Goal: Task Accomplishment & Management: Complete application form

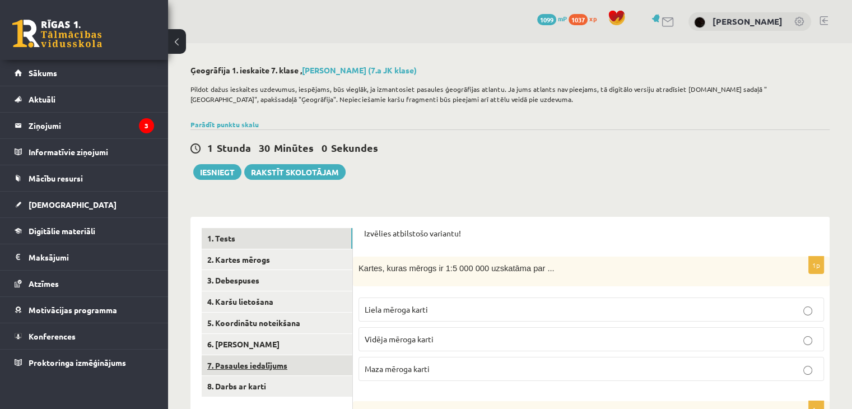
scroll to position [112, 0]
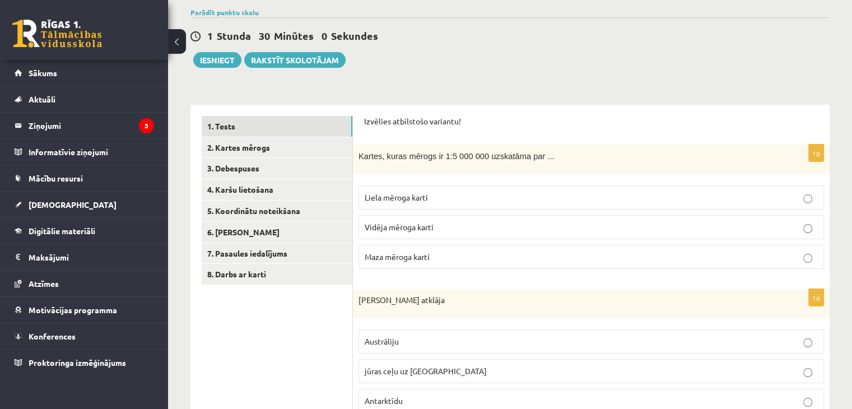
click at [290, 150] on link "2. Kartes mērogs" at bounding box center [277, 147] width 151 height 21
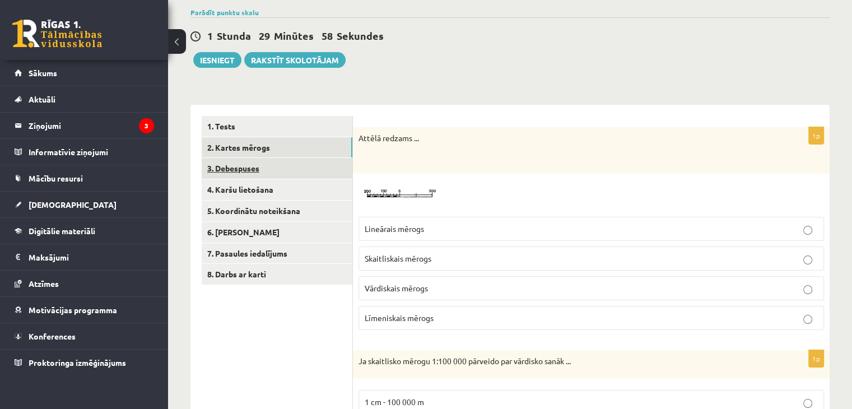
click at [286, 170] on link "3. Debespuses" at bounding box center [277, 168] width 151 height 21
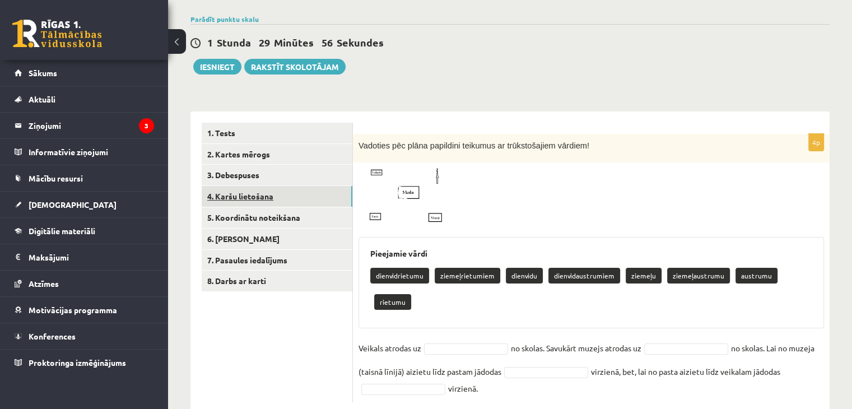
click at [284, 202] on link "4. Karšu lietošana" at bounding box center [277, 196] width 151 height 21
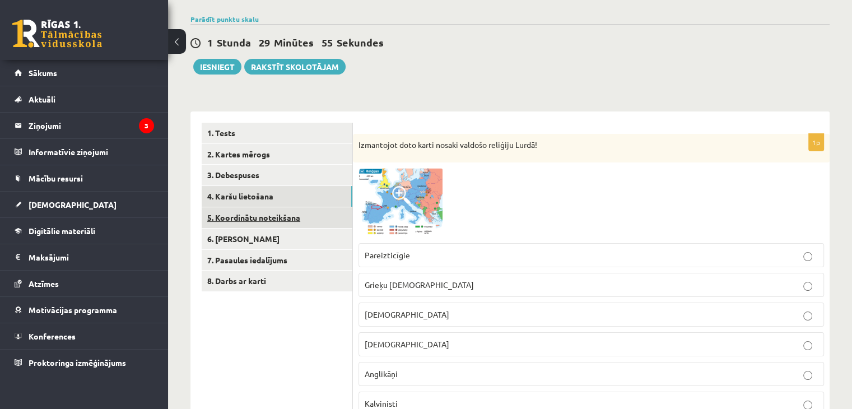
click at [275, 216] on link "5. Koordinātu noteikšana" at bounding box center [277, 217] width 151 height 21
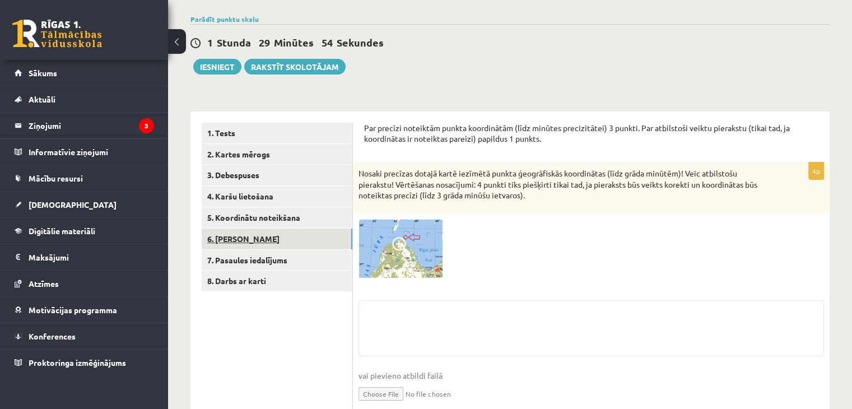
click at [272, 233] on link "6. [PERSON_NAME]" at bounding box center [277, 239] width 151 height 21
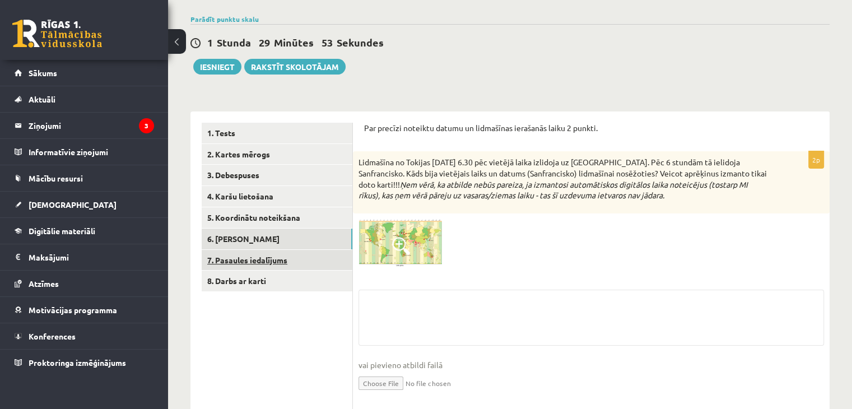
click at [271, 250] on link "7. Pasaules iedalījums" at bounding box center [277, 260] width 151 height 21
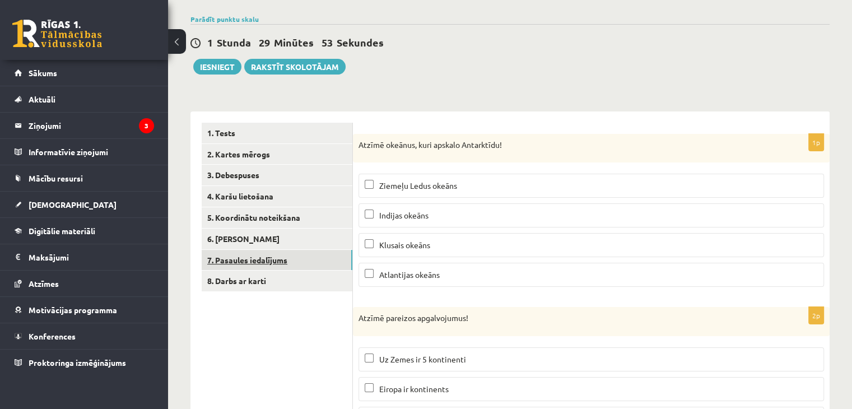
click at [269, 270] on link "7. Pasaules iedalījums" at bounding box center [277, 260] width 151 height 21
click at [269, 279] on link "8. Darbs ar karti" at bounding box center [277, 281] width 151 height 21
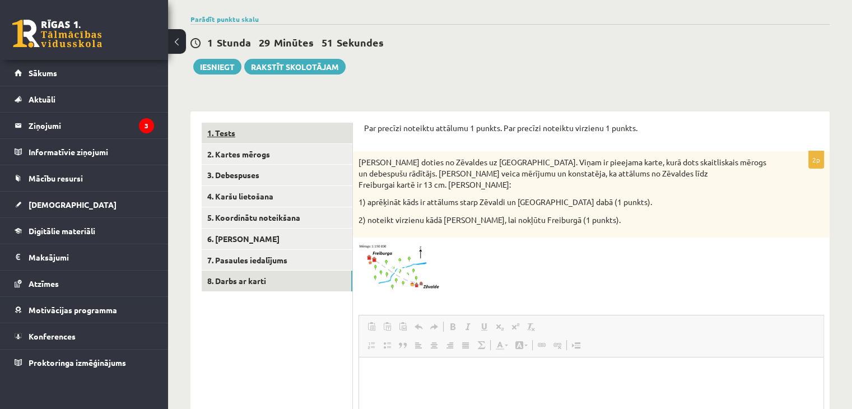
scroll to position [0, 0]
click at [256, 138] on link "1. Tests" at bounding box center [277, 133] width 151 height 21
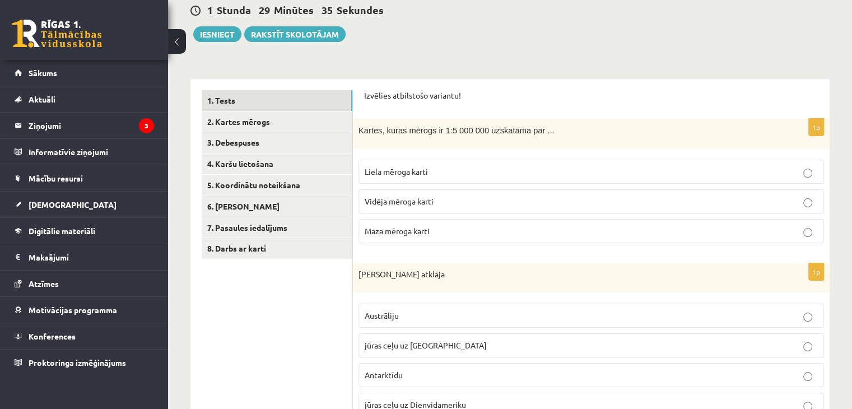
scroll to position [105, 0]
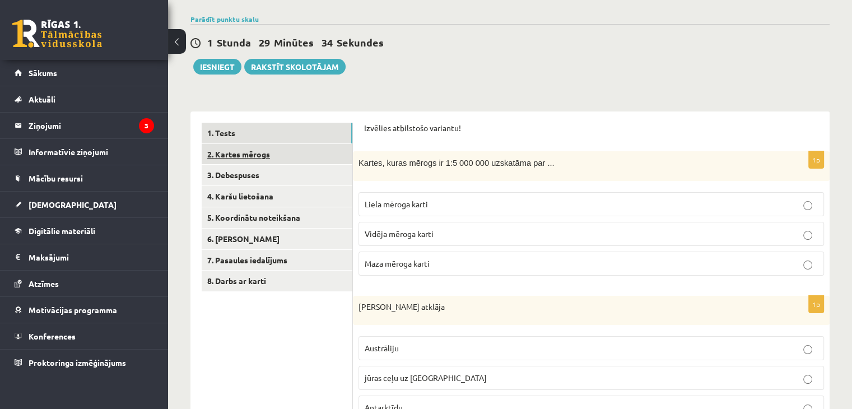
click at [314, 159] on link "2. Kartes mērogs" at bounding box center [277, 154] width 151 height 21
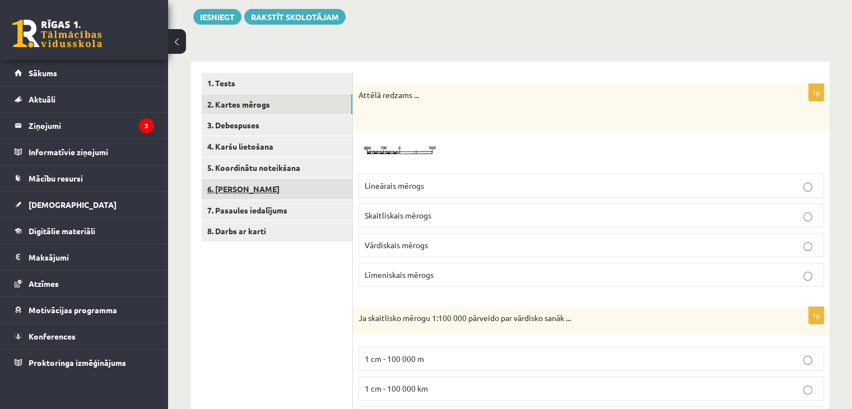
scroll to position [99, 0]
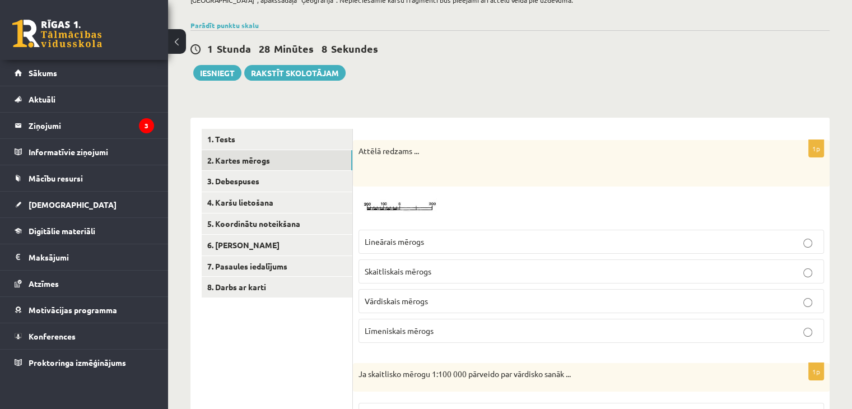
click at [416, 205] on img at bounding box center [401, 208] width 84 height 32
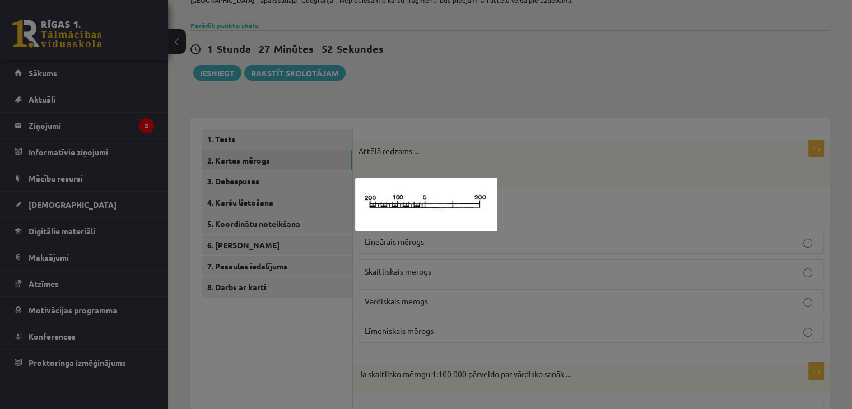
click at [545, 119] on div at bounding box center [426, 204] width 852 height 409
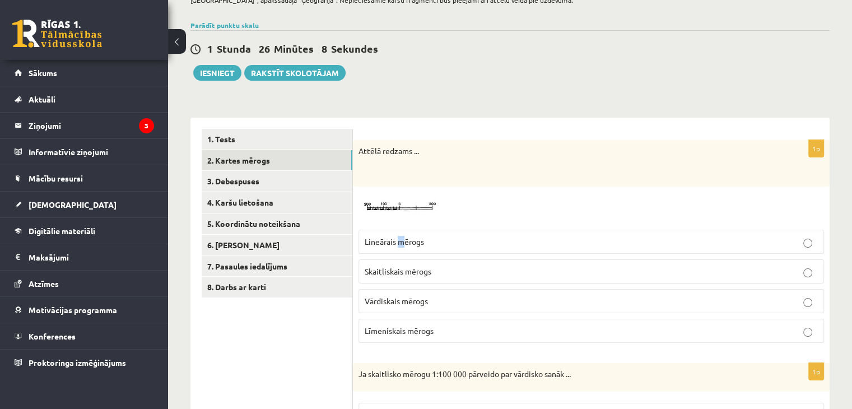
click at [401, 238] on span "Lineārais mērogs" at bounding box center [394, 241] width 59 height 10
click at [395, 236] on span "Lineārais mērogs" at bounding box center [394, 241] width 59 height 10
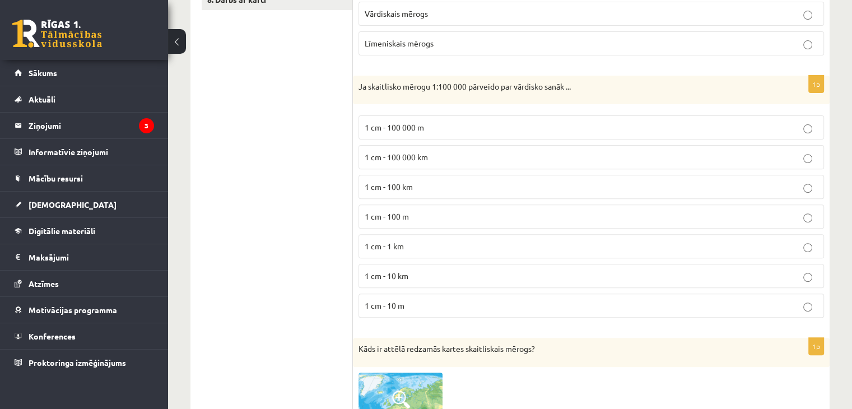
scroll to position [435, 0]
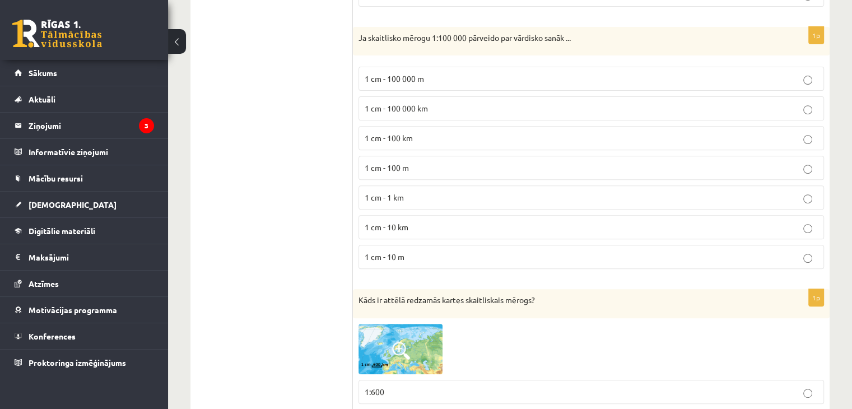
drag, startPoint x: 349, startPoint y: 150, endPoint x: 407, endPoint y: 169, distance: 61.7
click at [368, 117] on label "1 cm - 100 000 km" at bounding box center [592, 108] width 466 height 24
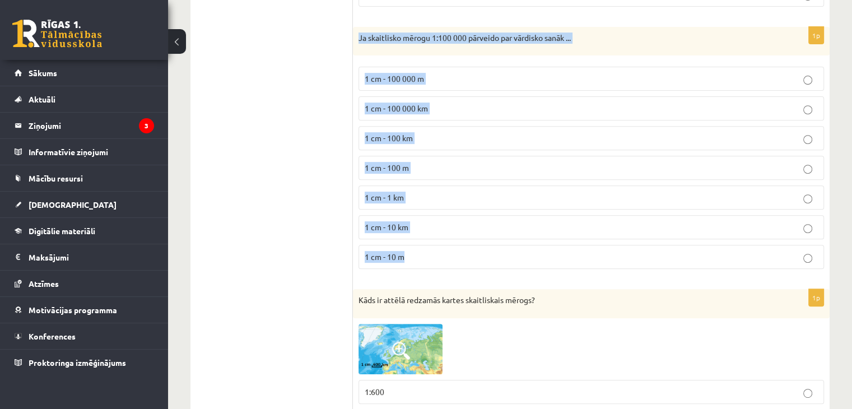
drag, startPoint x: 358, startPoint y: 30, endPoint x: 544, endPoint y: 254, distance: 291.2
click at [544, 254] on div "1p Ja skaitlisko mērogu 1:100 000 pārveido par vārdisko sanāk ... 1 cm - 100 00…" at bounding box center [591, 153] width 477 height 252
copy div "Ja skaitlisko mērogu 1:100 000 pārveido par vārdisko sanāk ... 1 cm - 100 000 m…"
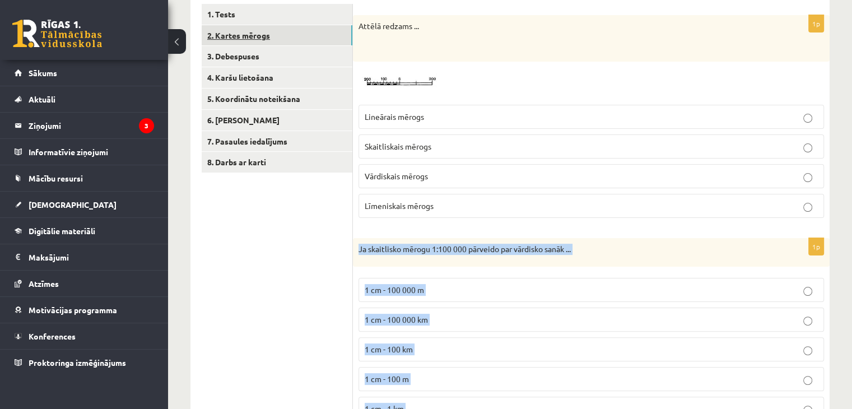
scroll to position [155, 0]
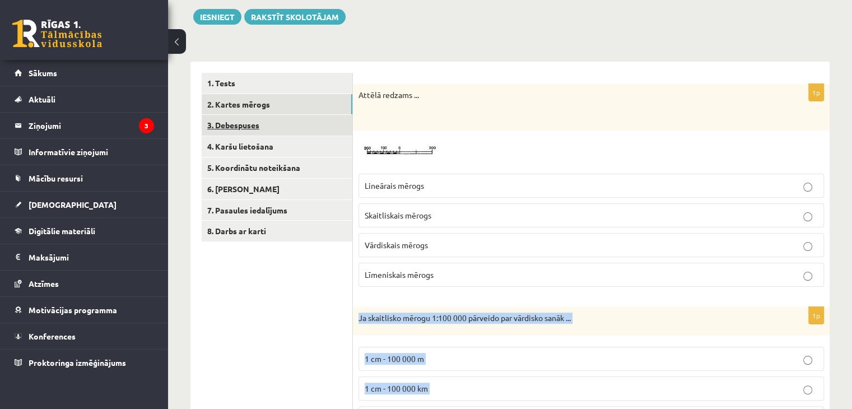
click at [263, 127] on link "3. Debespuses" at bounding box center [277, 125] width 151 height 21
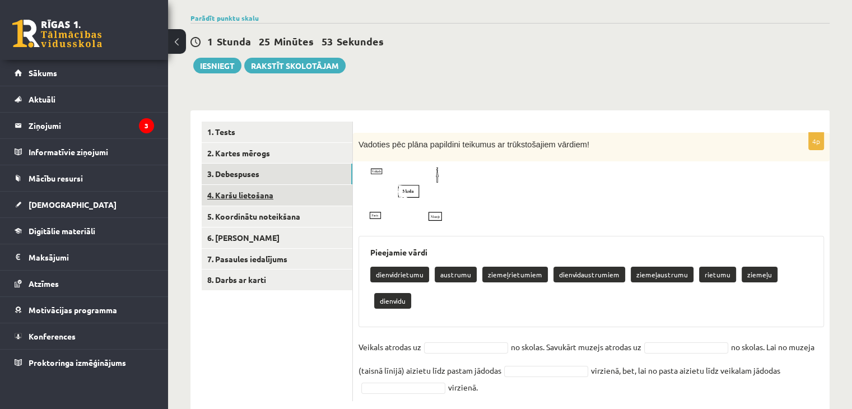
click at [262, 195] on link "4. Karšu lietošana" at bounding box center [277, 195] width 151 height 21
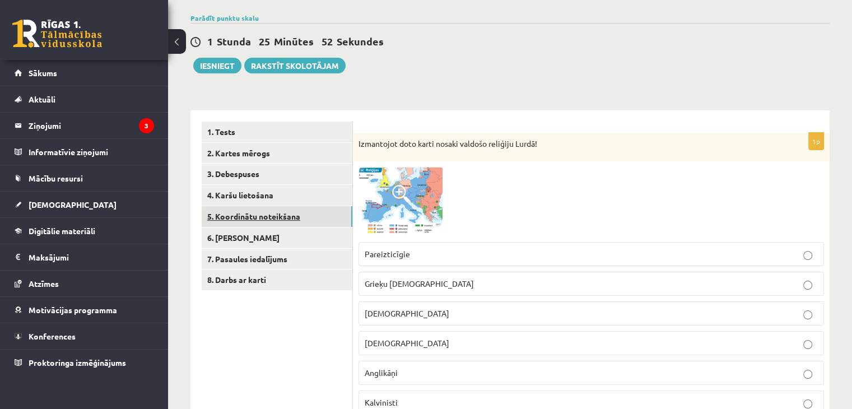
click at [266, 221] on link "5. Koordinātu noteikšana" at bounding box center [277, 216] width 151 height 21
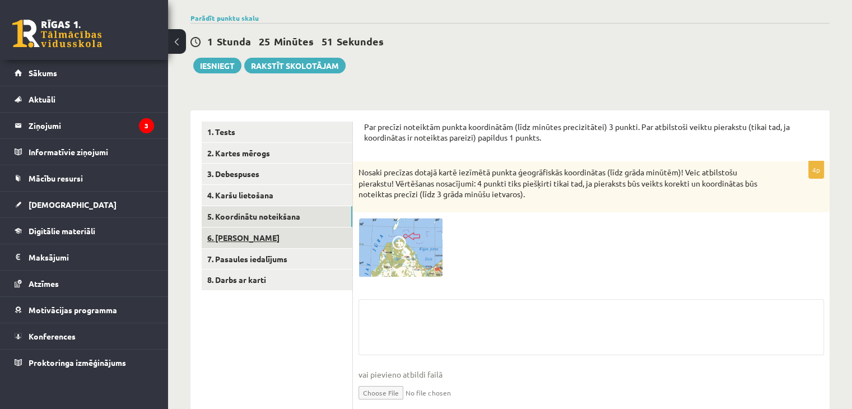
click at [266, 244] on link "6. [PERSON_NAME]" at bounding box center [277, 238] width 151 height 21
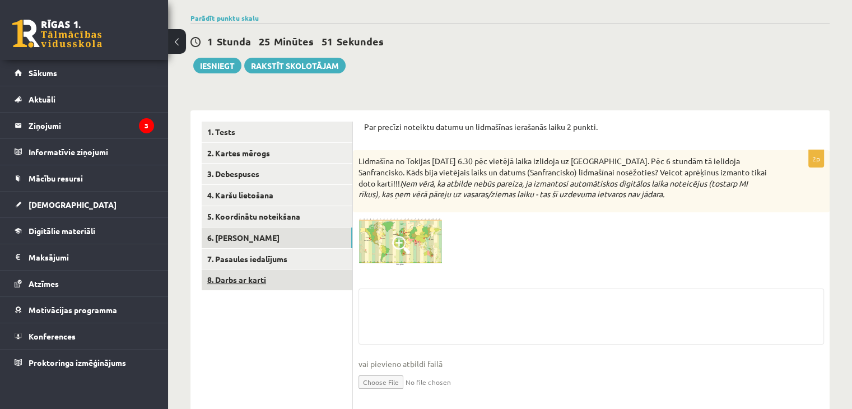
click at [261, 270] on link "8. Darbs ar karti" at bounding box center [277, 280] width 151 height 21
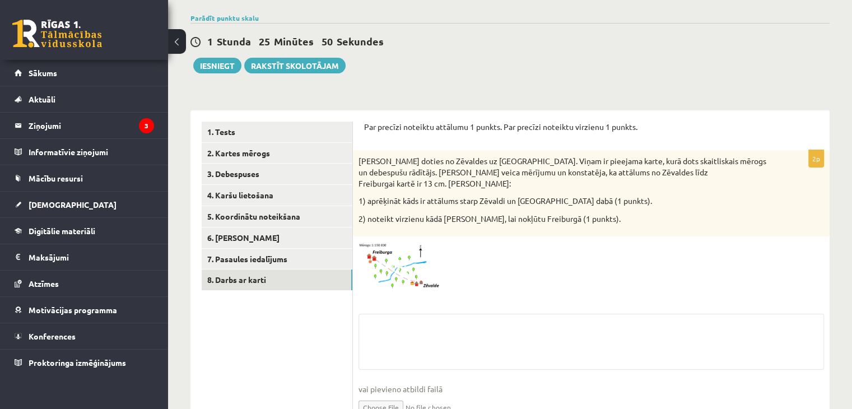
click at [263, 293] on ul "1. Tests 2. Kartes mērogs 3. Debespuses 4. Karšu lietošana 5. Koordinātu noteik…" at bounding box center [277, 278] width 151 height 313
click at [262, 271] on link "8. Darbs ar karti" at bounding box center [277, 280] width 151 height 21
click at [265, 265] on link "7. Pasaules iedalījums" at bounding box center [277, 259] width 151 height 21
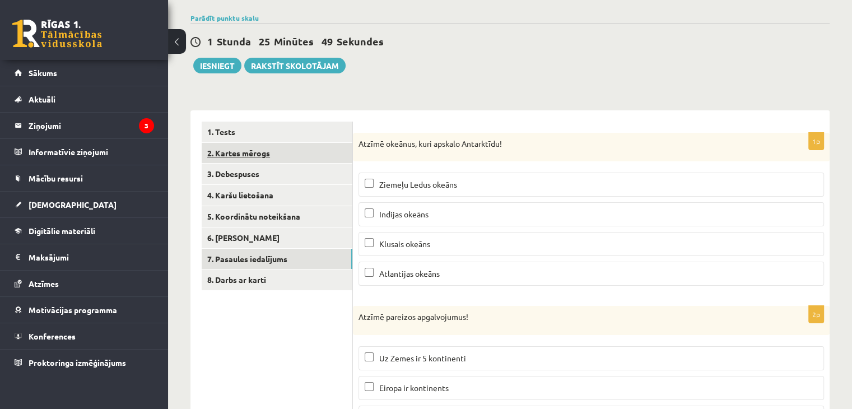
click at [270, 157] on link "2. Kartes mērogs" at bounding box center [277, 153] width 151 height 21
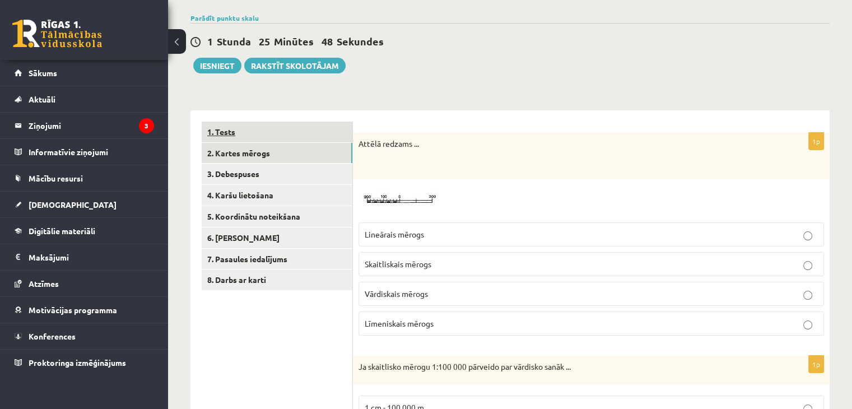
click at [284, 131] on link "1. Tests" at bounding box center [277, 132] width 151 height 21
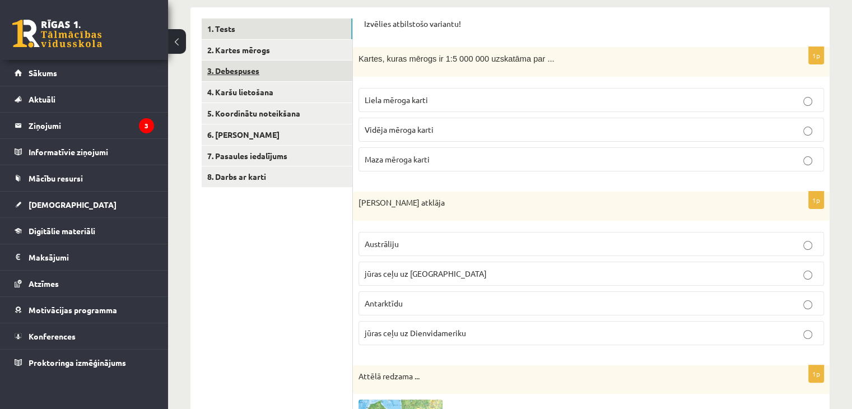
scroll to position [163, 0]
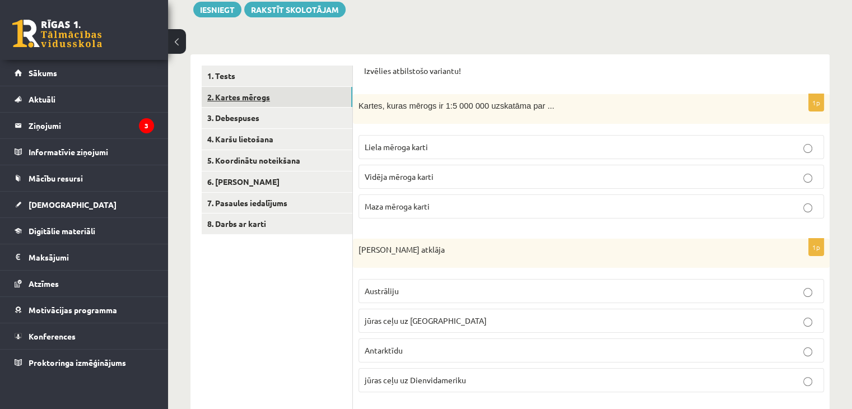
click at [264, 96] on link "2. Kartes mērogs" at bounding box center [277, 97] width 151 height 21
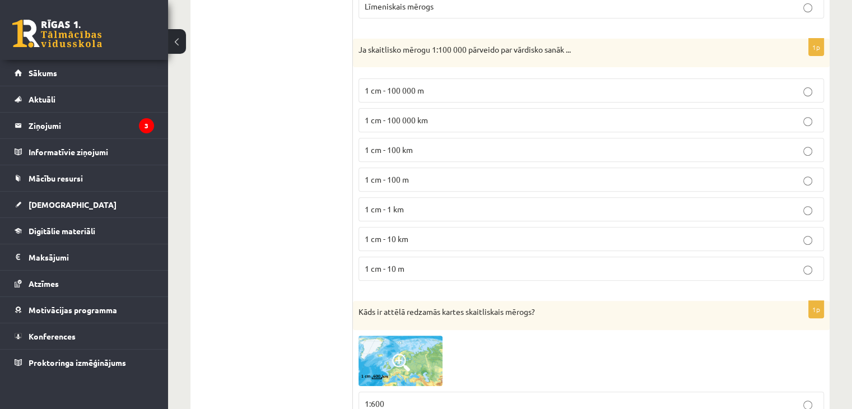
scroll to position [443, 0]
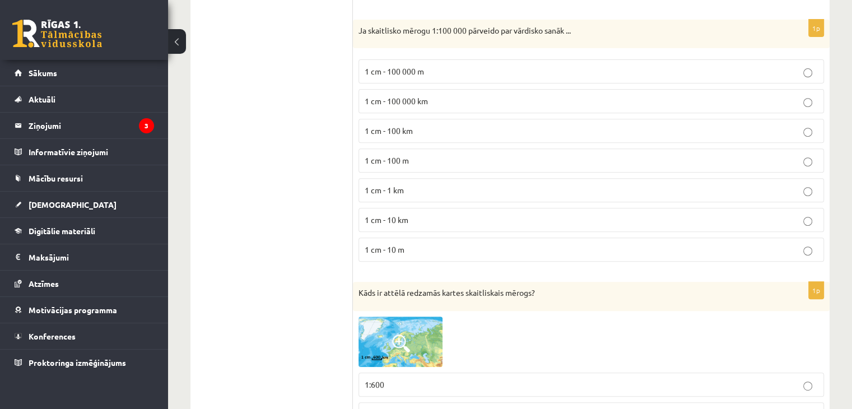
click at [417, 191] on p "1 cm - 1 km" at bounding box center [591, 190] width 453 height 12
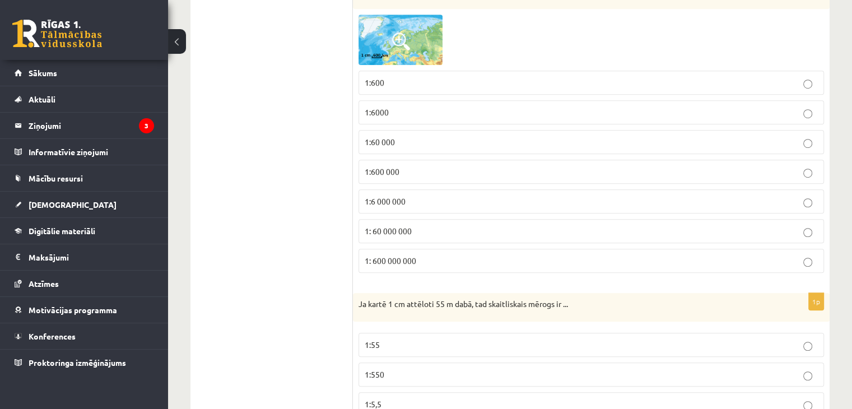
scroll to position [891, 0]
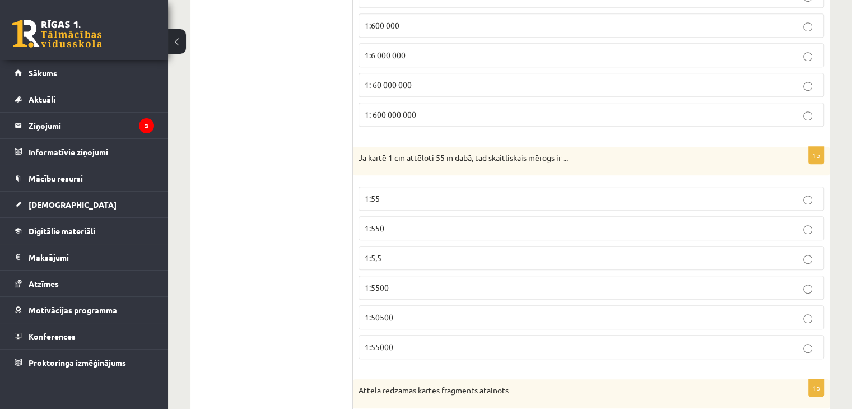
drag, startPoint x: 352, startPoint y: 153, endPoint x: 474, endPoint y: 340, distance: 222.7
copy div "1p Attēlā redzams ... Lineārais mērogs Skaitliskais mērogs Vārdiskais mērogs Lī…"
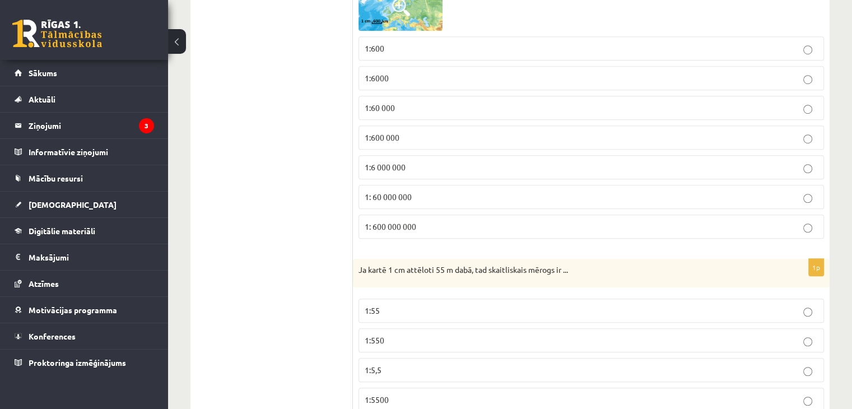
click at [238, 115] on ul "1. Tests 2. Kartes mērogs 3. Debespuses 4. Karšu lietošana 5. Koordinātu noteik…" at bounding box center [277, 79] width 151 height 1261
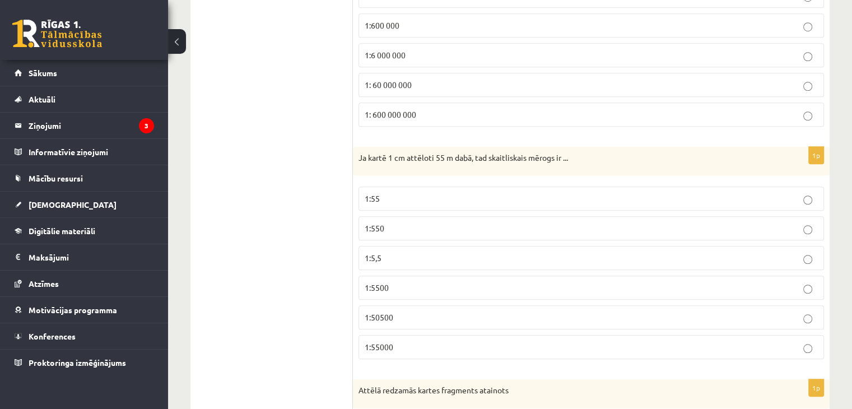
drag, startPoint x: 351, startPoint y: 147, endPoint x: 345, endPoint y: 154, distance: 9.2
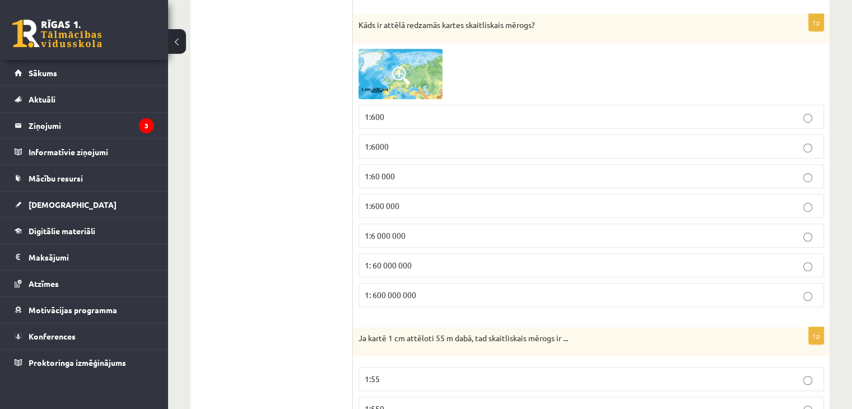
scroll to position [947, 0]
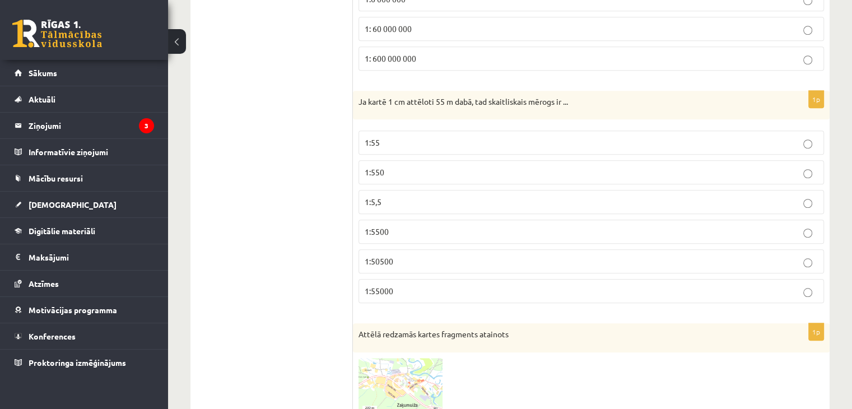
click at [361, 98] on p "Ja kartē 1 cm attēloti 55 m dabā, tad skaitliskais mērogs ir ..." at bounding box center [564, 101] width 410 height 11
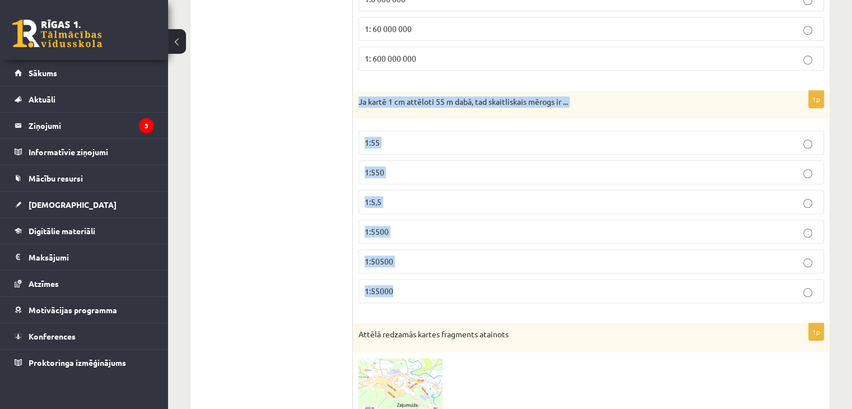
drag, startPoint x: 358, startPoint y: 94, endPoint x: 440, endPoint y: 283, distance: 206.5
click at [440, 283] on div "1p Ja kartē 1 cm attēloti 55 m dabā, tad skaitliskais mērogs ir ... 1:55 1:550 …" at bounding box center [591, 202] width 477 height 222
copy div "Ja kartē 1 cm attēloti 55 m dabā, tad skaitliskais mērogs ir ... 1:55 1:550 1:5…"
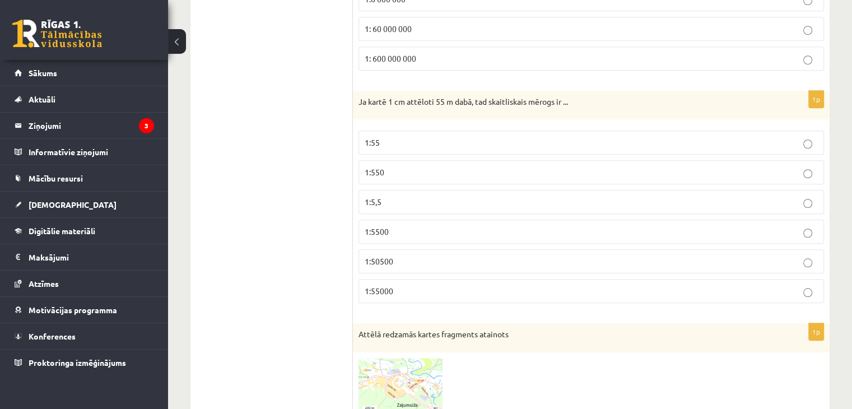
click at [379, 174] on label "1:550" at bounding box center [592, 172] width 466 height 24
click at [384, 234] on label "1:5500" at bounding box center [592, 232] width 466 height 24
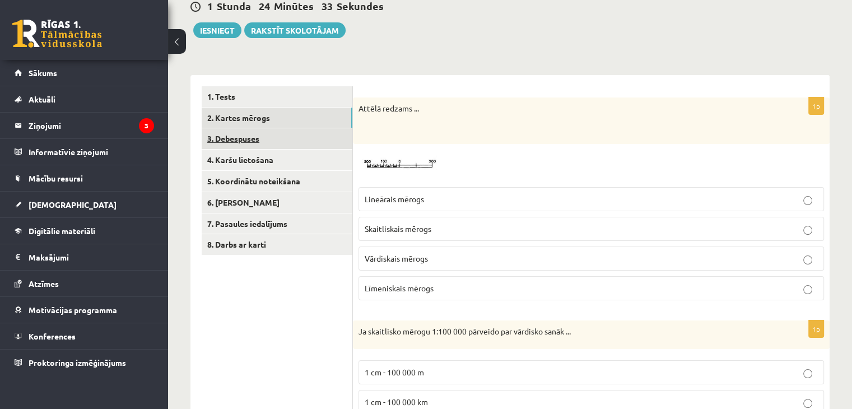
scroll to position [99, 0]
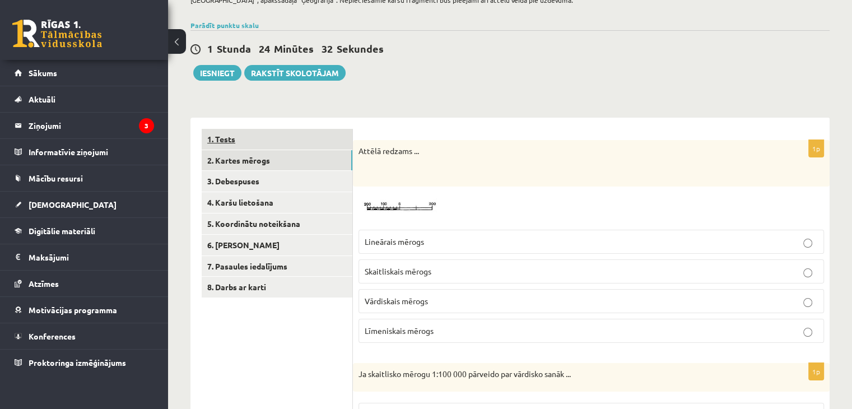
click at [253, 144] on link "1. Tests" at bounding box center [277, 139] width 151 height 21
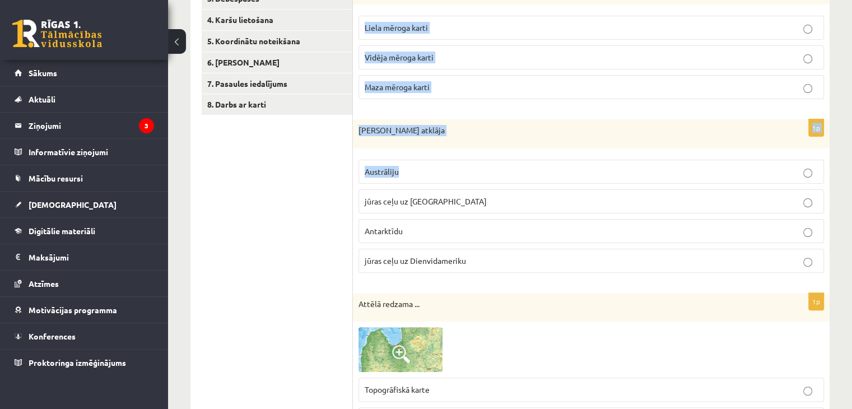
scroll to position [291, 0]
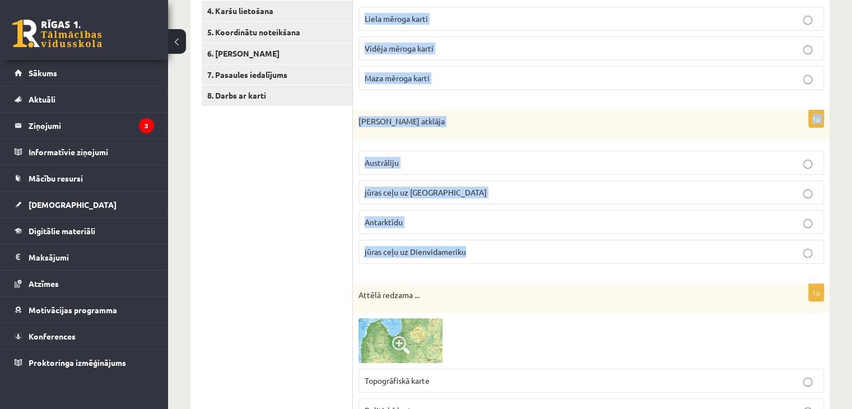
drag, startPoint x: 356, startPoint y: 135, endPoint x: 513, endPoint y: 253, distance: 196.5
copy form "Kartes, kuras mērogs ir 1:5 000 000 uzskatāma par ... Liela mēroga karti Vidēja…"
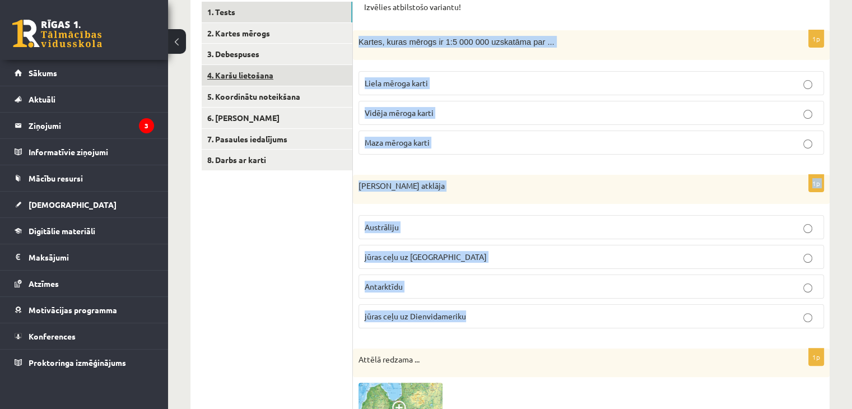
scroll to position [179, 0]
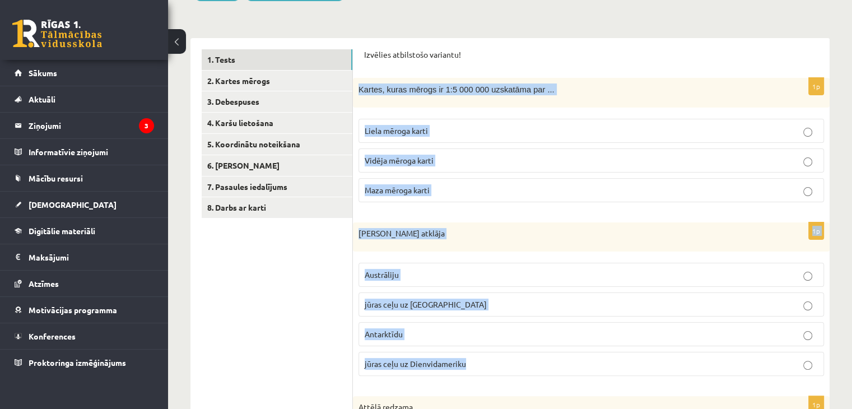
click at [371, 143] on fieldset "Liela mēroga karti Vidēja mēroga karti Maza mēroga karti" at bounding box center [592, 159] width 466 height 92
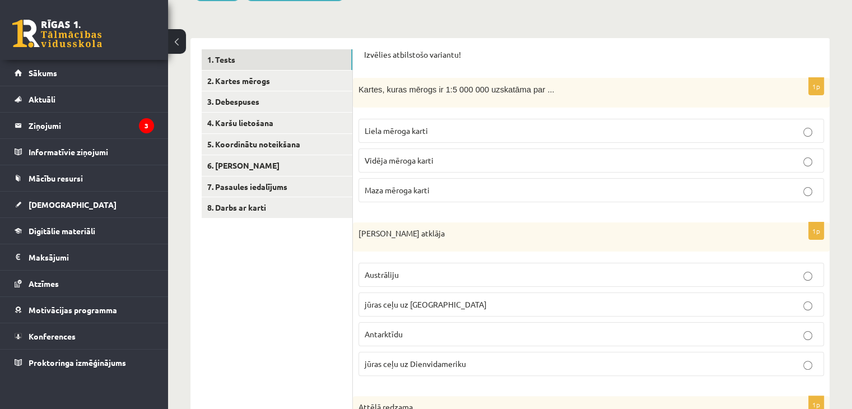
click at [386, 193] on span "Maza mēroga karti" at bounding box center [397, 190] width 65 height 10
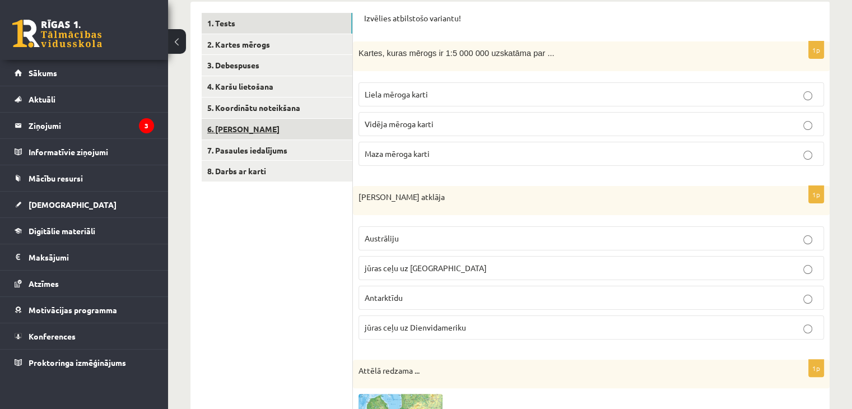
scroll to position [235, 0]
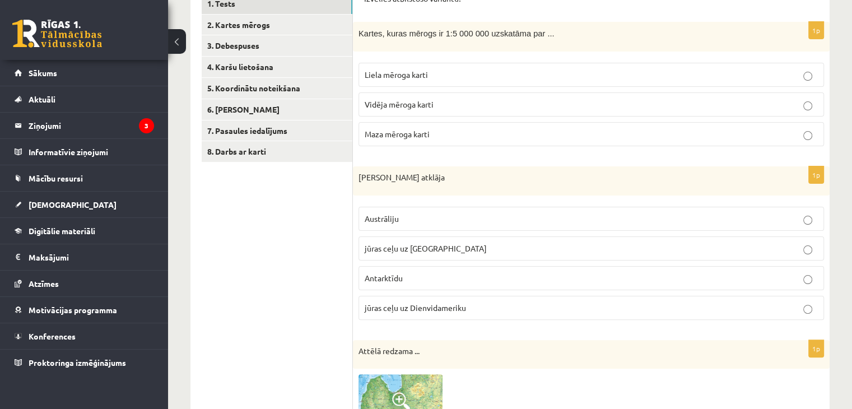
click at [391, 249] on span "jūras ceļu uz [GEOGRAPHIC_DATA]" at bounding box center [426, 248] width 122 height 10
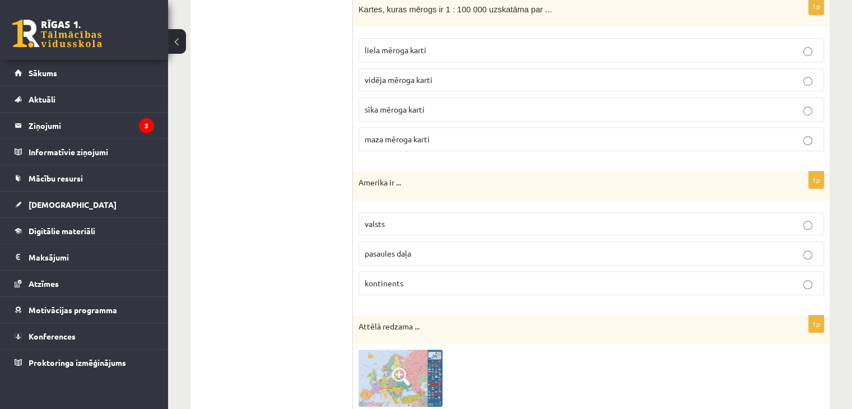
drag, startPoint x: 349, startPoint y: 129, endPoint x: 395, endPoint y: 140, distance: 47.0
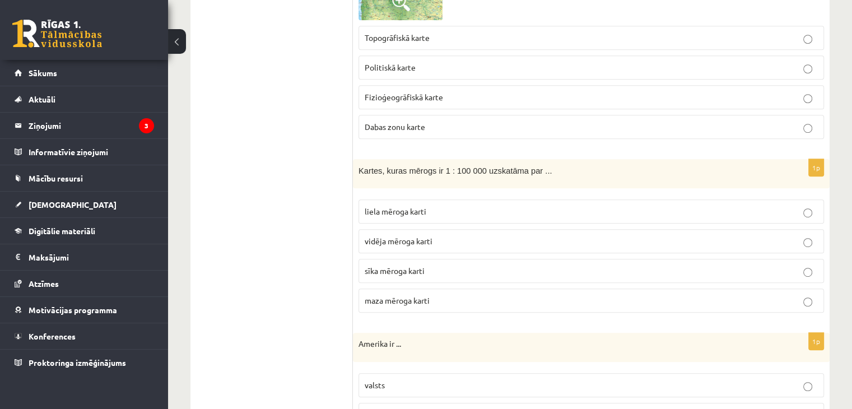
scroll to position [627, 0]
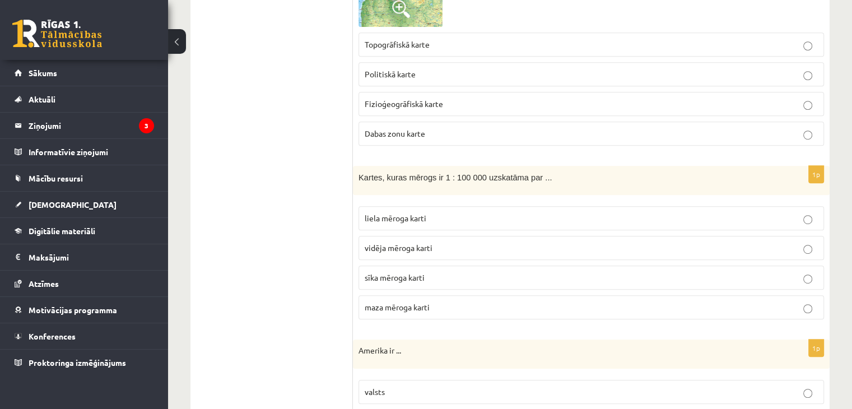
drag, startPoint x: 324, startPoint y: 138, endPoint x: 334, endPoint y: 149, distance: 15.1
click at [365, 177] on span "Kartes, kuras mērogs ir 1 : 100 000 uzskatāma par ..." at bounding box center [455, 177] width 193 height 9
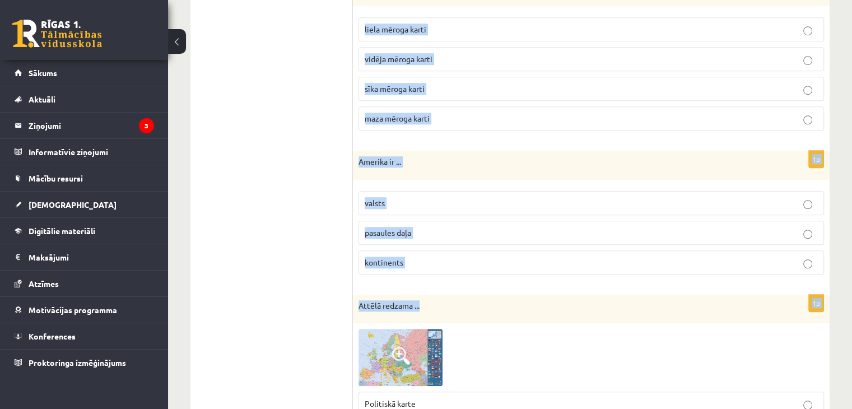
scroll to position [851, 0]
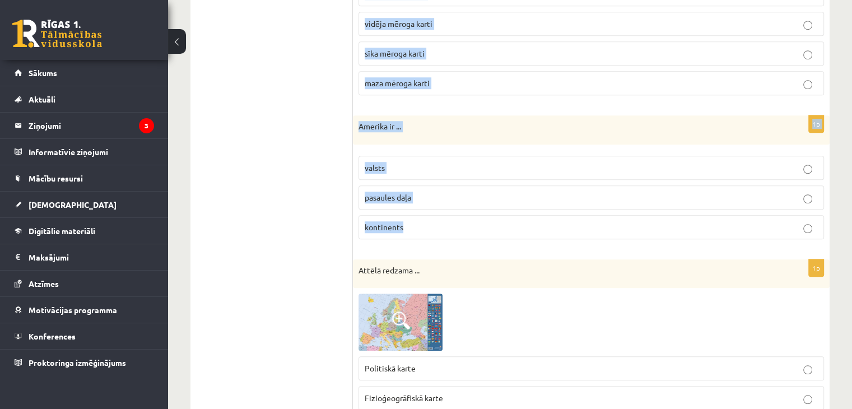
drag, startPoint x: 358, startPoint y: 174, endPoint x: 447, endPoint y: 236, distance: 108.2
copy form "Kartes, kuras mērogs ir 1 : 100 000 uzskatāma par ... liela mēroga karti vidēja…"
click at [363, 202] on label "pasaules daļa" at bounding box center [592, 197] width 466 height 24
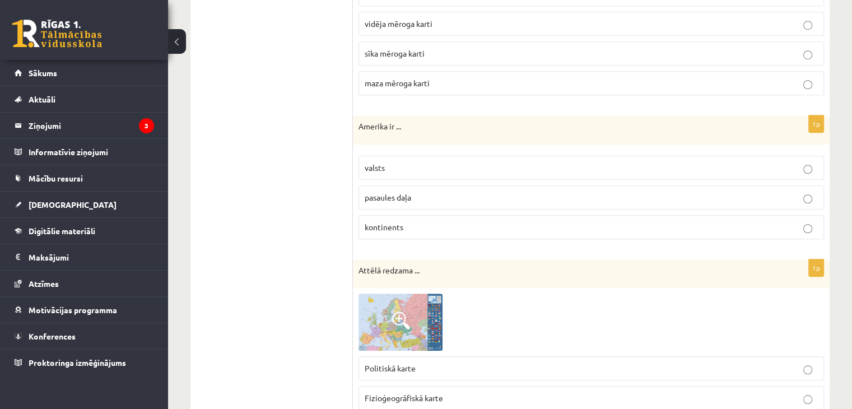
click at [389, 224] on span "kontinents" at bounding box center [384, 227] width 39 height 10
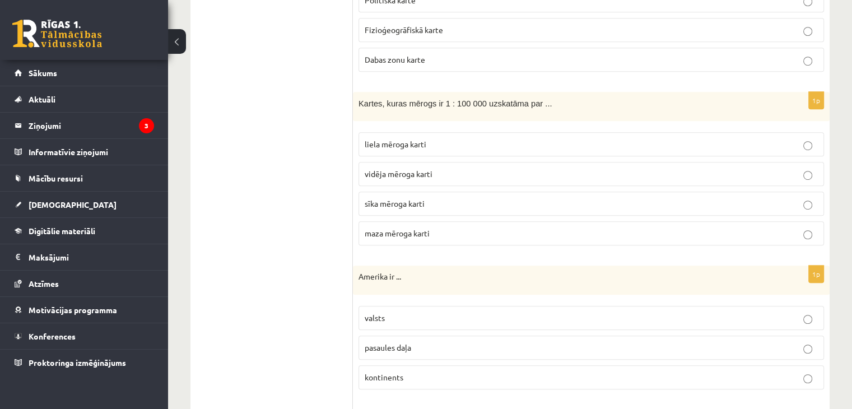
scroll to position [683, 0]
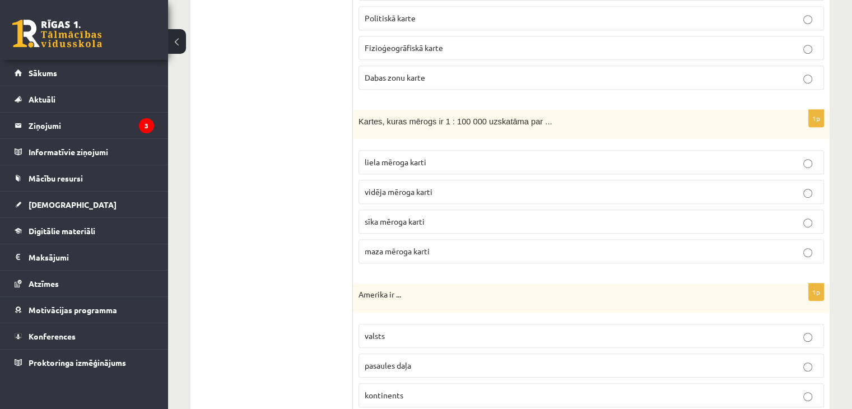
click at [386, 180] on label "vidēja mēroga karti" at bounding box center [592, 192] width 466 height 24
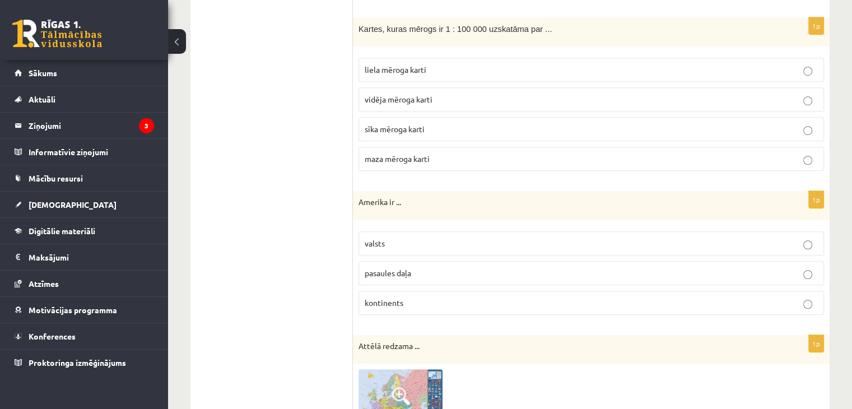
scroll to position [795, 0]
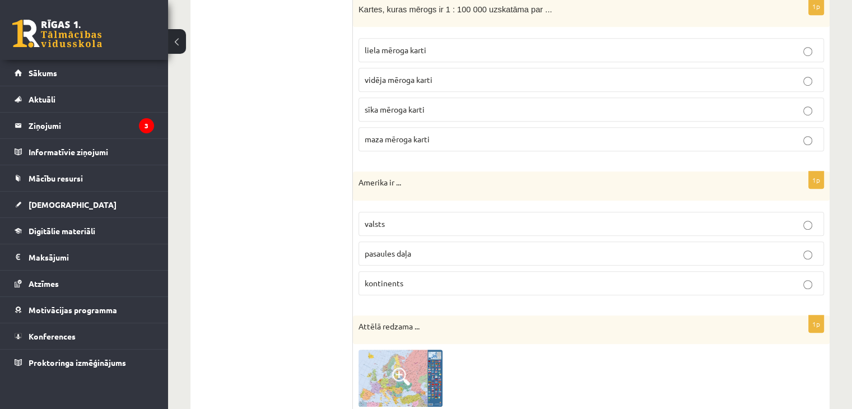
click at [405, 248] on span "pasaules daļa" at bounding box center [388, 253] width 47 height 10
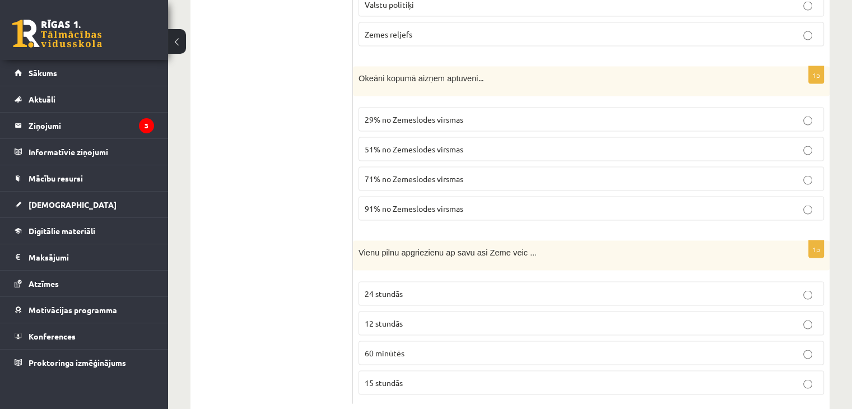
scroll to position [2196, 0]
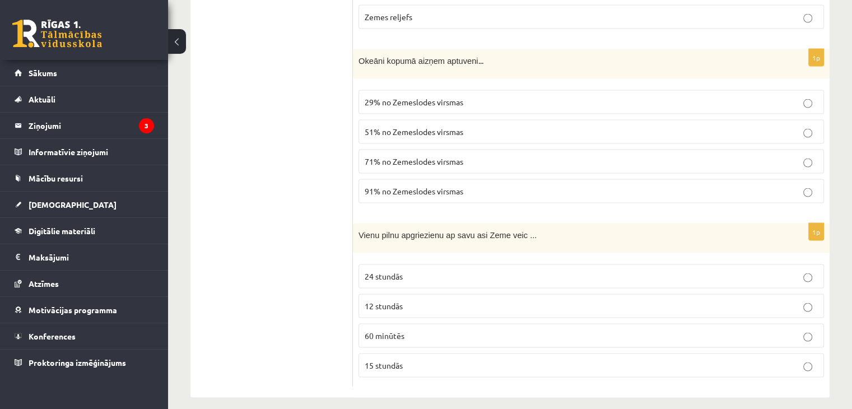
drag, startPoint x: 363, startPoint y: 32, endPoint x: 522, endPoint y: 361, distance: 365.4
copy div "Loremips dolorsitam consecte! 0a Elitse, doeiu tempor in 4:4 984 853 utlaboree …"
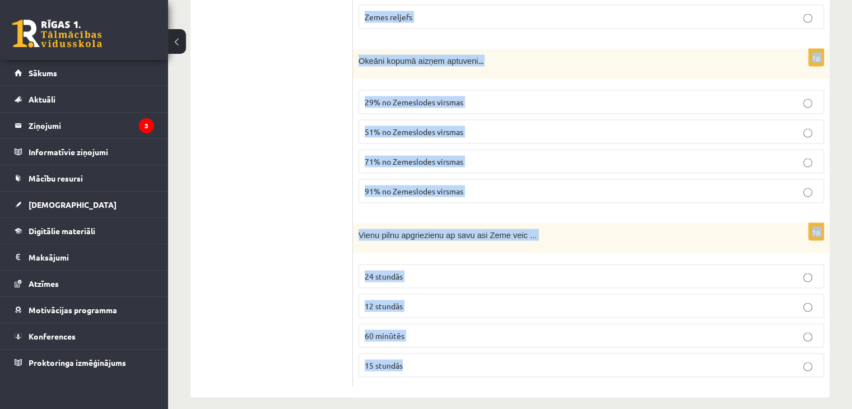
drag, startPoint x: 354, startPoint y: 208, endPoint x: 468, endPoint y: 360, distance: 190.5
copy form "Loremi dolorsita consec ... Adip Elitsed Doeius Tempor Incidid Utlabor 8e Dolor…"
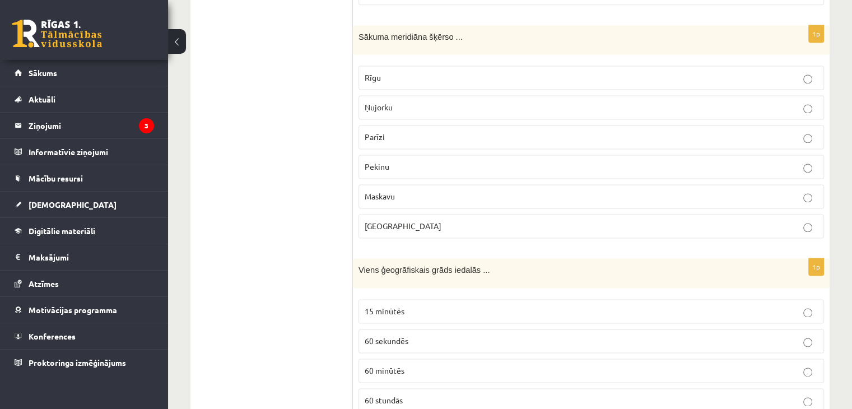
click at [380, 221] on span "[GEOGRAPHIC_DATA]" at bounding box center [403, 226] width 77 height 10
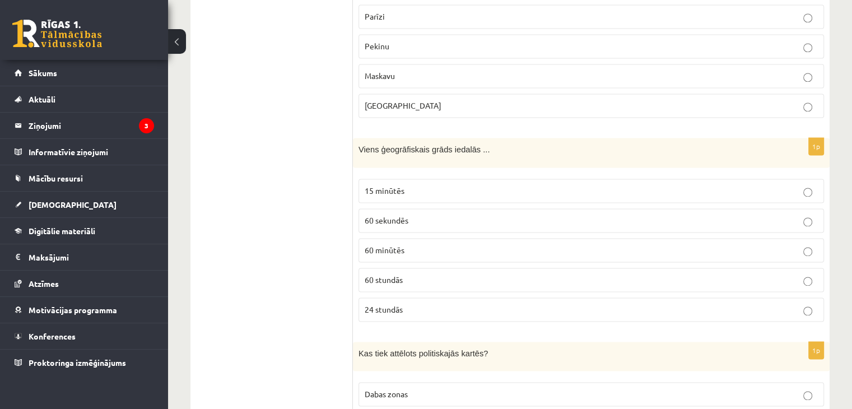
scroll to position [1748, 0]
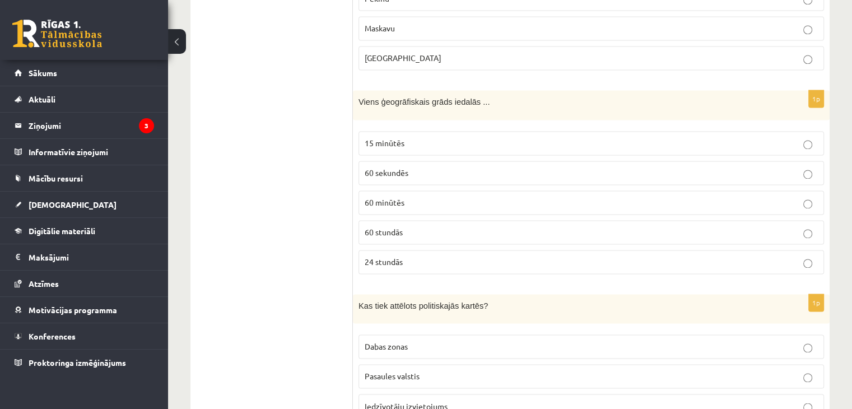
click at [405, 202] on label "60 minūtēs" at bounding box center [592, 203] width 466 height 24
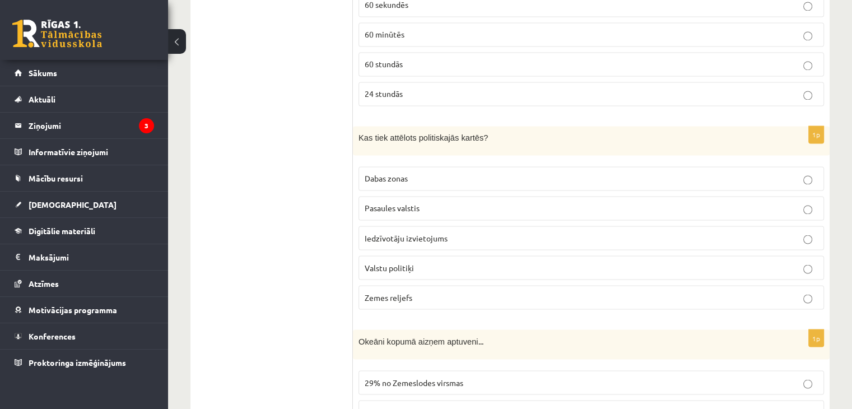
drag, startPoint x: 386, startPoint y: 197, endPoint x: 359, endPoint y: 198, distance: 26.9
click at [386, 203] on span "Pasaules valstis" at bounding box center [392, 208] width 55 height 10
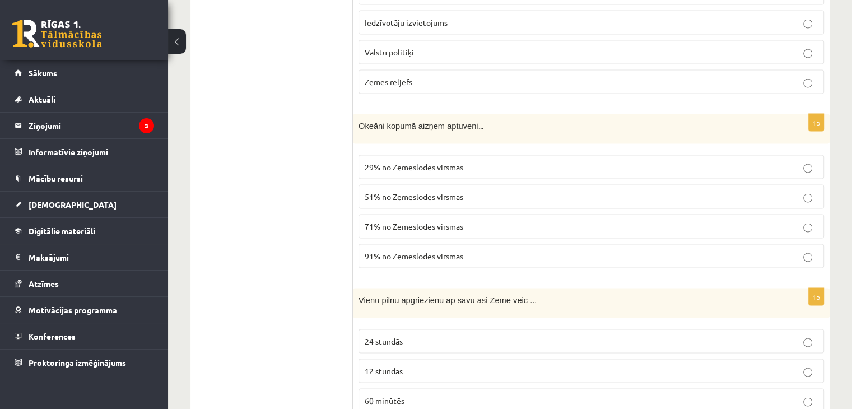
scroll to position [2140, 0]
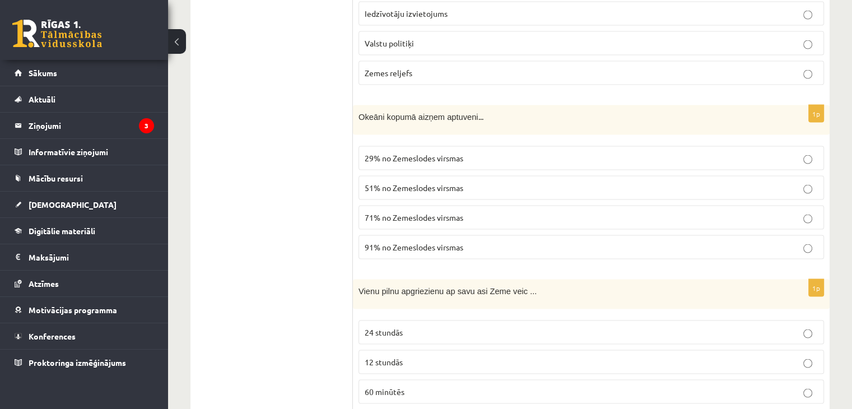
click at [415, 212] on span "71% no Zemeslodes virsmas" at bounding box center [414, 217] width 99 height 10
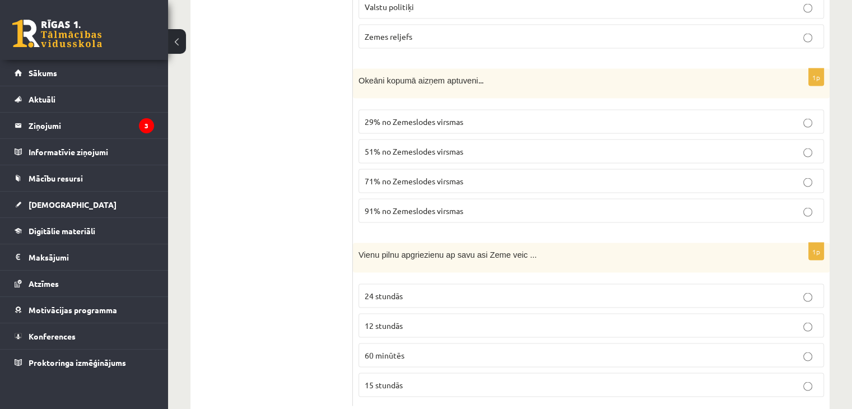
scroll to position [2196, 0]
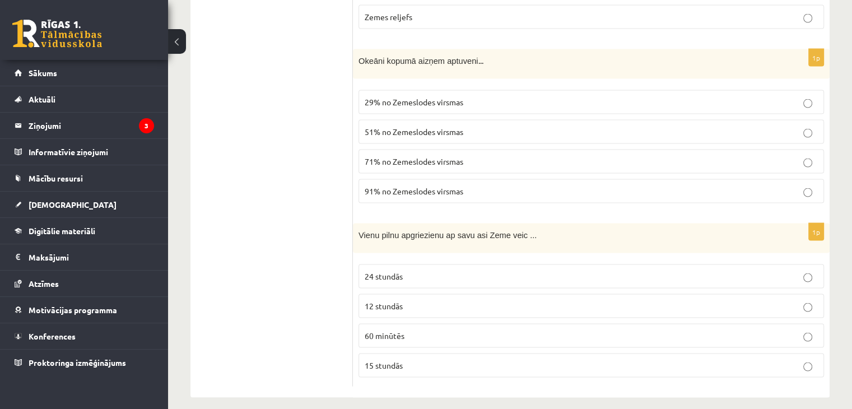
click at [441, 265] on label "24 stundās" at bounding box center [592, 277] width 466 height 24
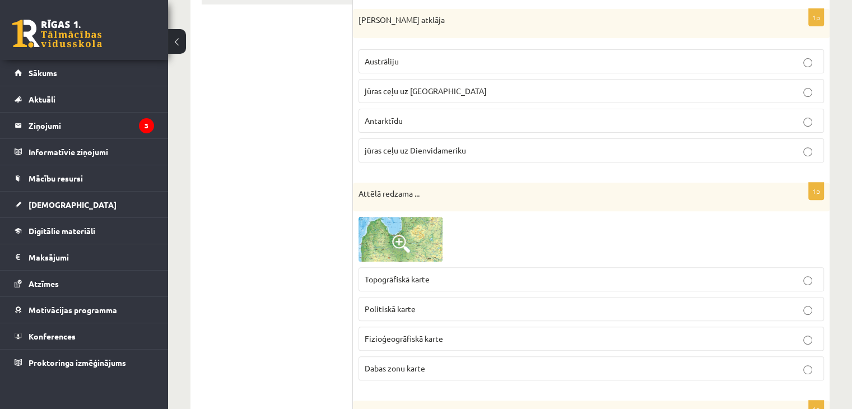
scroll to position [448, 0]
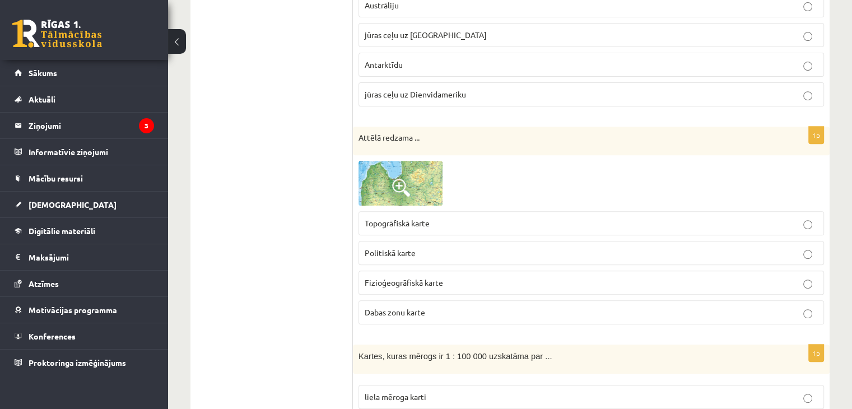
click at [412, 176] on img at bounding box center [401, 183] width 84 height 44
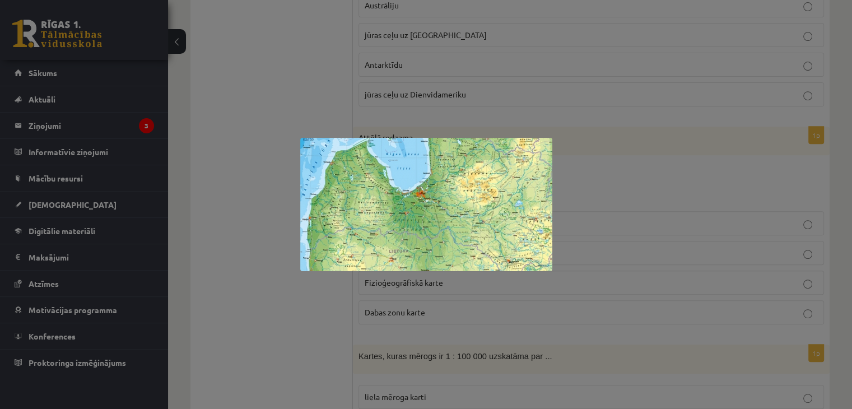
click at [668, 212] on div at bounding box center [426, 204] width 852 height 409
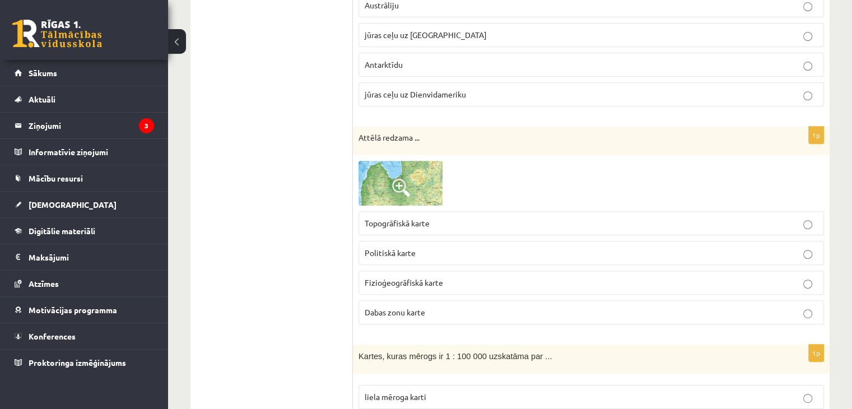
click at [424, 185] on img at bounding box center [401, 183] width 84 height 44
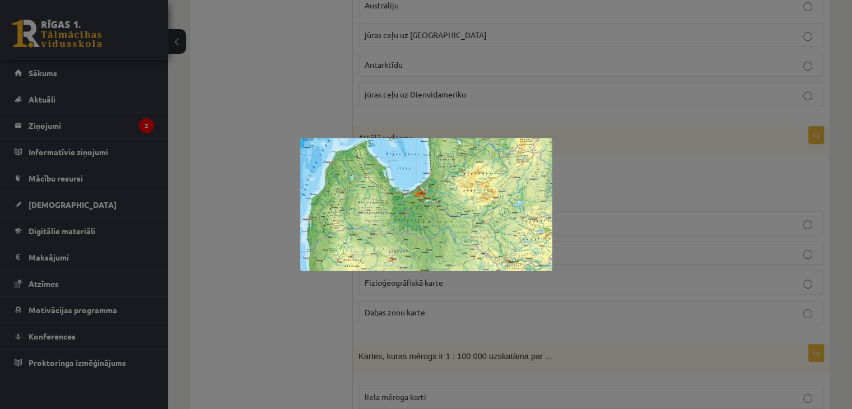
click at [643, 220] on div at bounding box center [426, 204] width 852 height 409
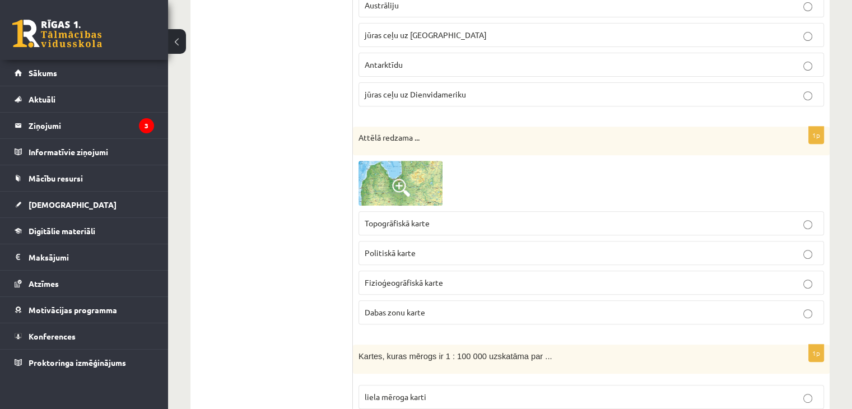
click at [406, 196] on img at bounding box center [401, 183] width 84 height 44
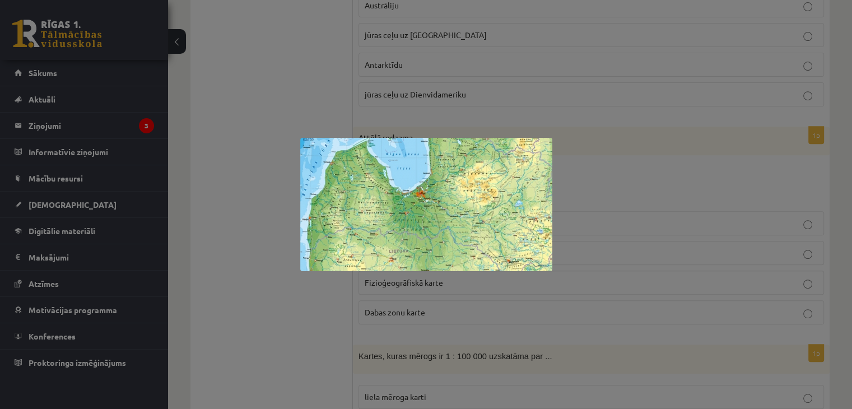
click at [574, 257] on div at bounding box center [426, 204] width 852 height 409
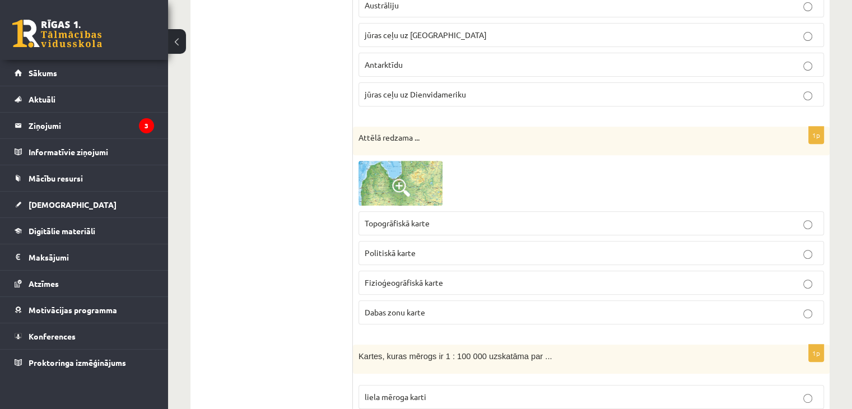
click at [529, 283] on p "Fizioģeogrāfiskā karte" at bounding box center [591, 283] width 453 height 12
click at [419, 280] on span "Fizioģeogrāfiskā karte" at bounding box center [404, 282] width 78 height 10
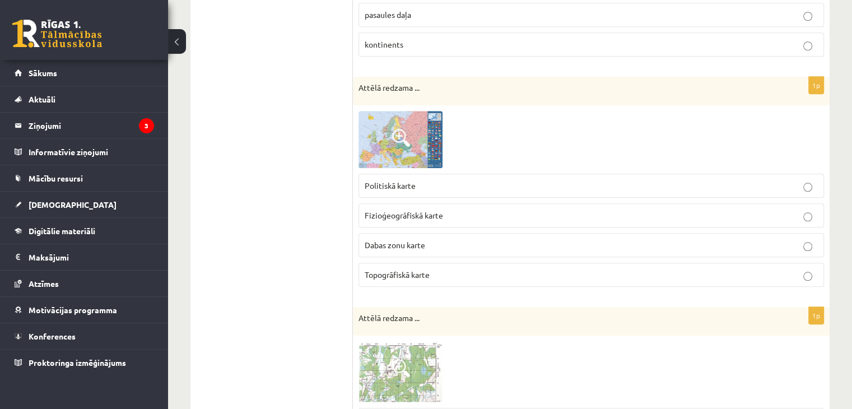
scroll to position [1009, 0]
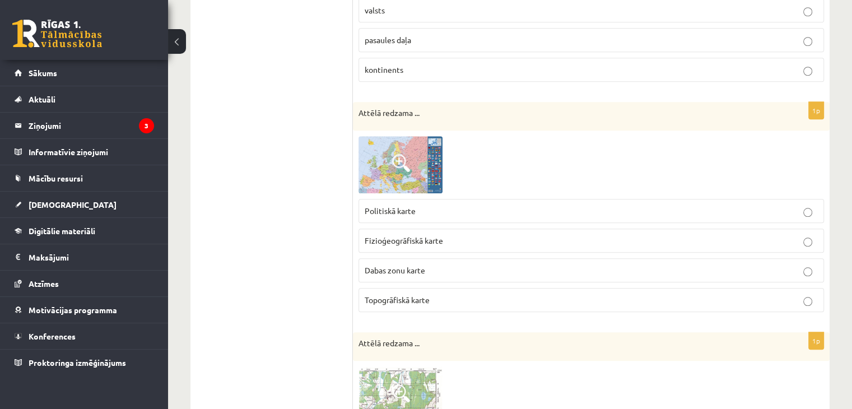
click at [371, 168] on img at bounding box center [401, 164] width 84 height 57
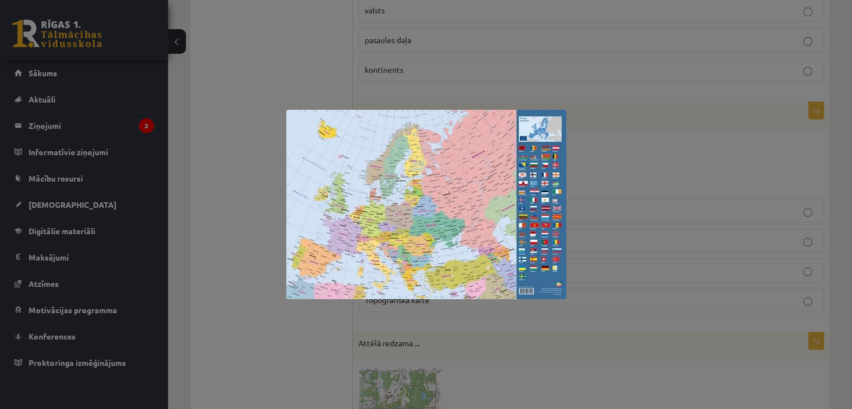
click at [252, 181] on div at bounding box center [426, 204] width 852 height 409
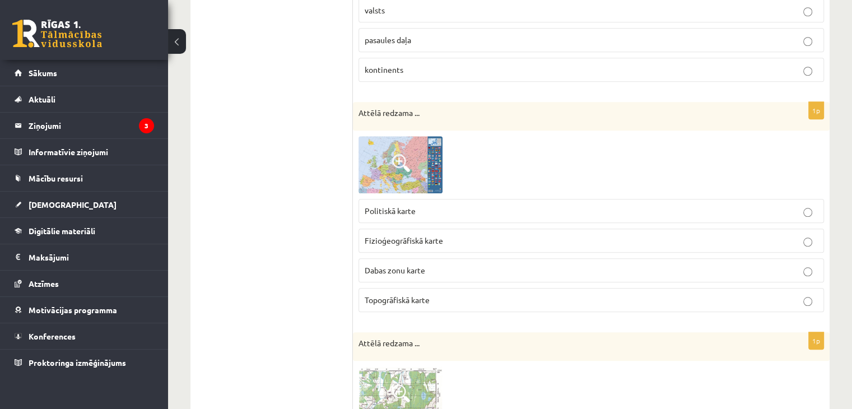
click at [372, 213] on label "Politiskā karte" at bounding box center [592, 211] width 466 height 24
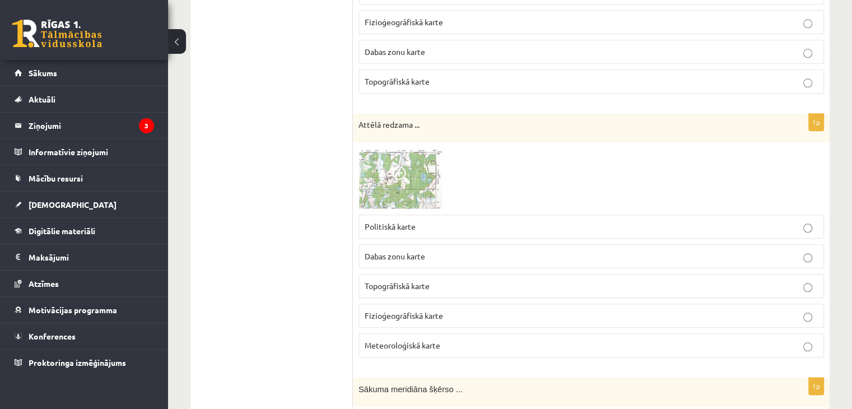
scroll to position [1233, 0]
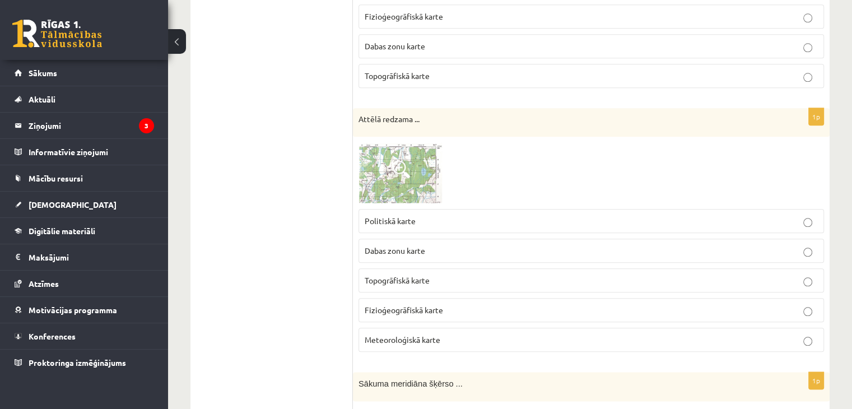
click at [383, 173] on img at bounding box center [401, 172] width 84 height 61
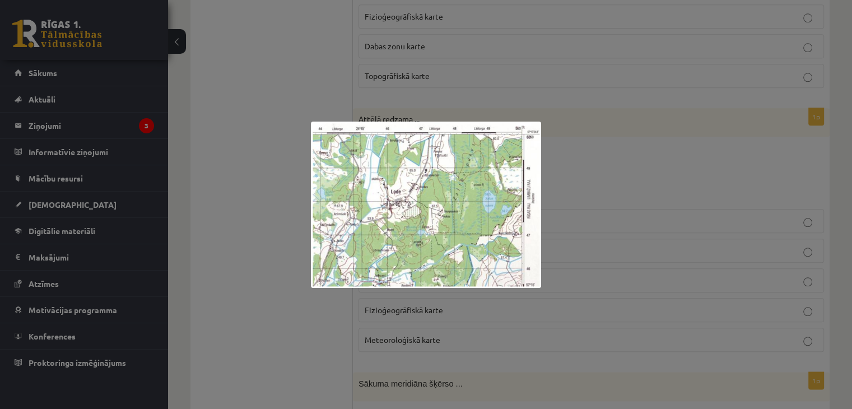
click at [290, 191] on div at bounding box center [426, 204] width 852 height 409
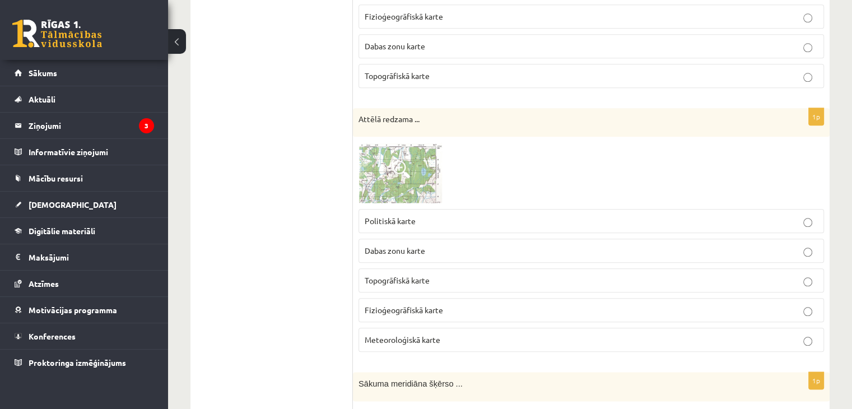
click at [396, 335] on span "Meteoroloģiskā karte" at bounding box center [403, 340] width 76 height 10
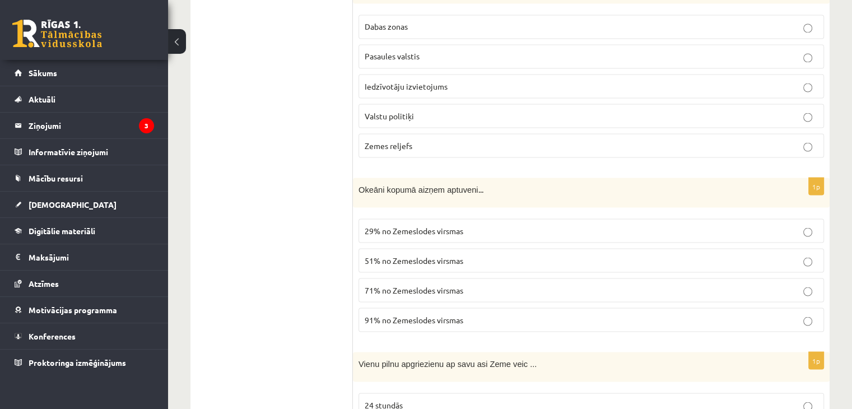
scroll to position [2185, 0]
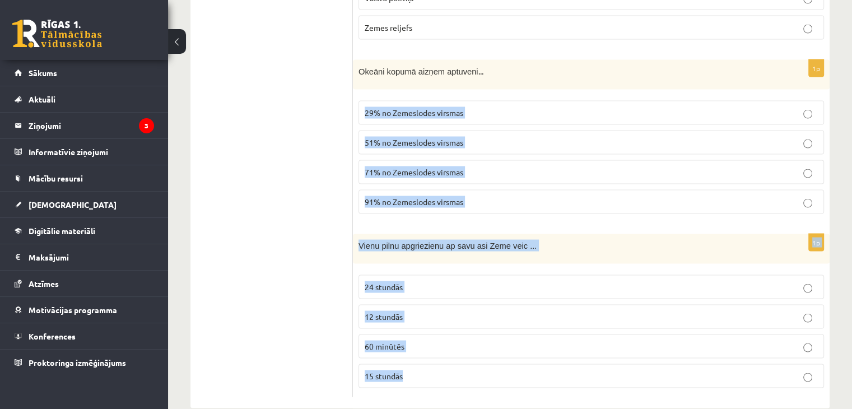
drag, startPoint x: 850, startPoint y: 362, endPoint x: 856, endPoint y: 33, distance: 329.6
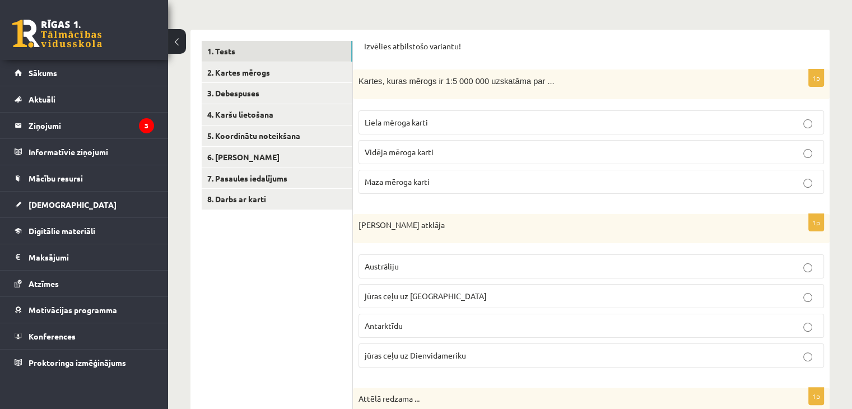
scroll to position [130, 0]
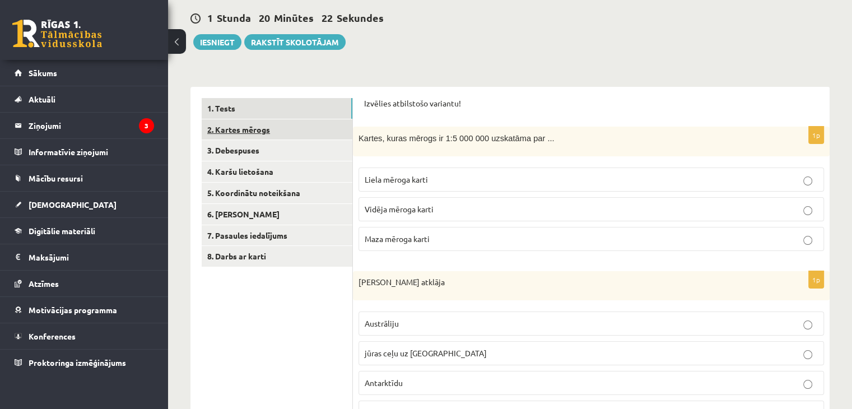
click at [254, 128] on link "2. Kartes mērogs" at bounding box center [277, 129] width 151 height 21
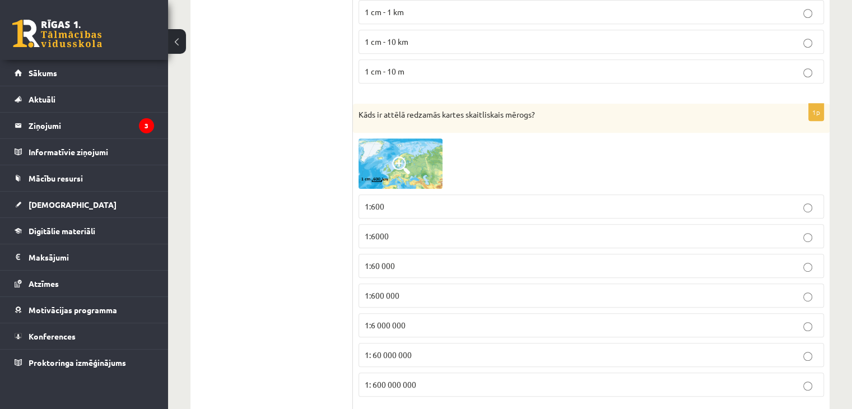
scroll to position [690, 0]
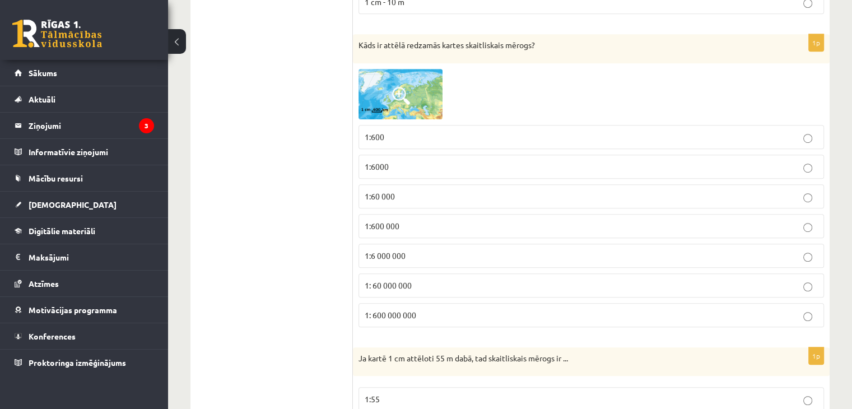
click at [379, 88] on img at bounding box center [401, 94] width 84 height 50
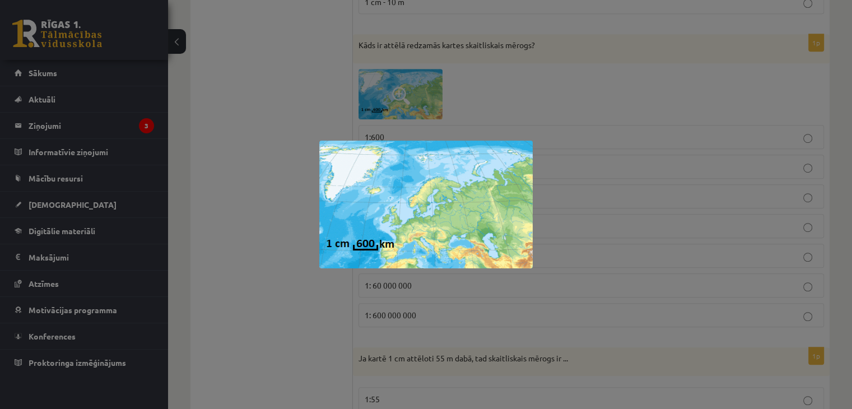
click at [259, 238] on div at bounding box center [426, 204] width 852 height 409
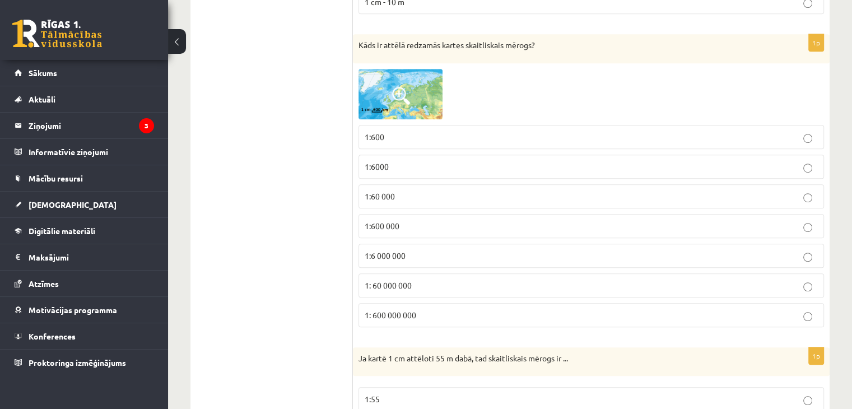
click at [374, 135] on span "1:600" at bounding box center [375, 137] width 20 height 10
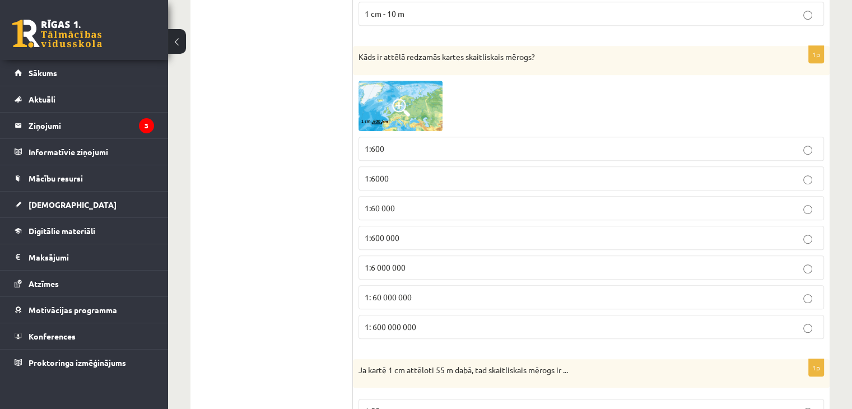
scroll to position [660, 0]
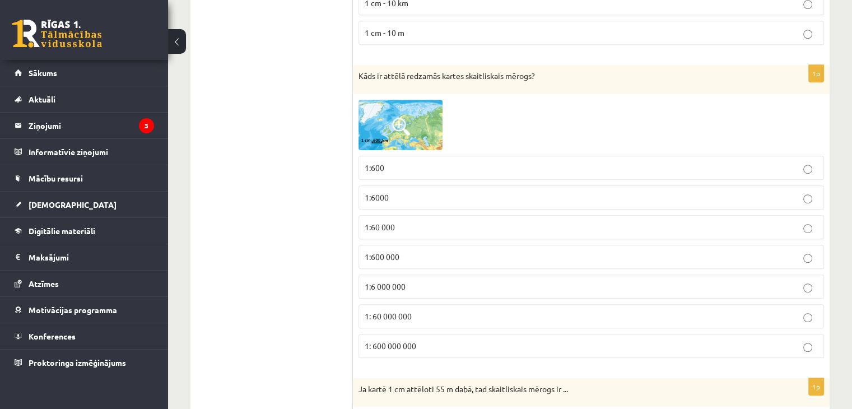
click at [378, 253] on span "1:600 000" at bounding box center [382, 257] width 35 height 10
click at [406, 254] on p "1:600 000" at bounding box center [591, 257] width 453 height 12
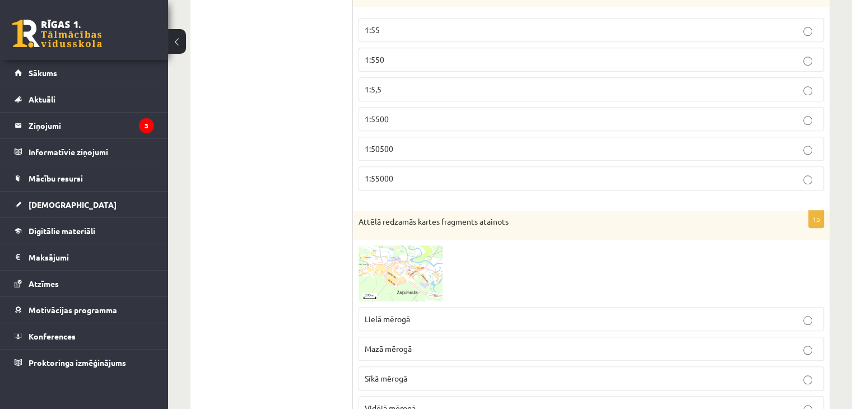
scroll to position [1108, 0]
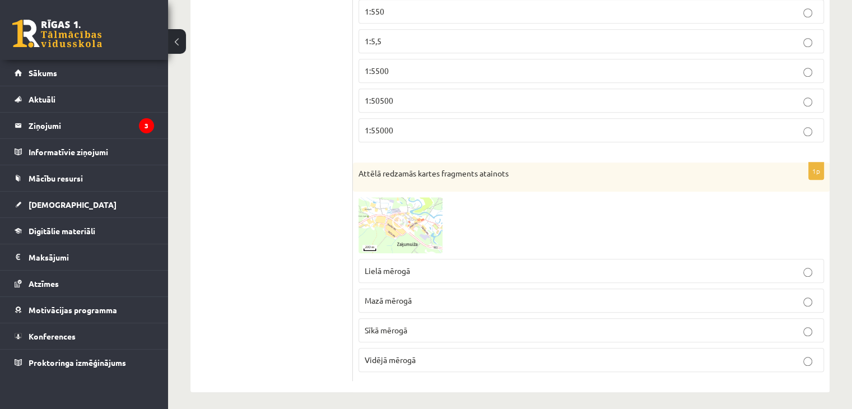
click at [368, 230] on img at bounding box center [401, 225] width 84 height 56
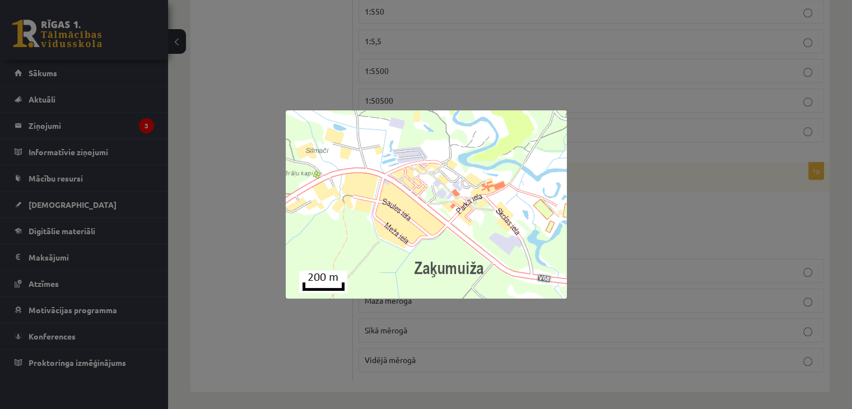
click at [239, 281] on div at bounding box center [426, 204] width 852 height 409
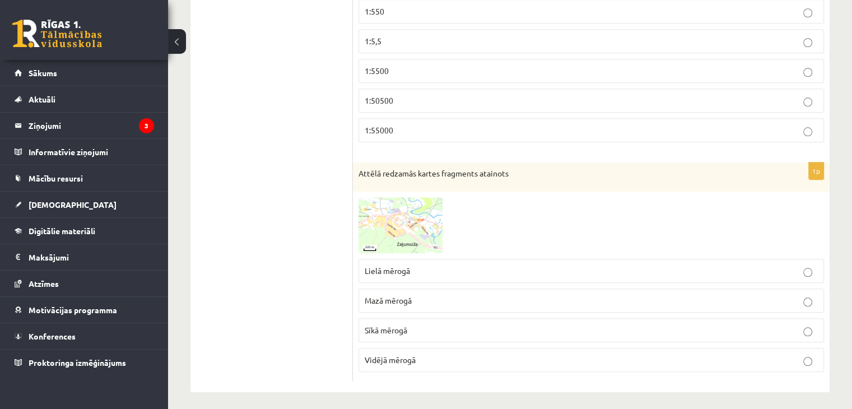
click at [374, 220] on img at bounding box center [401, 225] width 84 height 56
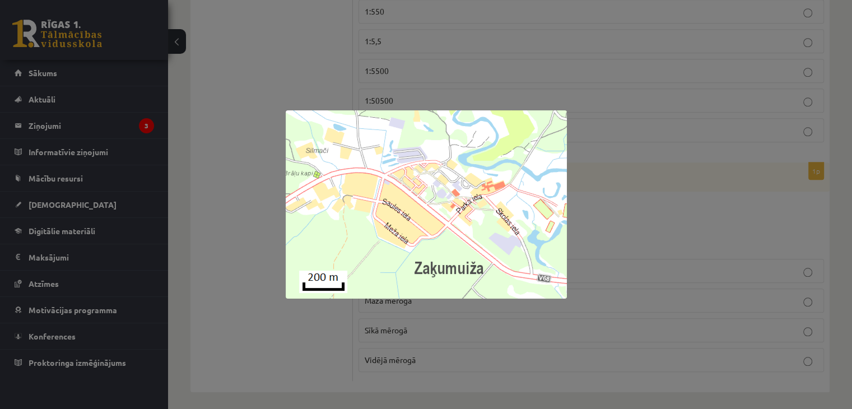
click at [298, 307] on div at bounding box center [426, 204] width 852 height 409
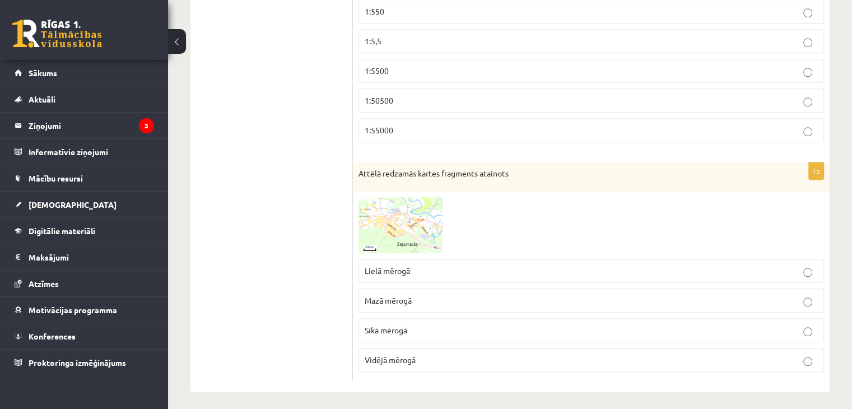
click at [359, 293] on label "Mazā mērogā" at bounding box center [592, 301] width 466 height 24
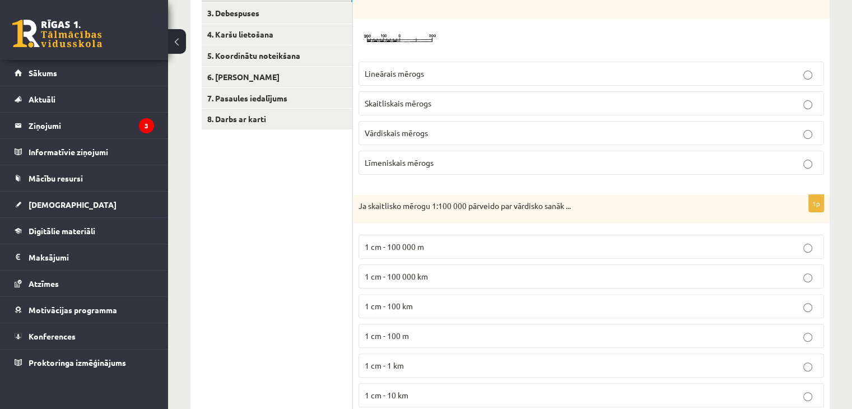
scroll to position [0, 0]
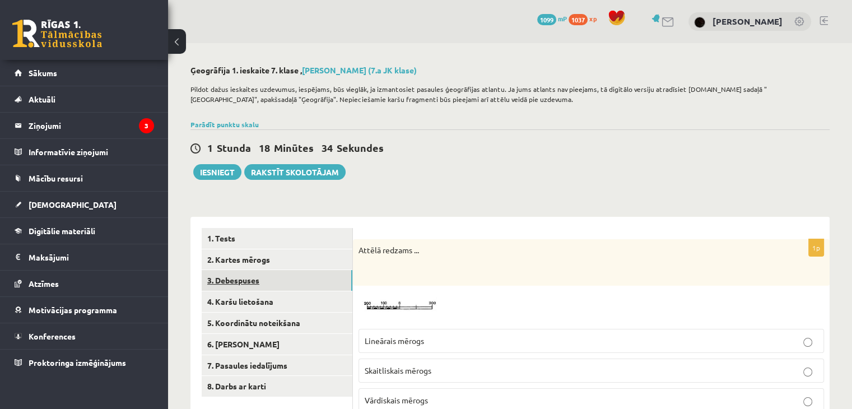
click at [249, 286] on link "3. Debespuses" at bounding box center [277, 280] width 151 height 21
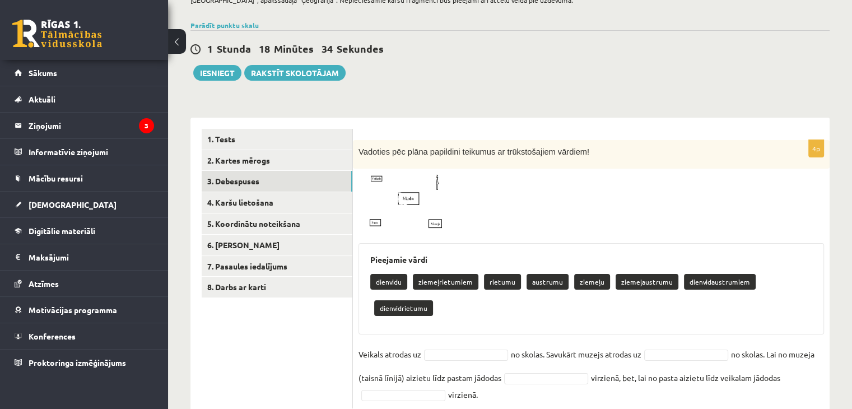
scroll to position [106, 0]
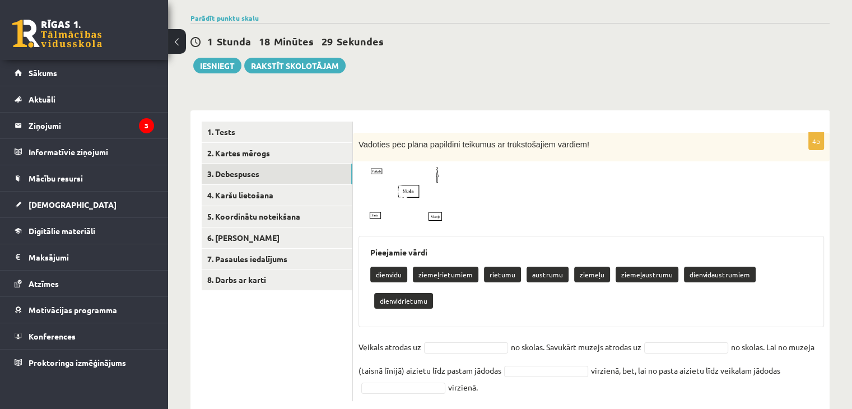
click at [389, 214] on img at bounding box center [401, 198] width 84 height 62
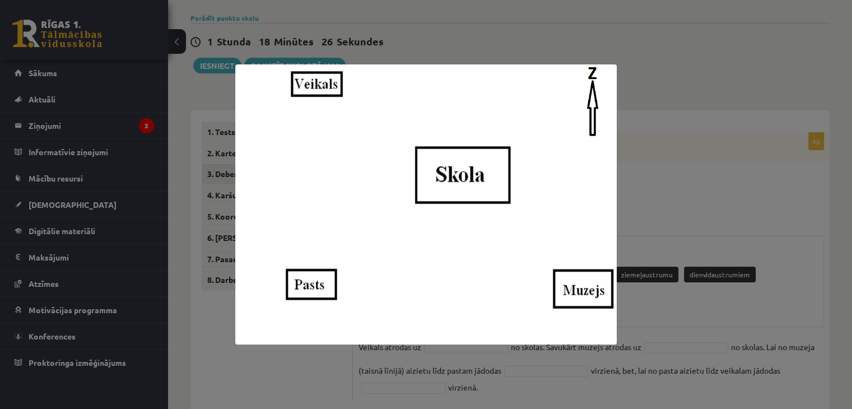
click at [366, 44] on div at bounding box center [426, 204] width 852 height 409
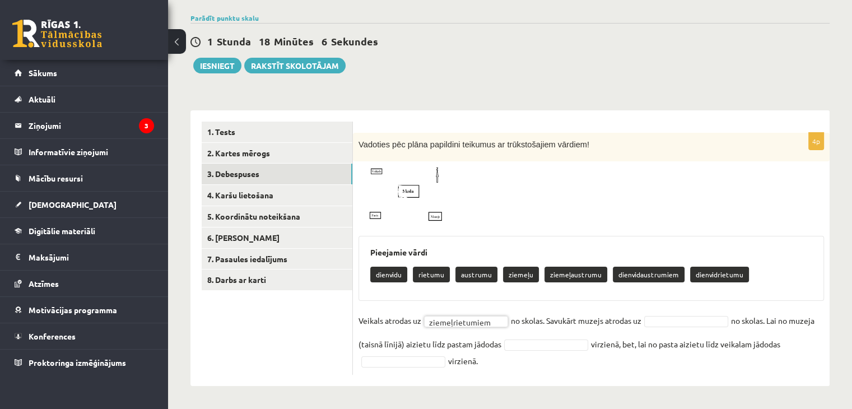
click at [392, 202] on span at bounding box center [401, 194] width 18 height 18
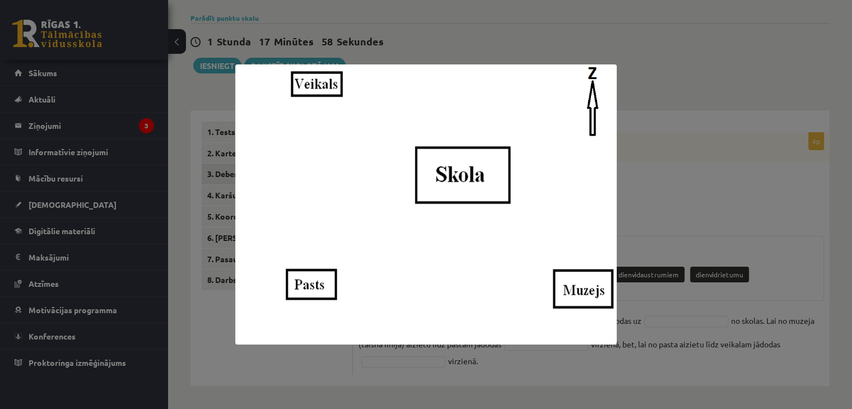
drag, startPoint x: 684, startPoint y: 261, endPoint x: 634, endPoint y: 266, distance: 50.6
click at [634, 266] on div at bounding box center [426, 204] width 852 height 409
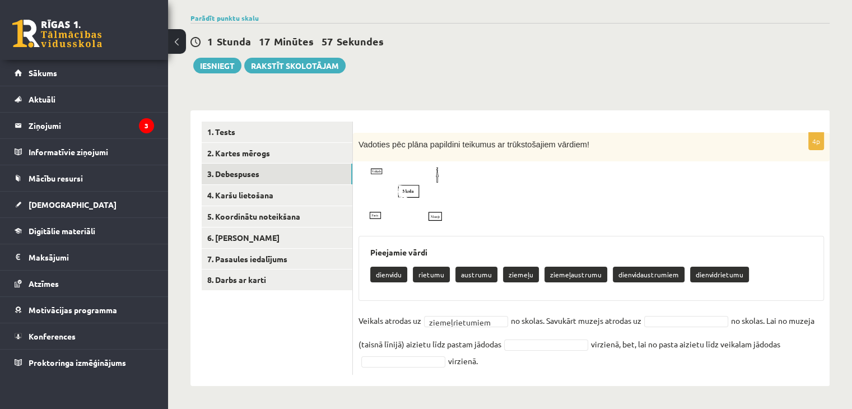
click at [402, 217] on img at bounding box center [401, 198] width 84 height 62
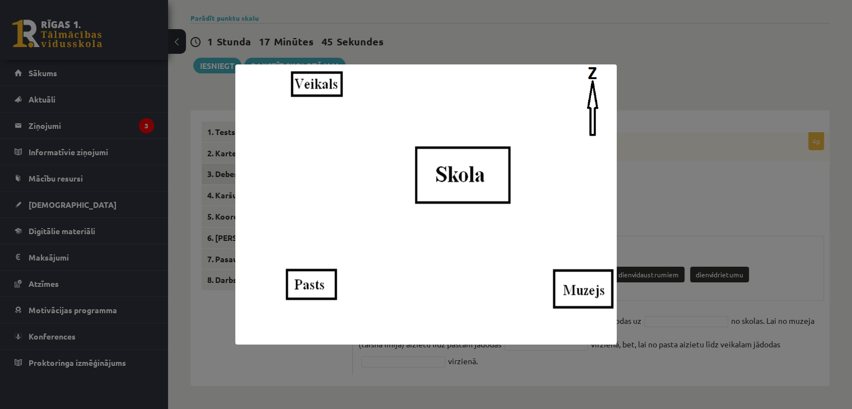
drag, startPoint x: 687, startPoint y: 193, endPoint x: 680, endPoint y: 184, distance: 11.7
click at [686, 193] on div at bounding box center [426, 204] width 852 height 409
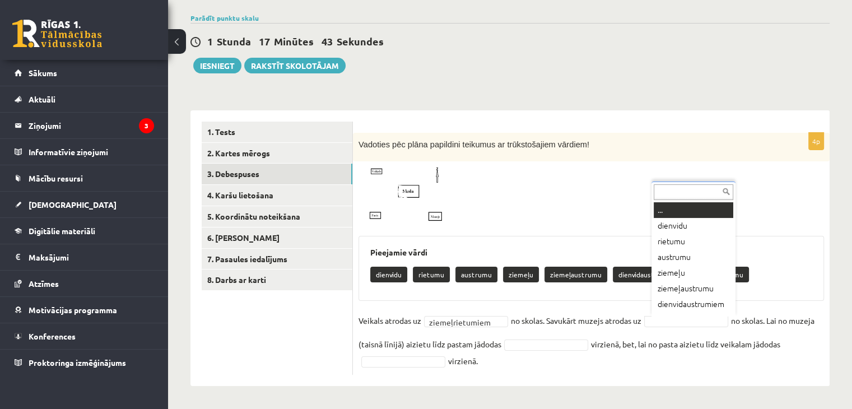
scroll to position [13, 0]
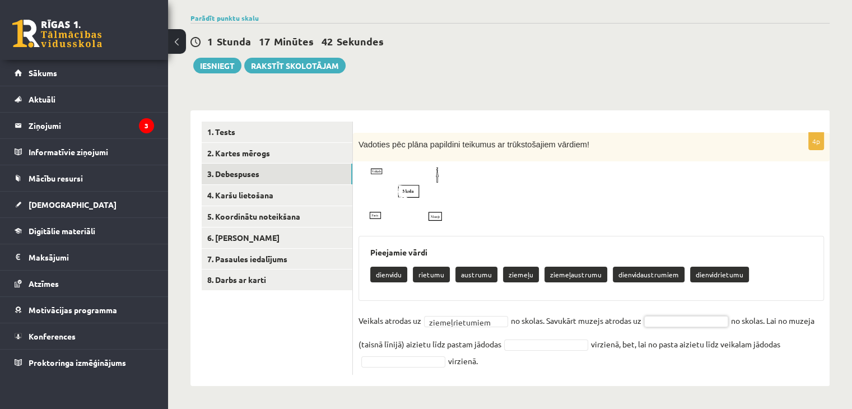
click at [674, 332] on fieldset "**********" at bounding box center [592, 340] width 466 height 57
click at [670, 328] on fieldset "**********" at bounding box center [592, 340] width 466 height 57
click at [385, 214] on img at bounding box center [401, 198] width 84 height 62
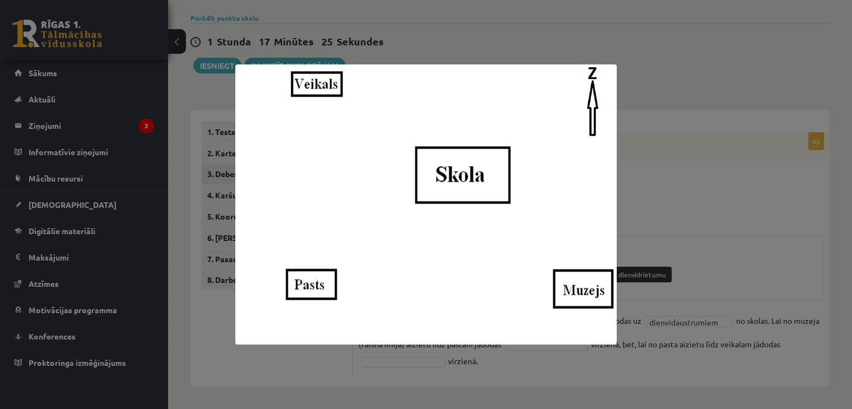
click at [357, 363] on div at bounding box center [426, 204] width 852 height 409
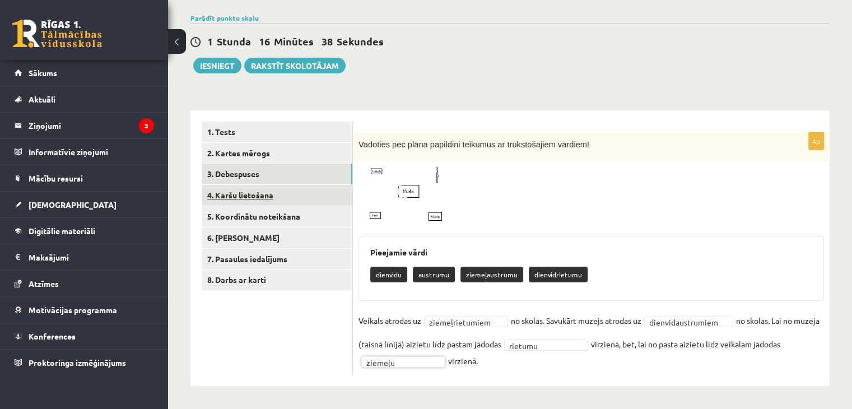
click at [264, 194] on link "4. Karšu lietošana" at bounding box center [277, 195] width 151 height 21
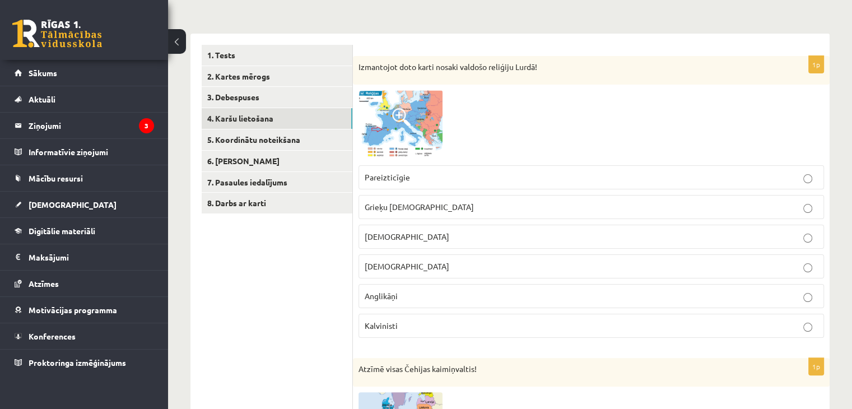
scroll to position [203, 0]
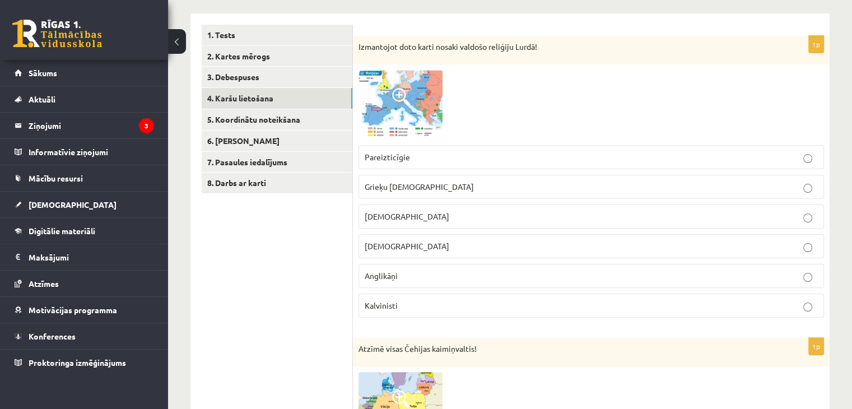
click at [391, 93] on img at bounding box center [401, 104] width 84 height 69
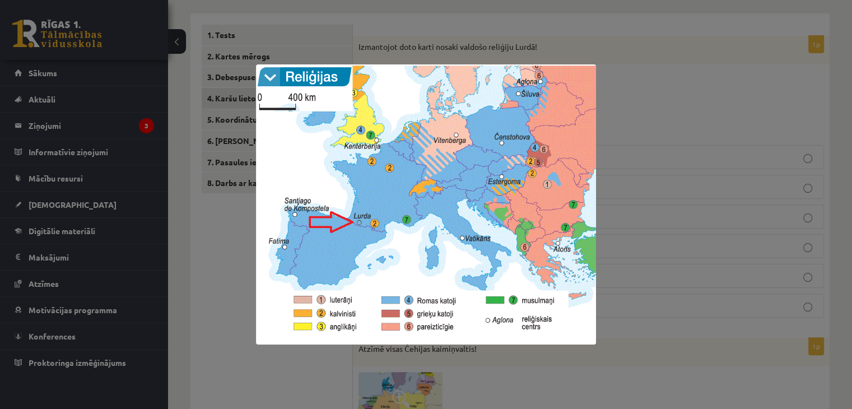
click at [617, 301] on div at bounding box center [426, 204] width 852 height 409
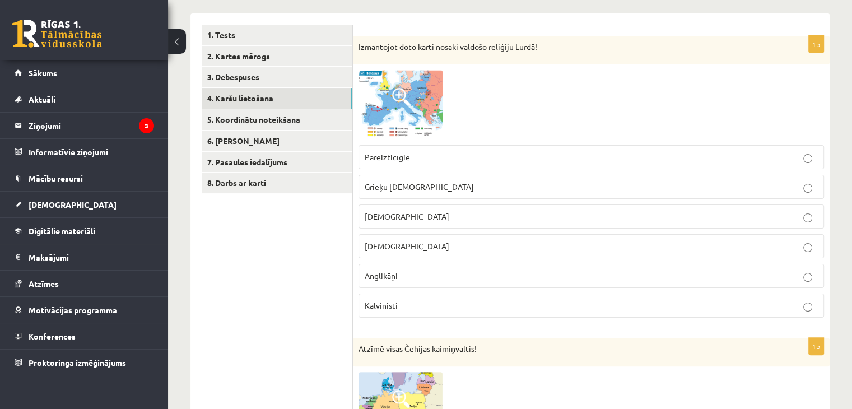
click at [468, 221] on p "[DEMOGRAPHIC_DATA]" at bounding box center [591, 217] width 453 height 12
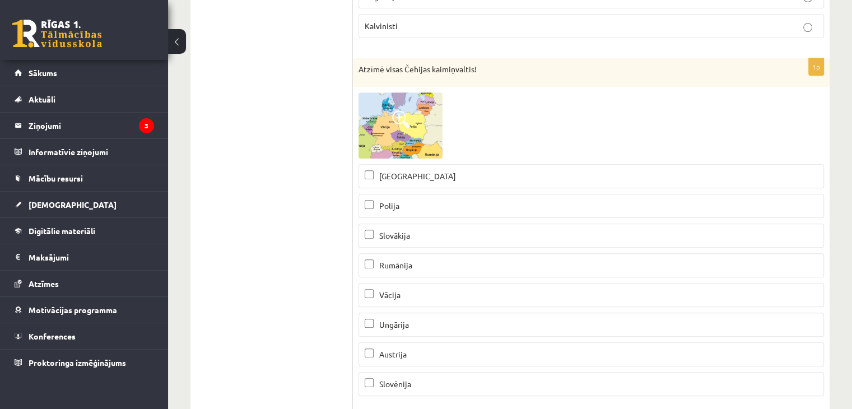
scroll to position [484, 0]
click at [396, 135] on img at bounding box center [401, 125] width 84 height 66
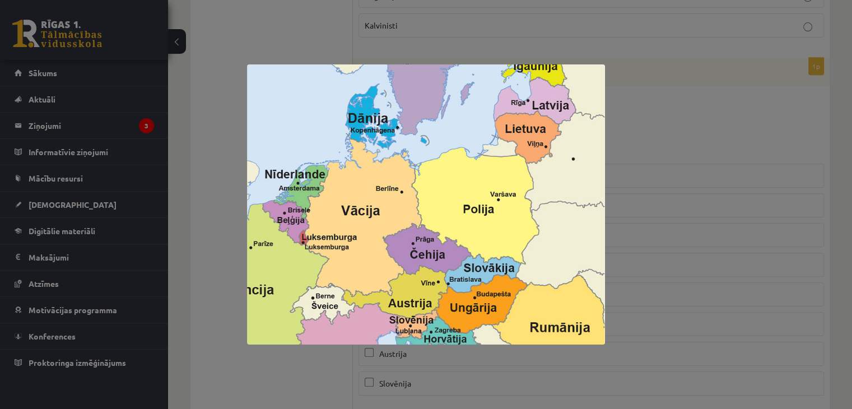
click at [668, 232] on div at bounding box center [426, 204] width 852 height 409
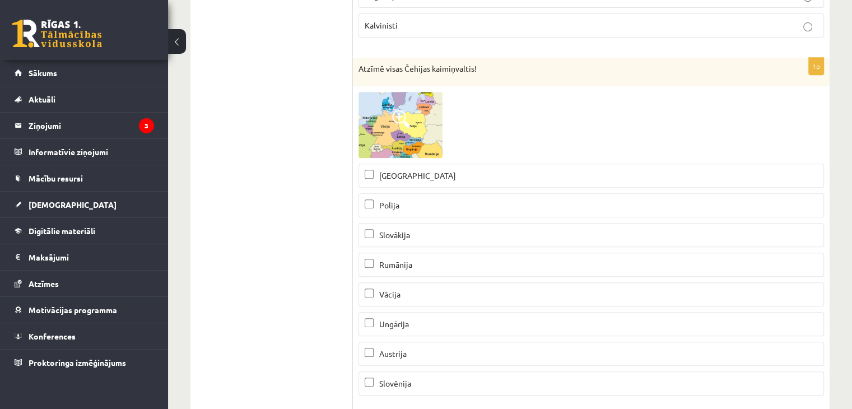
click at [412, 236] on p "Slovākija" at bounding box center [591, 235] width 453 height 12
click at [404, 130] on img at bounding box center [401, 125] width 84 height 66
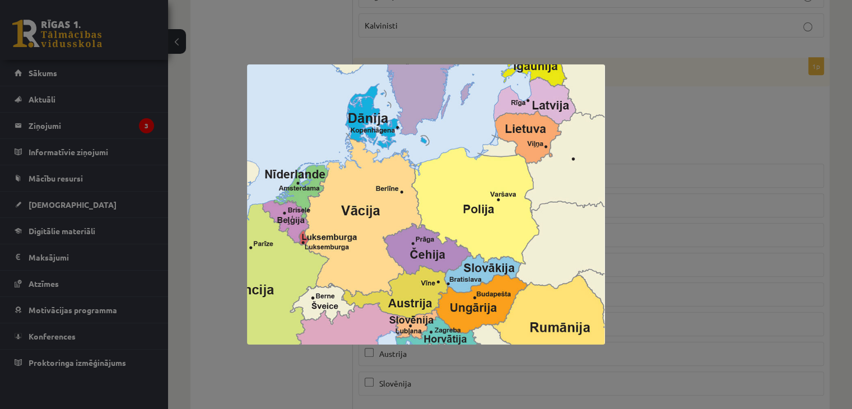
click at [651, 203] on div at bounding box center [426, 204] width 852 height 409
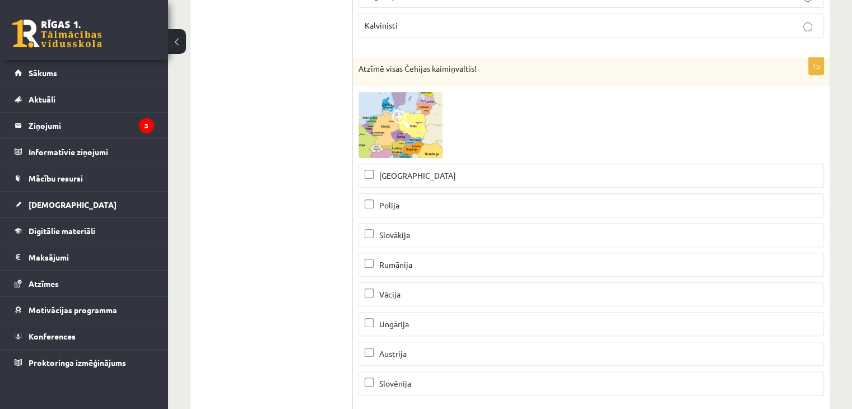
click at [428, 199] on p "Polija" at bounding box center [591, 205] width 453 height 12
click at [417, 294] on p "Vācija" at bounding box center [591, 295] width 453 height 12
click at [391, 113] on img at bounding box center [401, 125] width 84 height 66
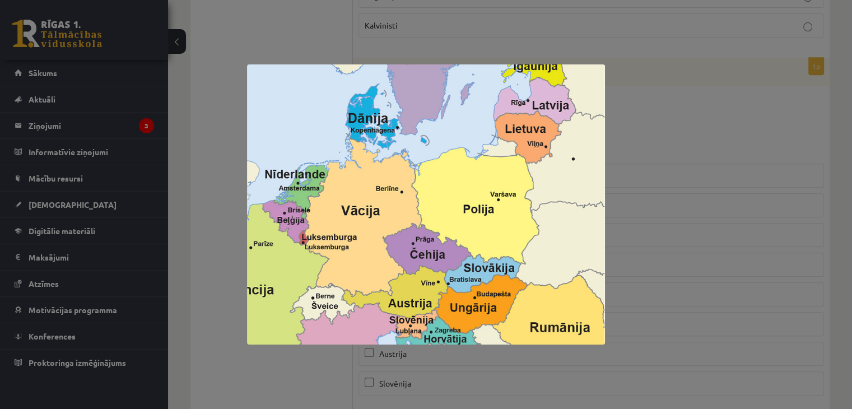
click at [644, 215] on div at bounding box center [426, 204] width 852 height 409
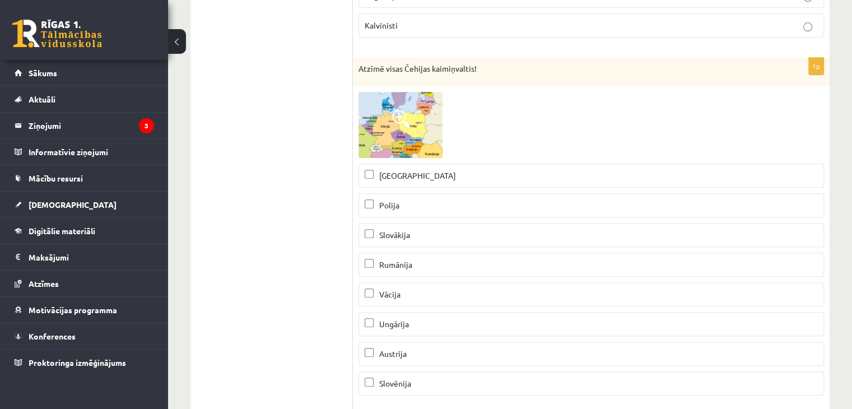
click at [415, 348] on p "Austrija" at bounding box center [591, 354] width 453 height 12
click at [397, 149] on img at bounding box center [401, 125] width 84 height 66
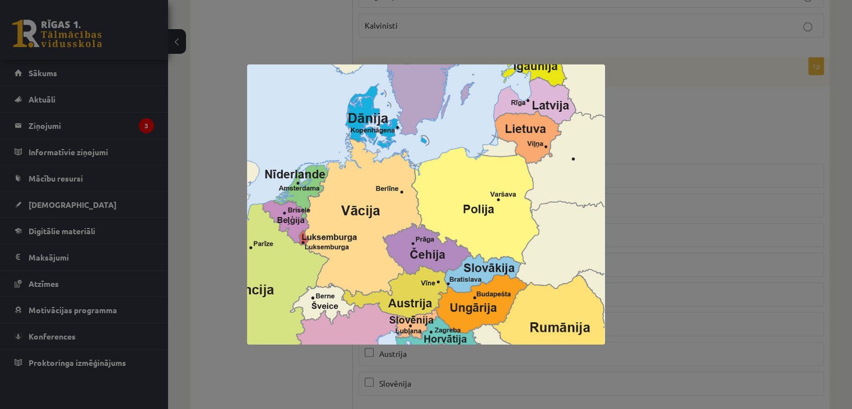
click at [677, 221] on div at bounding box center [426, 204] width 852 height 409
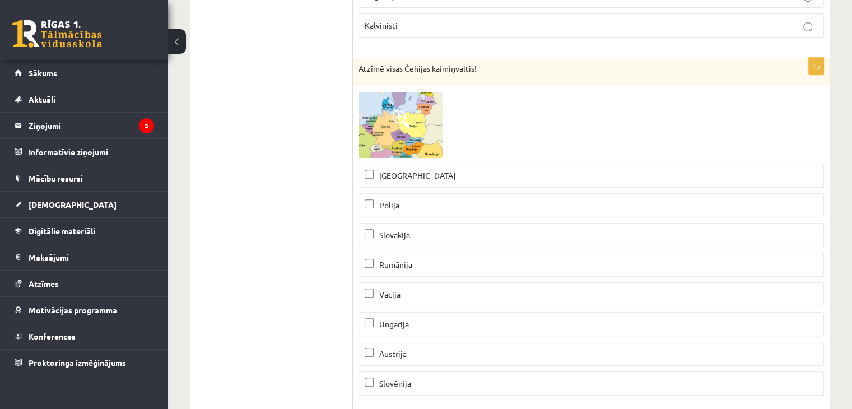
click at [428, 138] on img at bounding box center [401, 125] width 84 height 66
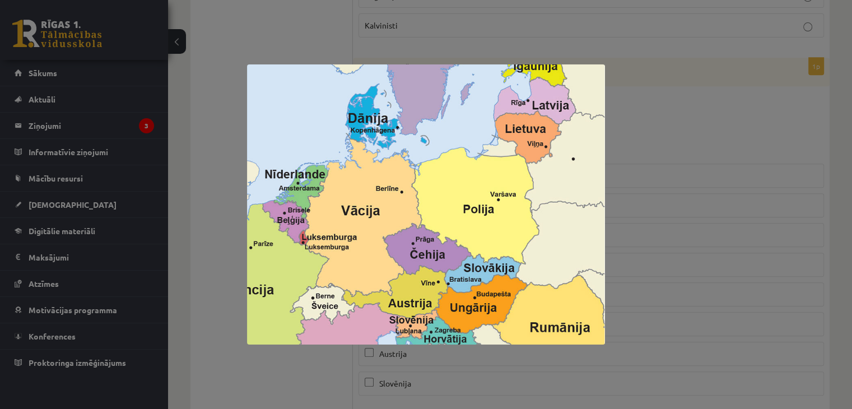
click at [637, 222] on div at bounding box center [426, 204] width 852 height 409
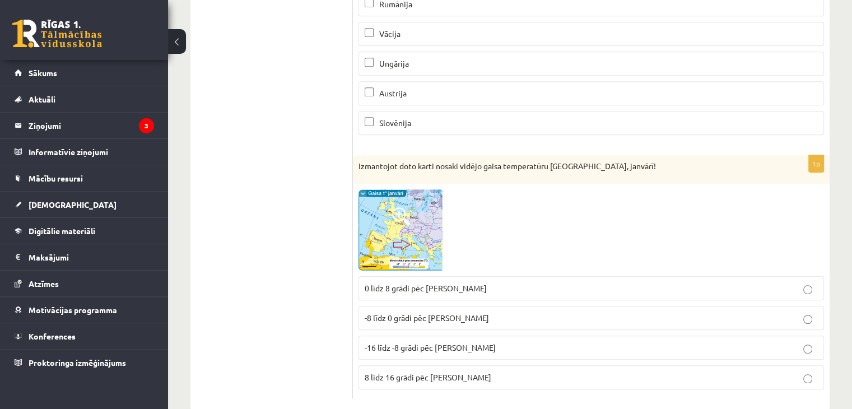
scroll to position [764, 0]
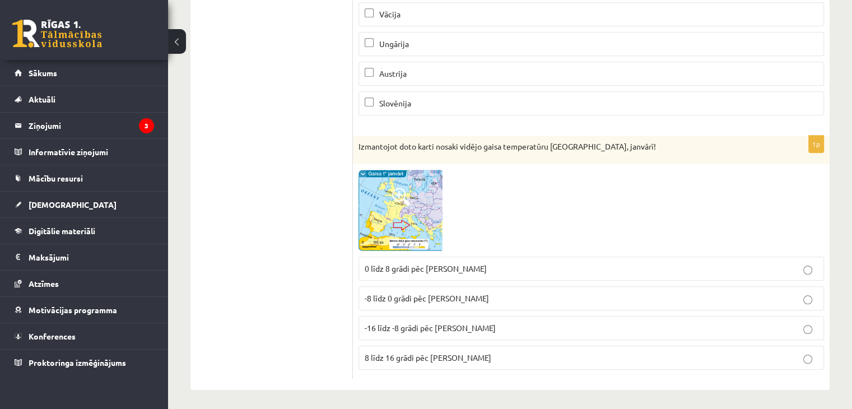
click at [387, 232] on img at bounding box center [401, 210] width 84 height 81
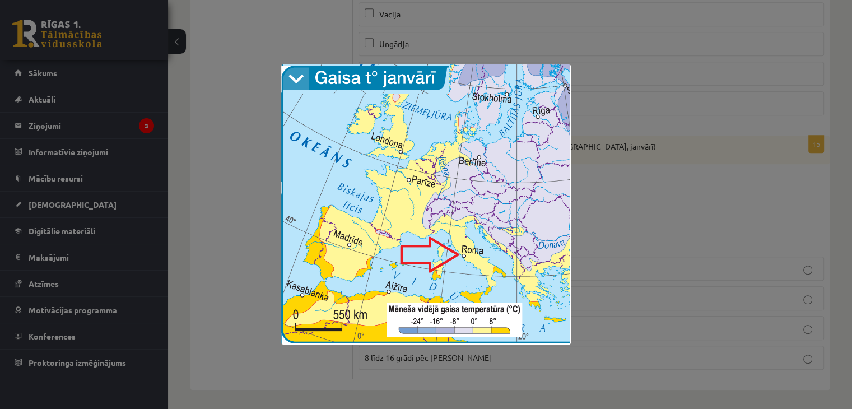
click at [576, 300] on div at bounding box center [426, 204] width 852 height 409
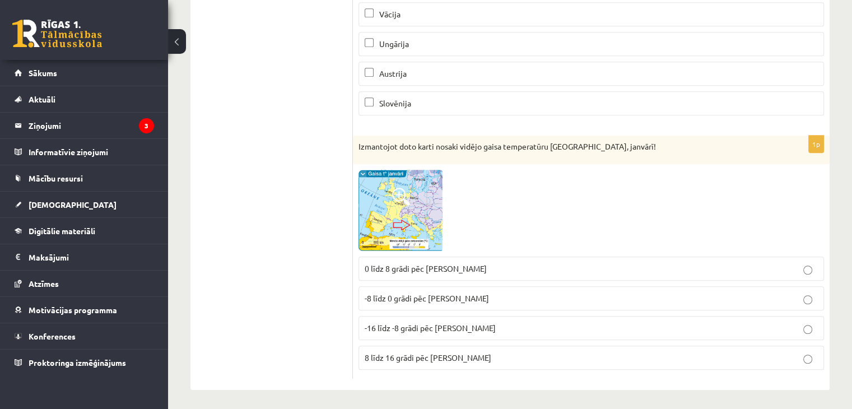
click at [433, 240] on img at bounding box center [401, 210] width 84 height 81
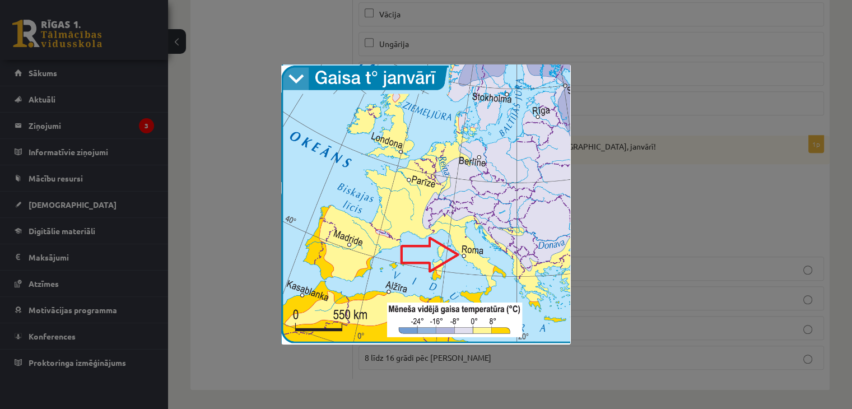
click at [579, 281] on div at bounding box center [426, 204] width 852 height 409
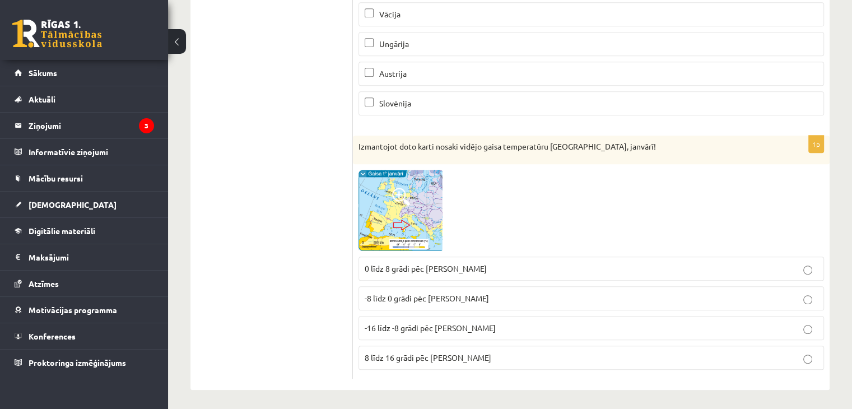
click at [469, 263] on p "0 līdz 8 grādi pēc [PERSON_NAME]" at bounding box center [591, 269] width 453 height 12
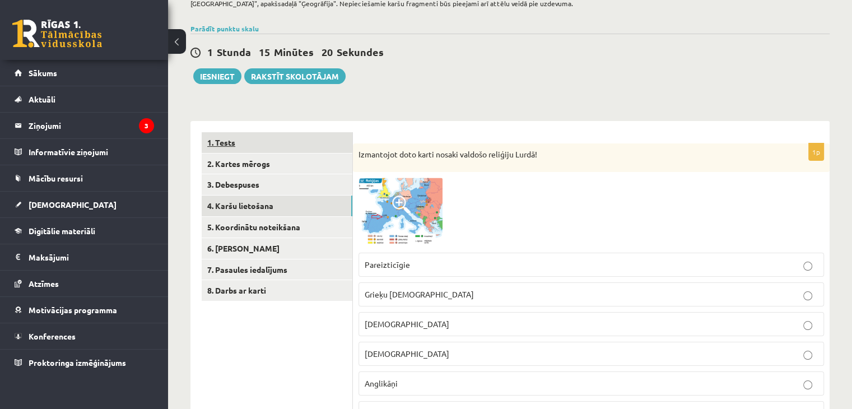
scroll to position [35, 0]
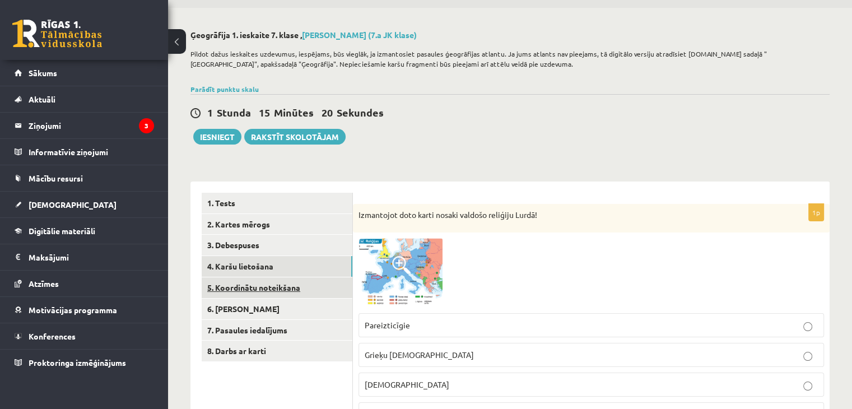
click at [264, 282] on link "5. Koordinātu noteikšana" at bounding box center [277, 287] width 151 height 21
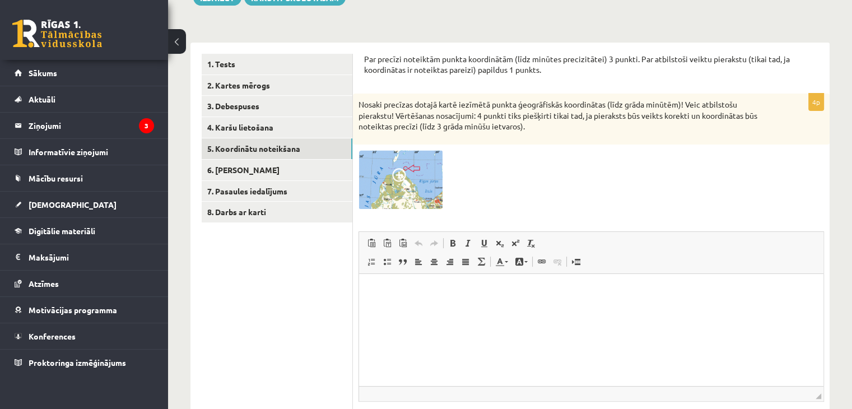
scroll to position [203, 0]
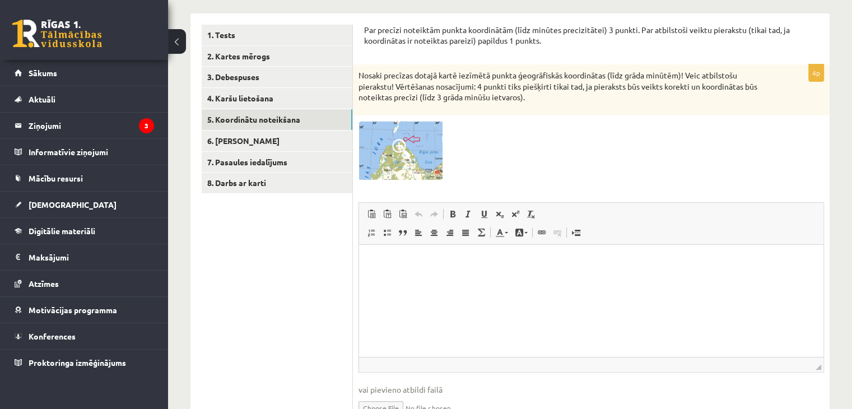
click at [428, 155] on img at bounding box center [401, 150] width 84 height 59
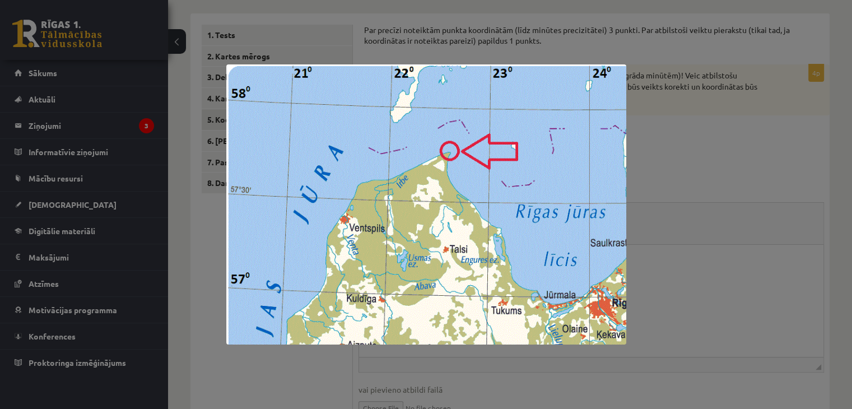
click at [717, 77] on div at bounding box center [426, 204] width 852 height 409
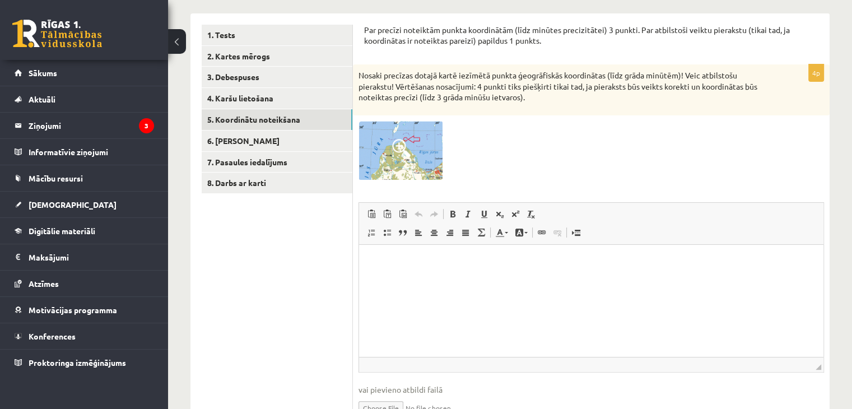
click at [388, 155] on img at bounding box center [401, 150] width 84 height 59
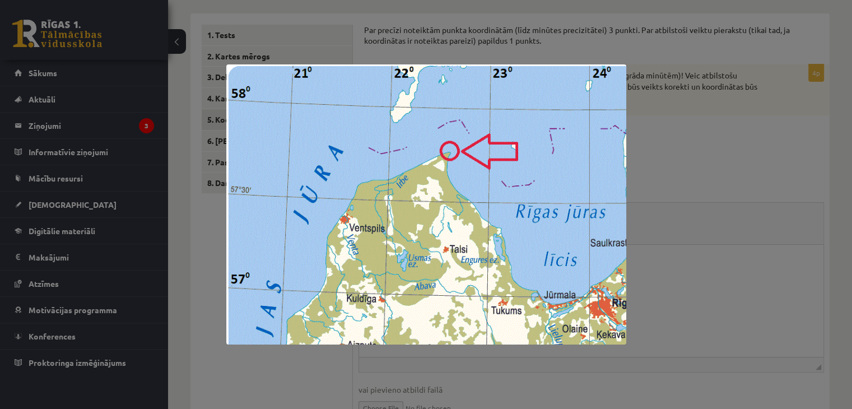
click at [352, 24] on div at bounding box center [426, 204] width 852 height 409
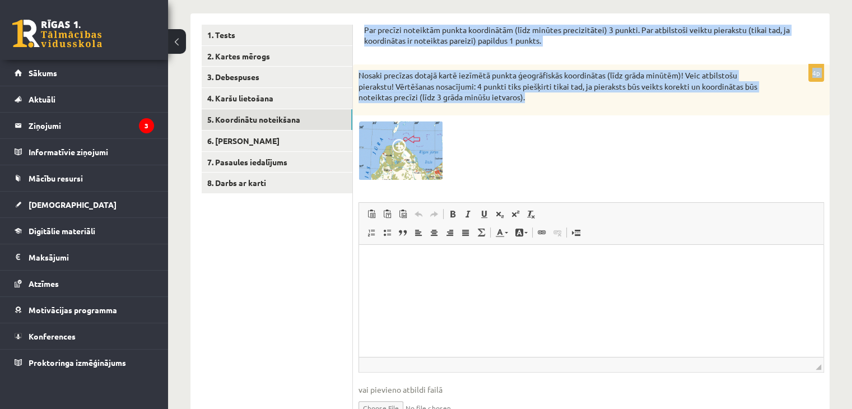
drag, startPoint x: 358, startPoint y: 27, endPoint x: 562, endPoint y: 96, distance: 215.8
copy form "Par precīzi noteiktām punkta koordinātām (līdz minūtes precizitātei) 3 punkti. …"
click at [466, 92] on p "Nosaki precīzas dotajā kartē iezīmētā punkta ģeogrāfiskās koordinātas (līdz grā…" at bounding box center [564, 86] width 410 height 33
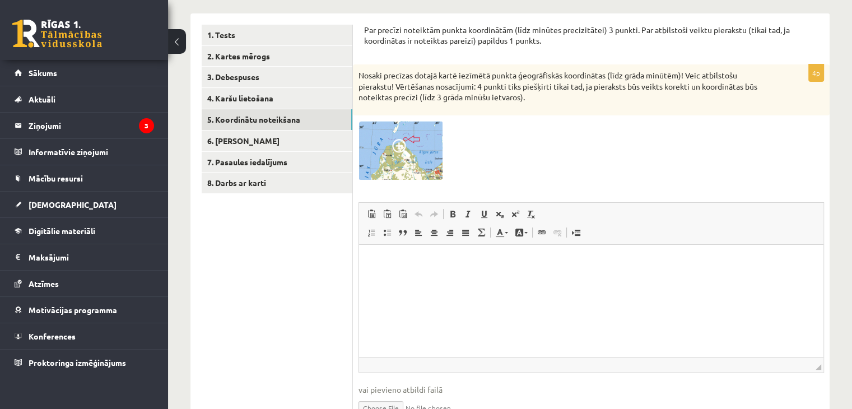
click at [412, 156] on img at bounding box center [401, 150] width 84 height 59
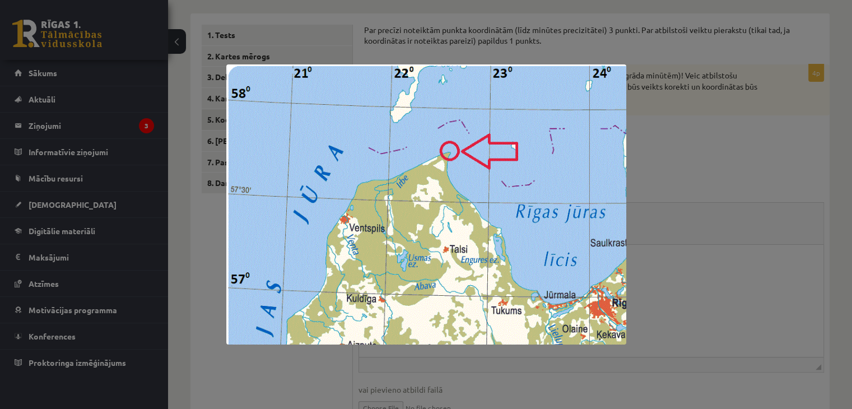
click at [173, 94] on div at bounding box center [426, 204] width 852 height 409
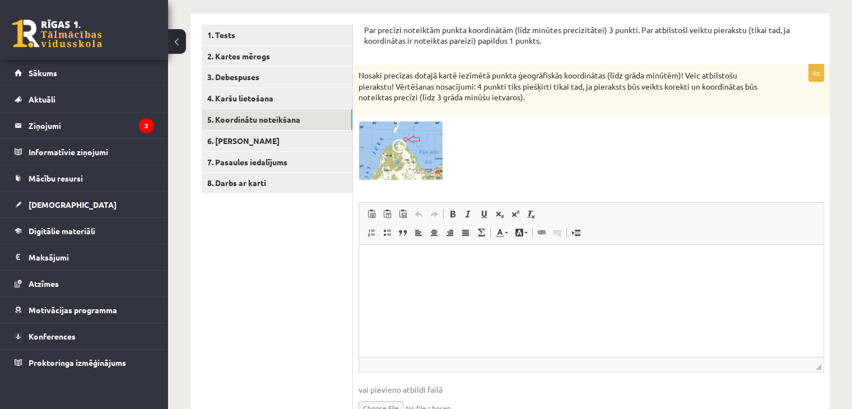
click at [393, 154] on span at bounding box center [401, 148] width 18 height 18
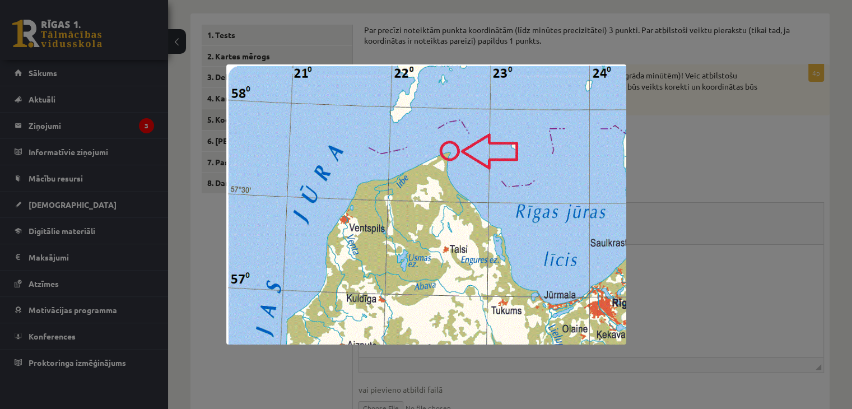
click at [648, 109] on div at bounding box center [426, 204] width 852 height 409
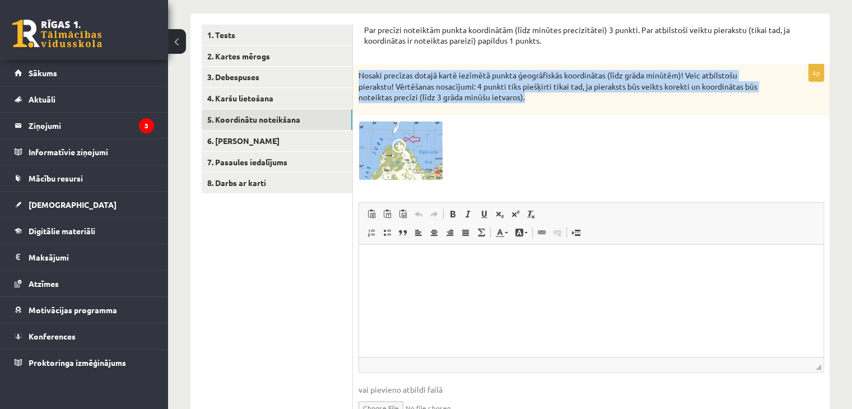
drag, startPoint x: 358, startPoint y: 70, endPoint x: 540, endPoint y: 103, distance: 185.1
click at [540, 103] on div "Nosaki precīzas dotajā kartē iezīmētā punkta ģeogrāfiskās koordinātas (līdz grā…" at bounding box center [591, 89] width 477 height 51
copy p "Nosaki precīzas dotajā kartē iezīmētā punkta ģeogrāfiskās koordinātas (līdz grā…"
click at [393, 128] on img at bounding box center [401, 150] width 84 height 59
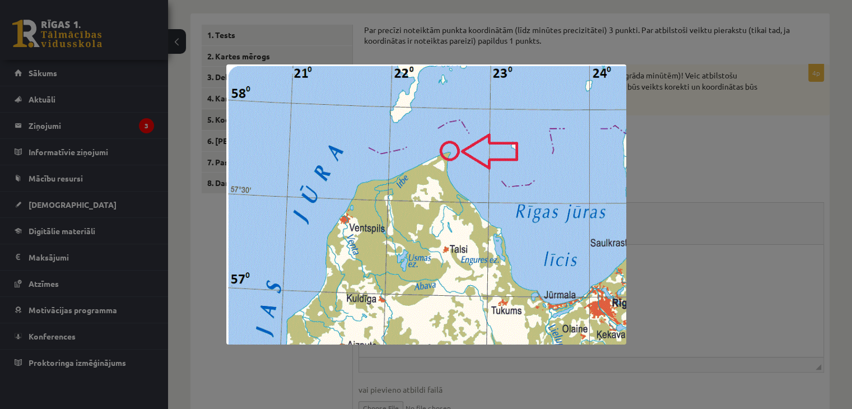
click at [676, 163] on div at bounding box center [426, 204] width 852 height 409
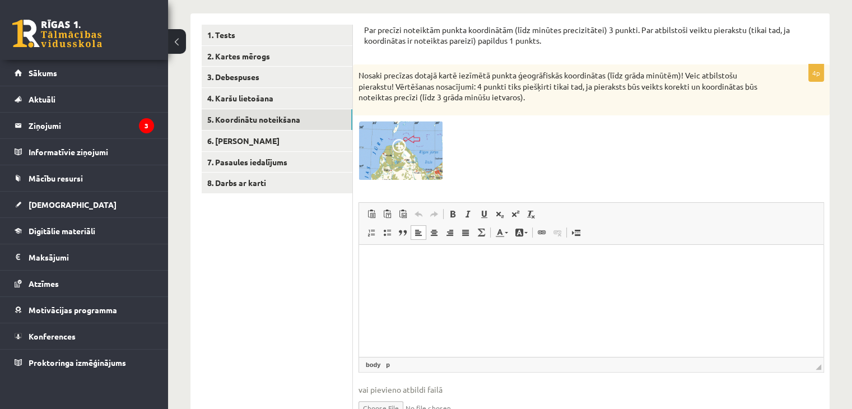
click at [423, 252] on html at bounding box center [591, 261] width 465 height 34
click at [408, 160] on img at bounding box center [401, 150] width 84 height 59
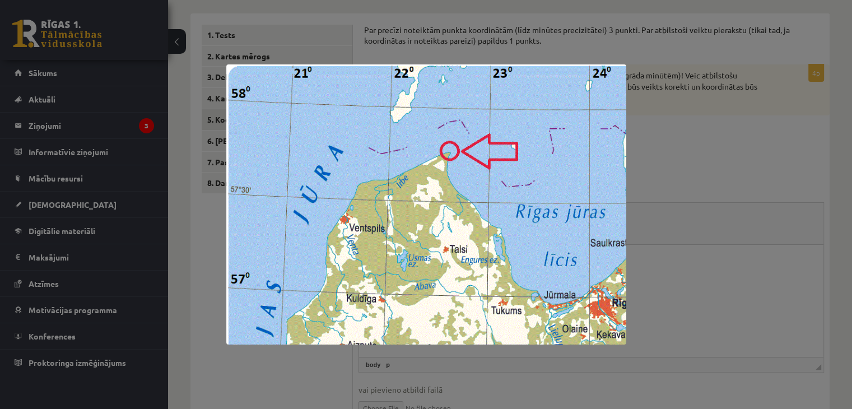
click at [697, 150] on div at bounding box center [426, 204] width 852 height 409
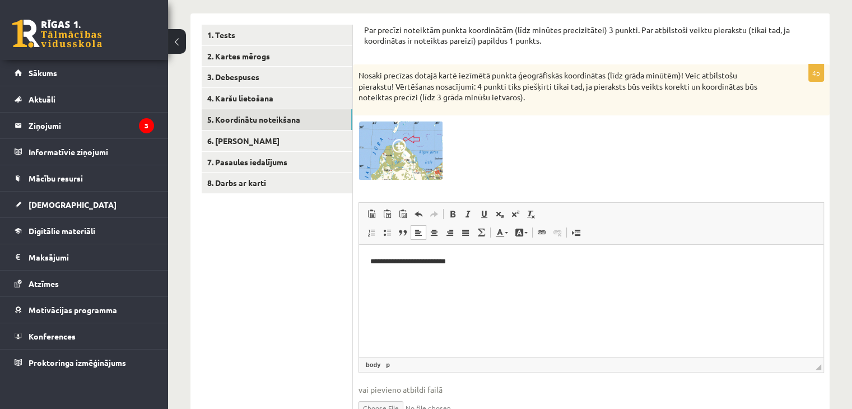
click at [507, 265] on p "**********" at bounding box center [591, 262] width 443 height 12
click at [429, 153] on img at bounding box center [401, 150] width 84 height 59
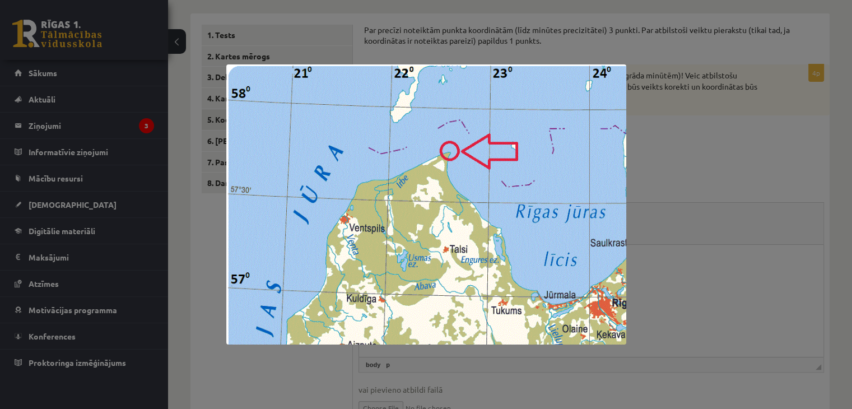
click at [759, 178] on div at bounding box center [426, 204] width 852 height 409
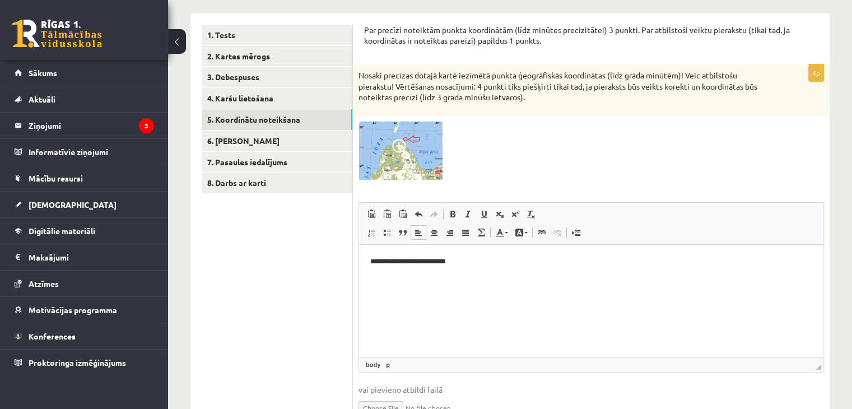
click at [471, 264] on p "**********" at bounding box center [591, 262] width 443 height 12
click at [405, 159] on img at bounding box center [401, 150] width 84 height 59
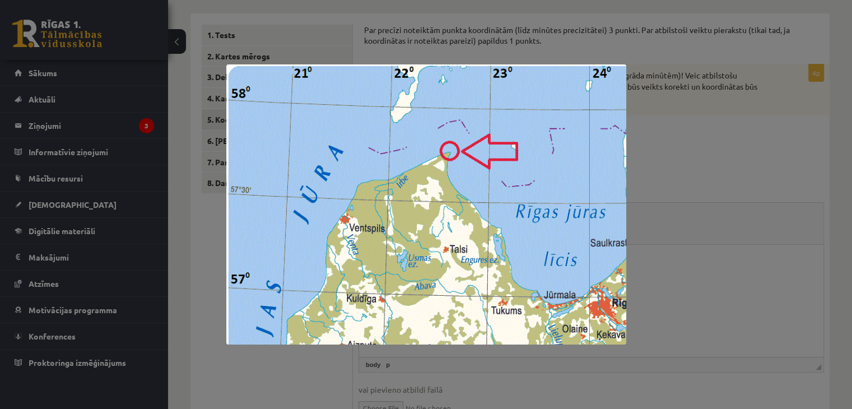
click at [708, 151] on div at bounding box center [426, 204] width 852 height 409
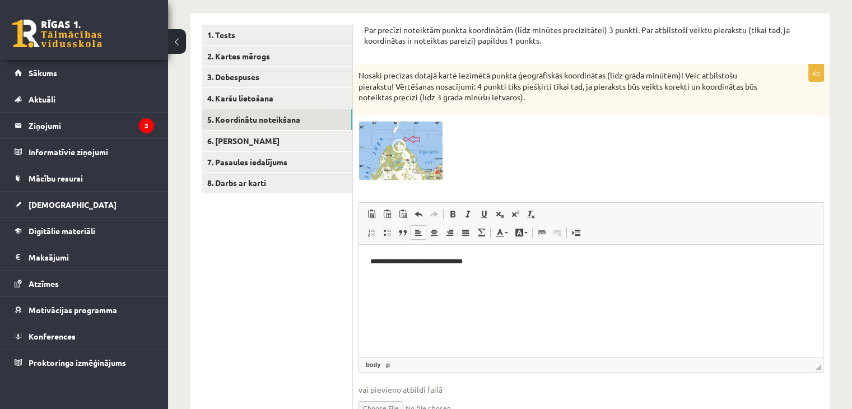
click at [526, 259] on p "**********" at bounding box center [591, 262] width 443 height 12
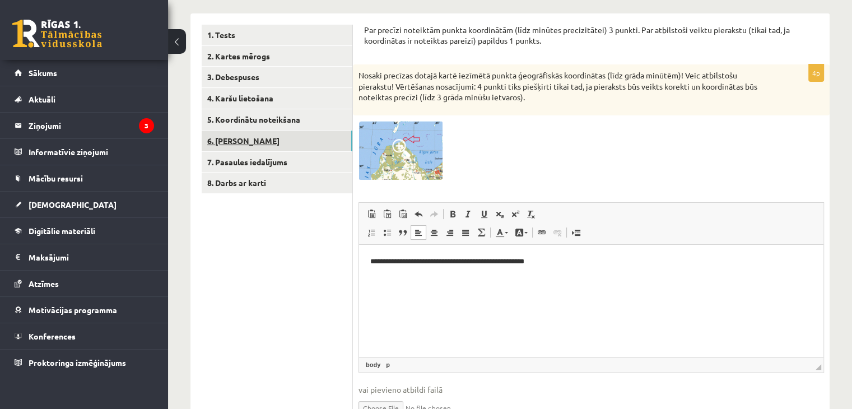
click at [219, 134] on link "6. [PERSON_NAME]" at bounding box center [277, 141] width 151 height 21
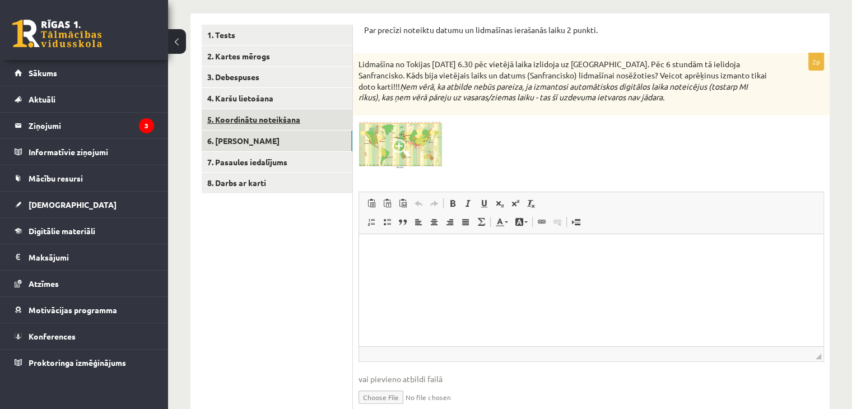
scroll to position [0, 0]
click at [403, 142] on span at bounding box center [401, 148] width 18 height 18
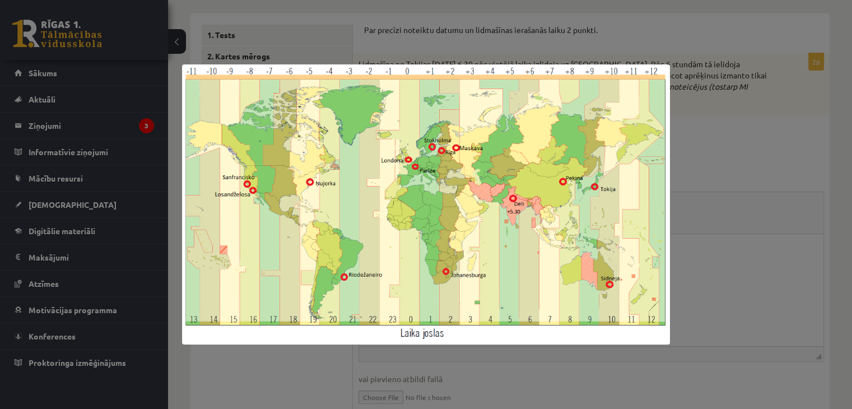
click at [660, 200] on img at bounding box center [426, 204] width 488 height 280
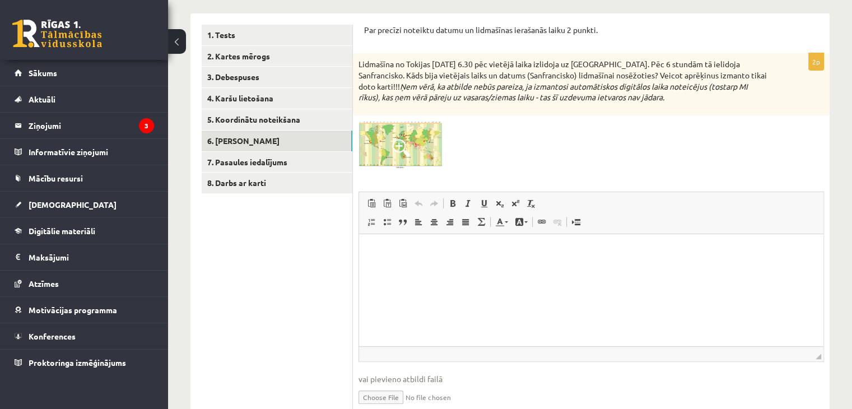
click at [423, 128] on img at bounding box center [401, 145] width 84 height 48
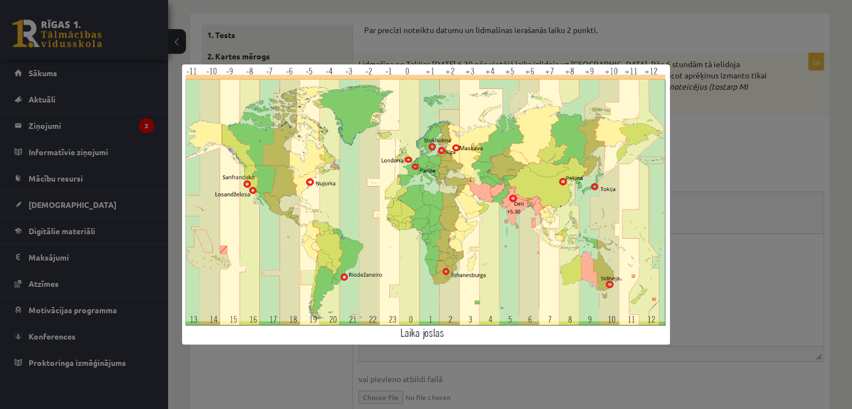
click at [732, 164] on div at bounding box center [426, 204] width 852 height 409
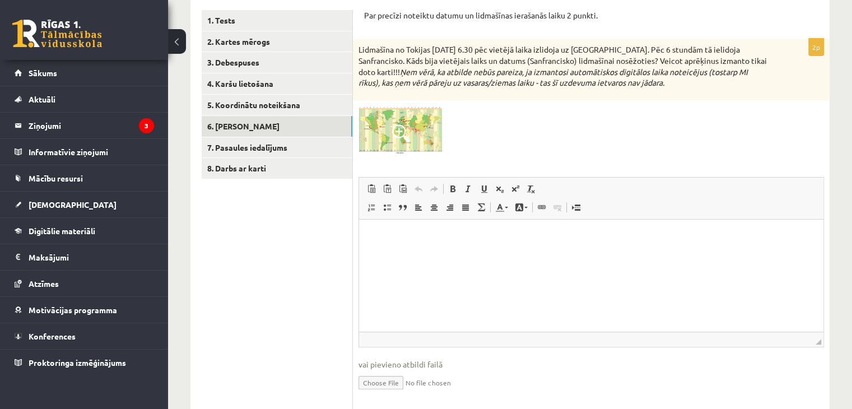
scroll to position [224, 0]
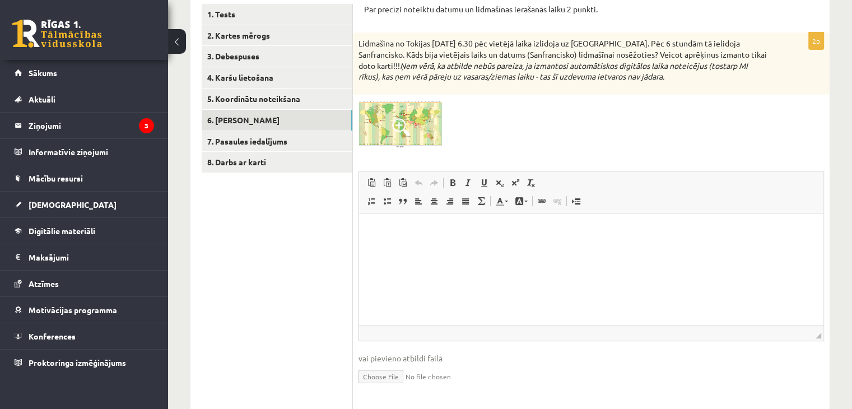
click at [424, 122] on img at bounding box center [401, 124] width 84 height 48
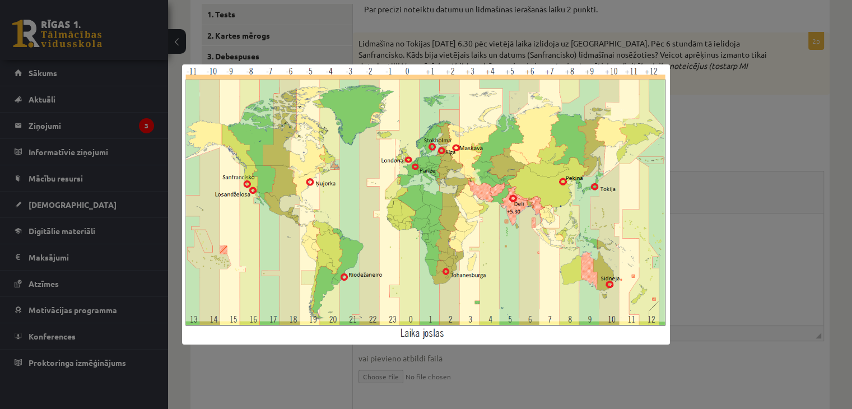
click at [790, 203] on div at bounding box center [426, 204] width 852 height 409
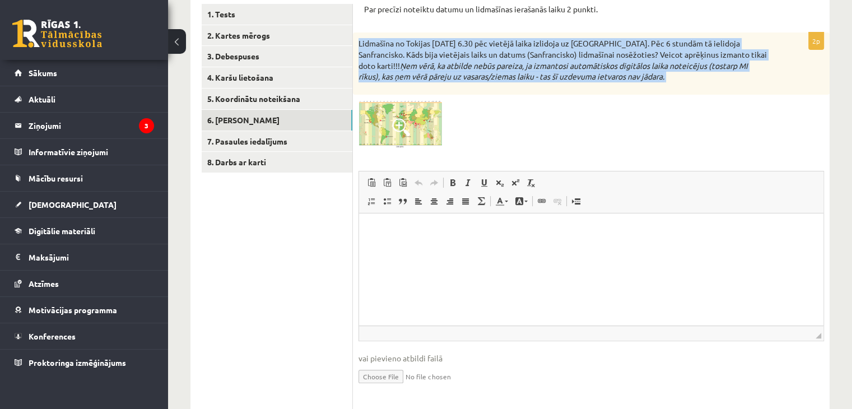
drag, startPoint x: 355, startPoint y: 39, endPoint x: 647, endPoint y: 80, distance: 294.8
click at [647, 80] on div "Lidmašīna no Tokijas [DATE] 6.30 pēc vietējā laika izlidoja uz [GEOGRAPHIC_DATA…" at bounding box center [591, 64] width 477 height 62
copy p "Lidmašīna no Tokijas [DATE] 6.30 pēc vietējā laika izlidoja uz [GEOGRAPHIC_DATA…"
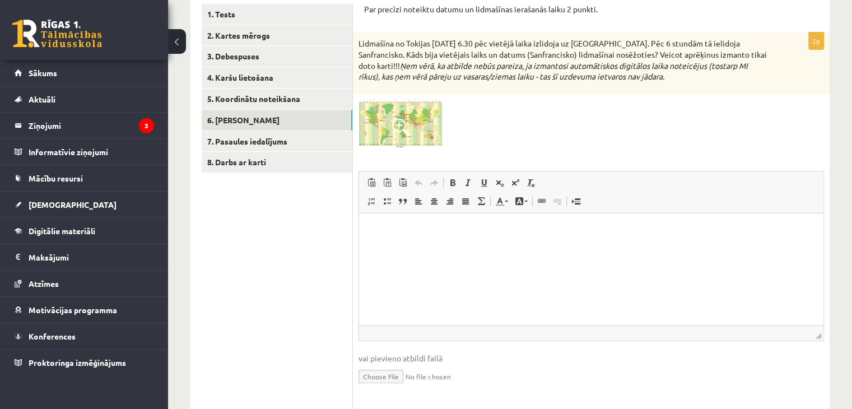
click at [533, 129] on div at bounding box center [592, 124] width 466 height 48
click at [406, 127] on span at bounding box center [401, 127] width 18 height 18
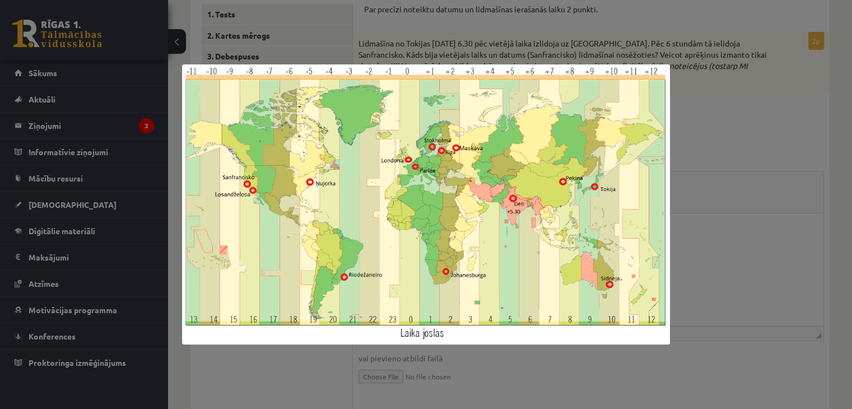
click at [511, 46] on div at bounding box center [426, 204] width 852 height 409
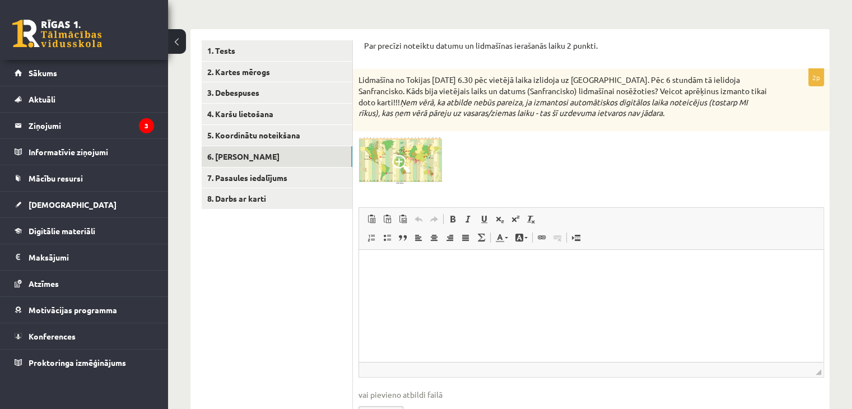
scroll to position [168, 0]
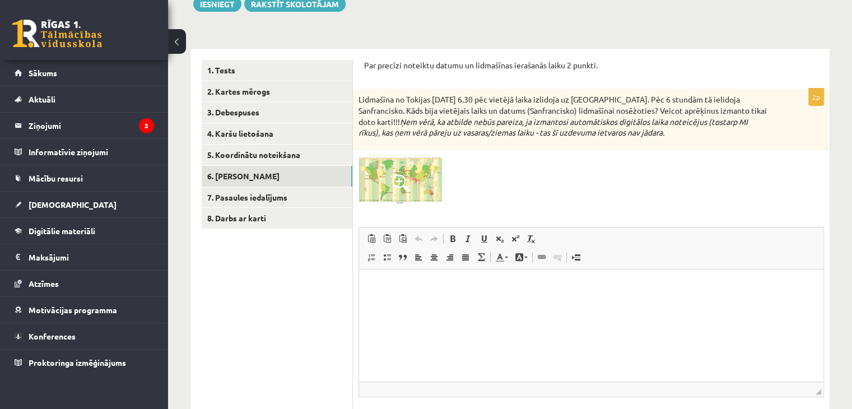
click at [371, 192] on img at bounding box center [401, 180] width 84 height 48
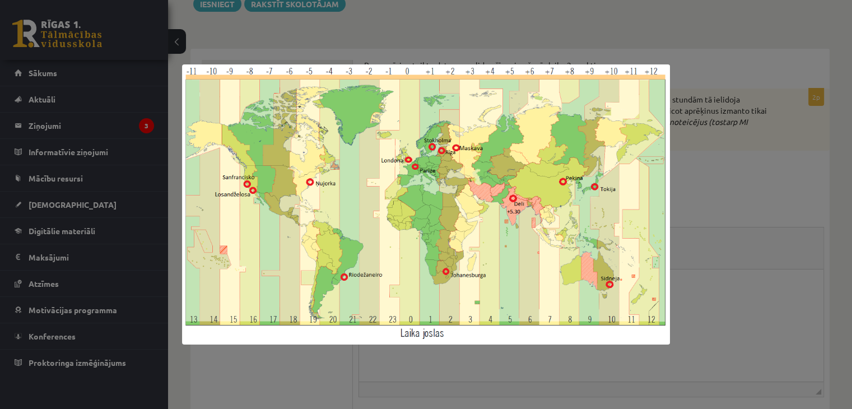
click at [759, 152] on div at bounding box center [426, 204] width 852 height 409
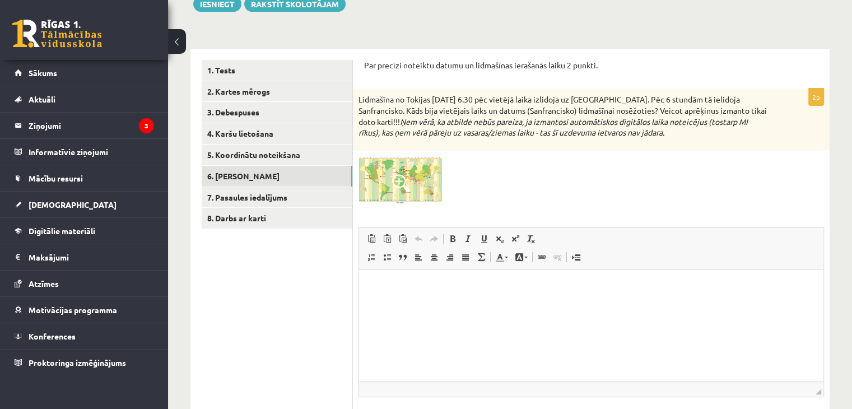
click at [380, 180] on img at bounding box center [401, 180] width 84 height 48
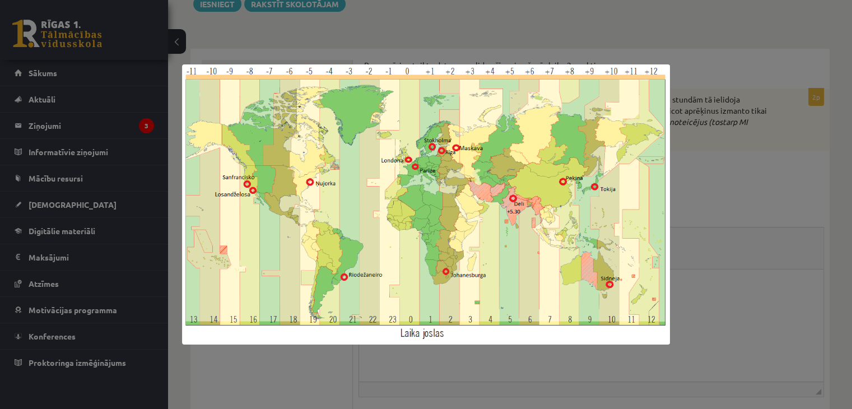
click at [737, 291] on div at bounding box center [426, 204] width 852 height 409
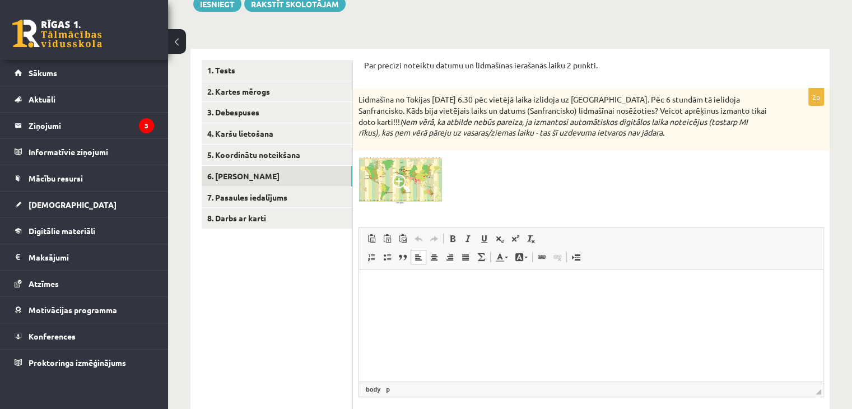
click at [507, 303] on html at bounding box center [591, 286] width 465 height 34
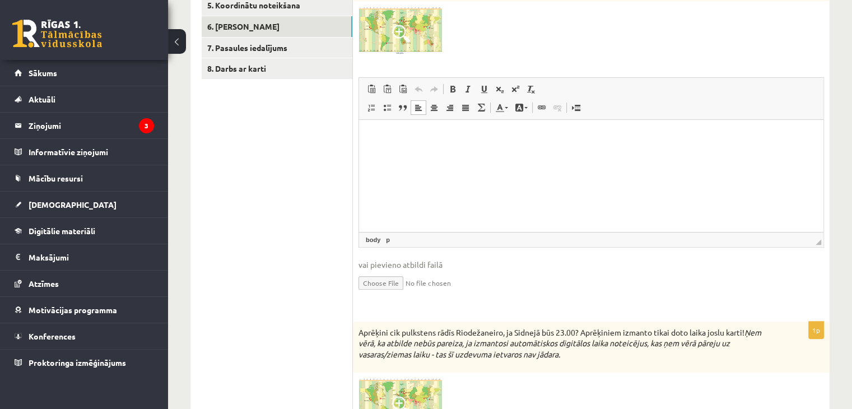
scroll to position [224, 0]
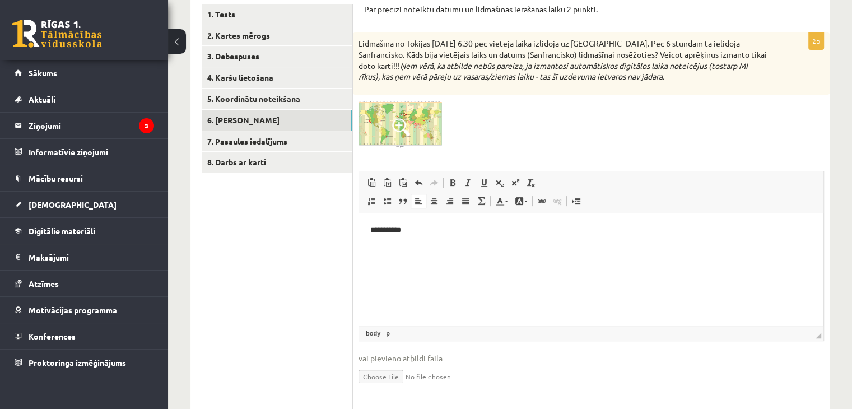
click at [379, 118] on img at bounding box center [401, 124] width 84 height 48
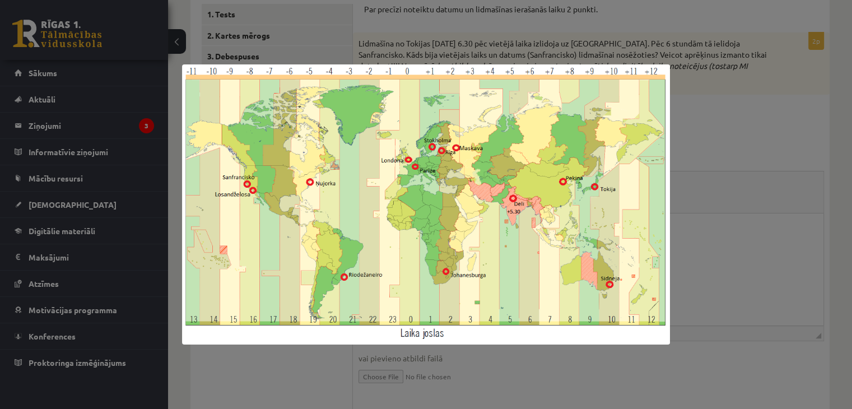
click at [734, 244] on div at bounding box center [426, 204] width 852 height 409
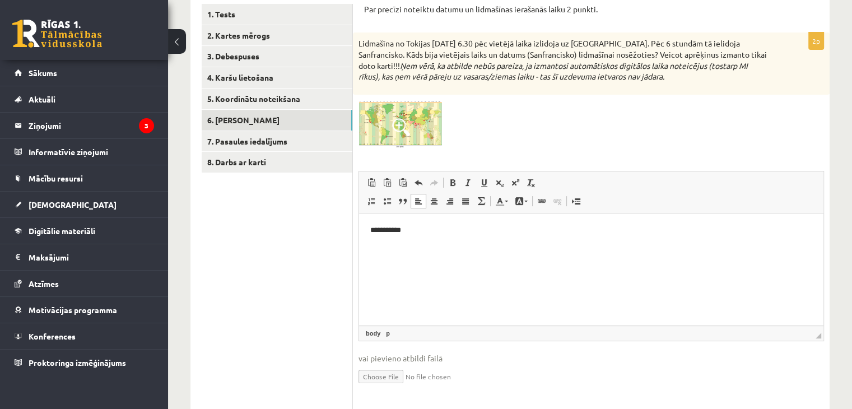
click at [456, 242] on html "**********" at bounding box center [591, 230] width 465 height 34
click at [379, 231] on p "**********" at bounding box center [591, 230] width 443 height 12
click at [378, 251] on p "**" at bounding box center [591, 249] width 443 height 12
click at [400, 231] on p "**********" at bounding box center [591, 230] width 443 height 12
click at [394, 254] on p "**" at bounding box center [591, 249] width 443 height 12
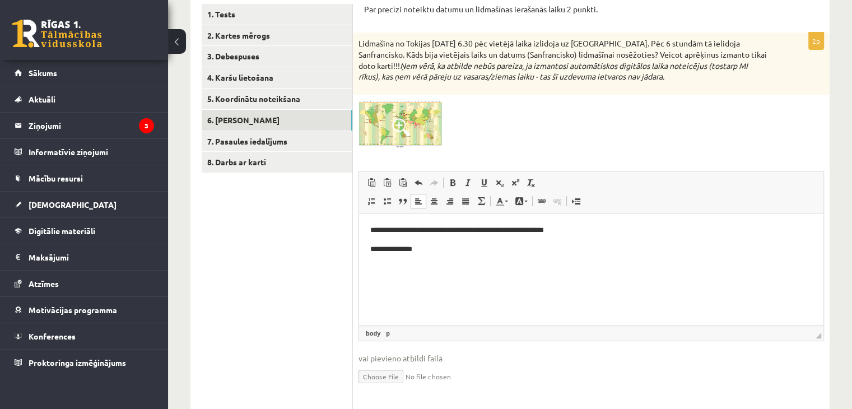
click at [386, 231] on p "**********" at bounding box center [591, 230] width 443 height 12
click at [395, 230] on p "**********" at bounding box center [591, 230] width 443 height 12
click at [419, 231] on p "**********" at bounding box center [591, 230] width 443 height 12
click at [430, 253] on p "**********" at bounding box center [591, 249] width 443 height 12
drag, startPoint x: 410, startPoint y: 246, endPoint x: 379, endPoint y: 243, distance: 31.0
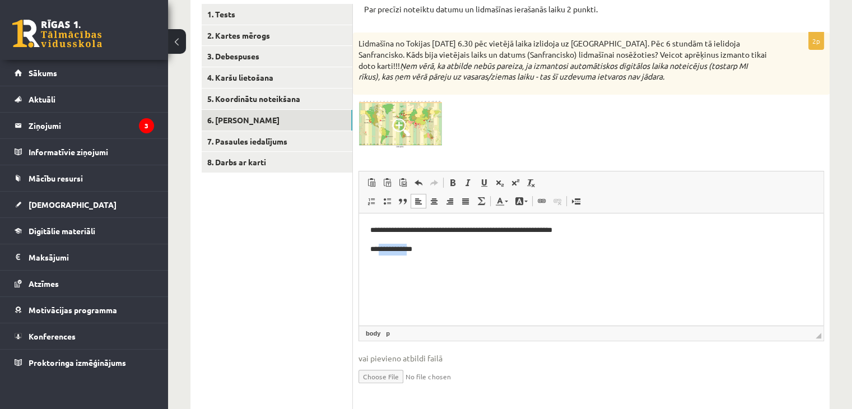
click at [379, 243] on p "**********" at bounding box center [591, 249] width 443 height 12
click at [435, 247] on p "**********" at bounding box center [591, 249] width 443 height 12
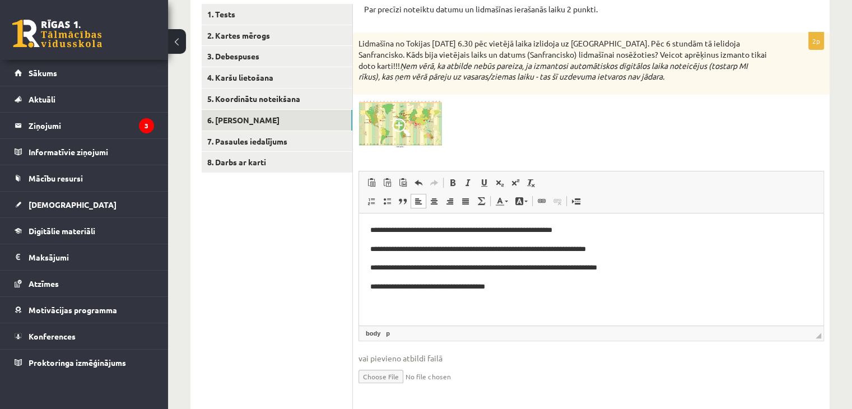
click at [418, 138] on img at bounding box center [401, 124] width 84 height 48
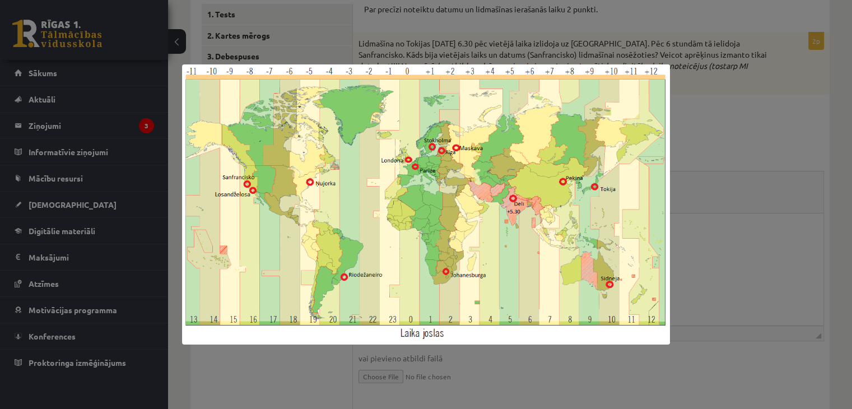
click at [724, 113] on div at bounding box center [426, 204] width 852 height 409
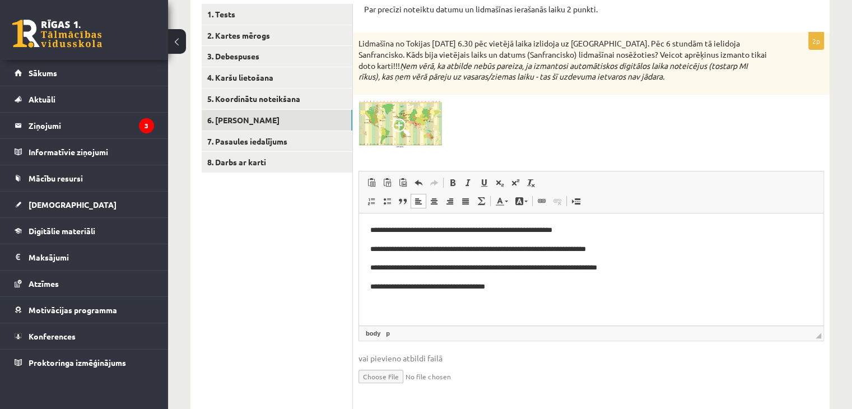
click at [369, 125] on img at bounding box center [401, 124] width 84 height 48
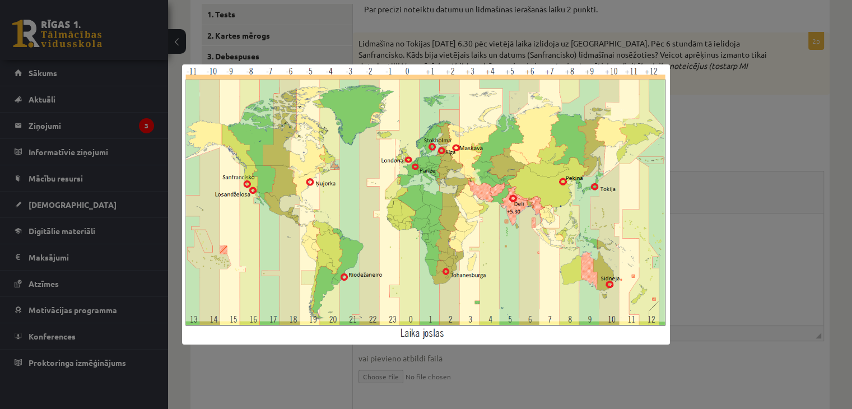
click at [735, 215] on div at bounding box center [426, 204] width 852 height 409
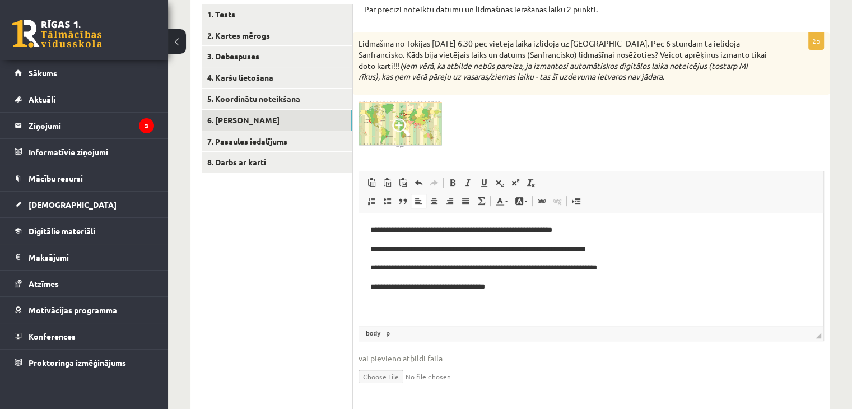
click at [522, 284] on p "**********" at bounding box center [591, 287] width 443 height 12
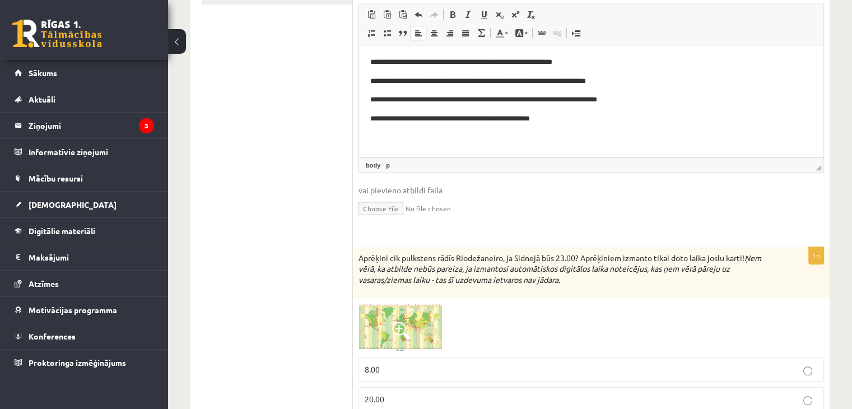
scroll to position [560, 0]
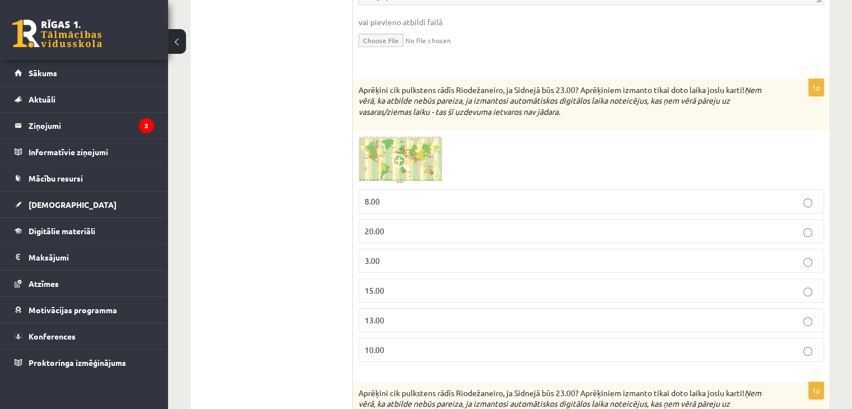
click at [417, 162] on img at bounding box center [401, 160] width 84 height 48
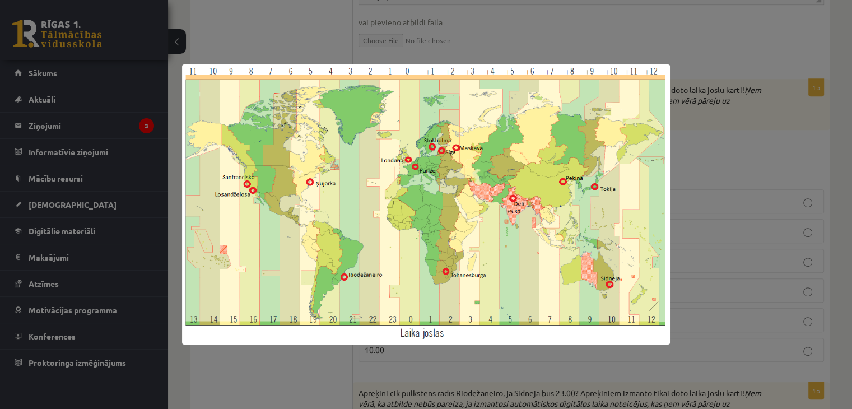
click at [706, 128] on div at bounding box center [426, 204] width 852 height 409
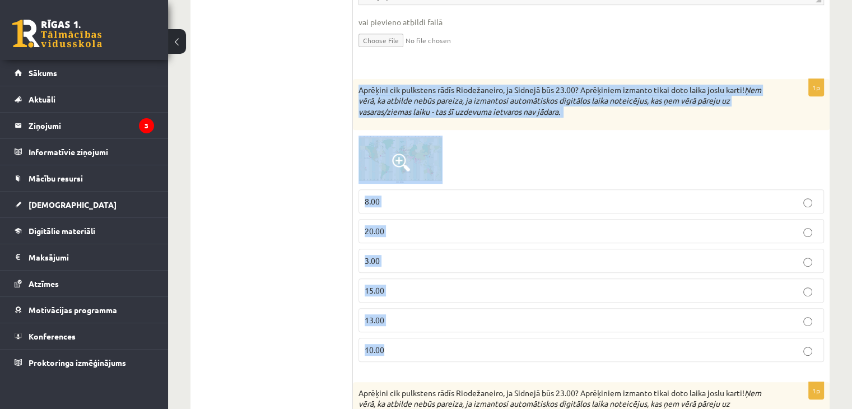
drag, startPoint x: 359, startPoint y: 86, endPoint x: 392, endPoint y: 342, distance: 258.3
click at [392, 342] on div "1p Aprēķini cik pulkstens rādīs Riodežaneiro, ja Sidnejā būs 23.00? Aprēķiniem …" at bounding box center [591, 225] width 477 height 292
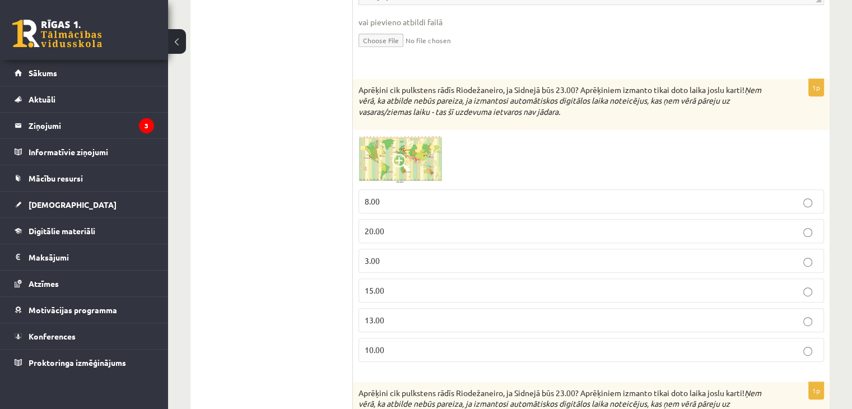
click at [277, 274] on ul "1. Tests 2. Kartes mērogs 3. Debespuses 4. Karšu lietošana 5. Koordinātu noteik…" at bounding box center [277, 323] width 151 height 1310
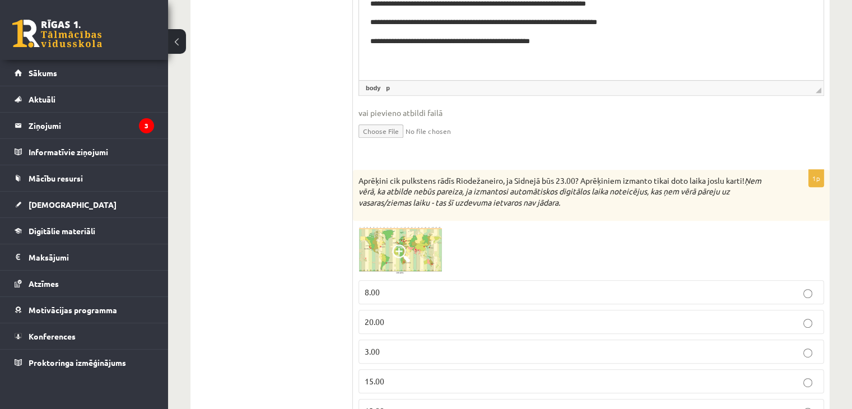
scroll to position [504, 0]
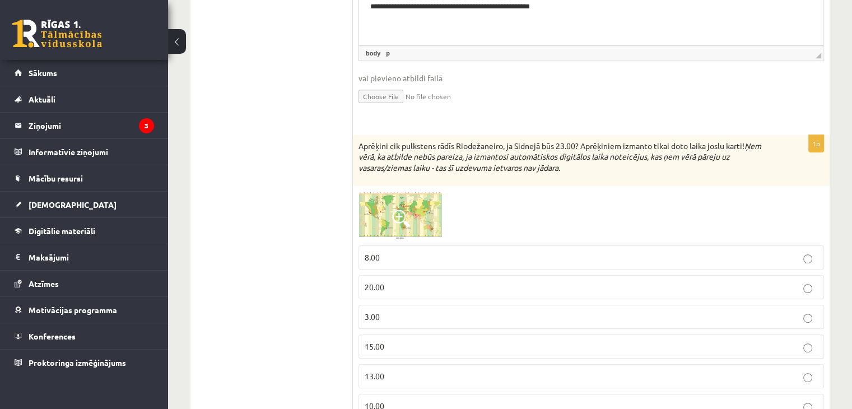
click at [386, 231] on img at bounding box center [401, 216] width 84 height 48
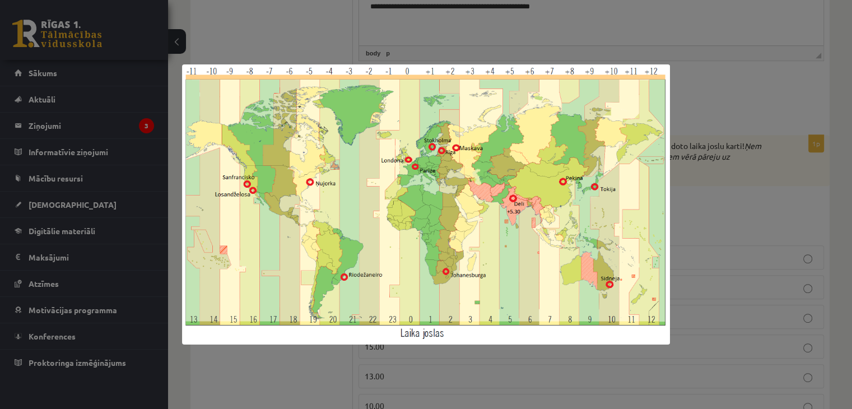
click at [677, 138] on div at bounding box center [426, 204] width 852 height 409
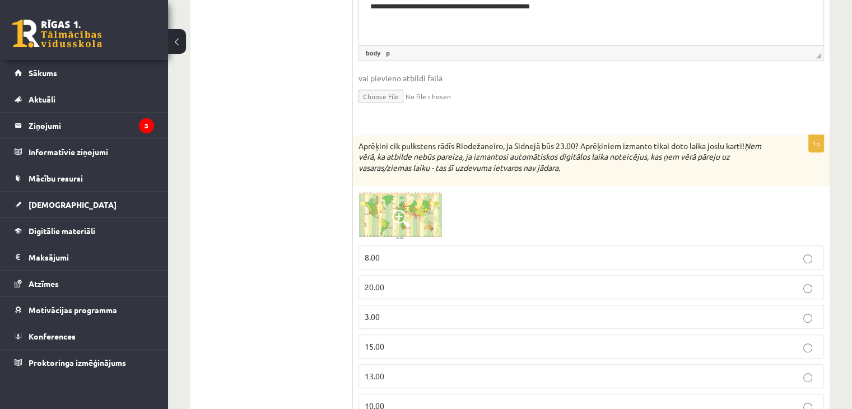
click at [404, 211] on span at bounding box center [401, 219] width 18 height 18
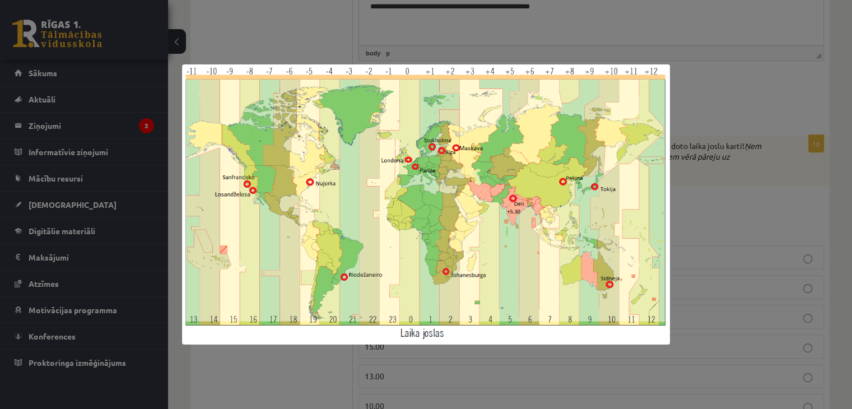
click at [716, 207] on div at bounding box center [426, 204] width 852 height 409
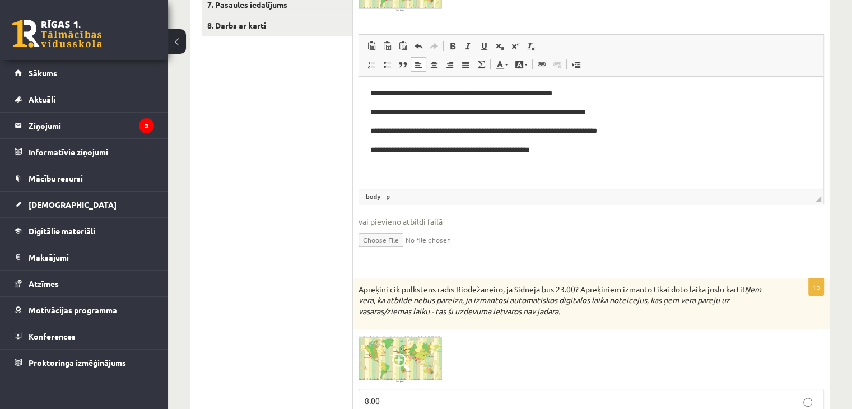
scroll to position [336, 0]
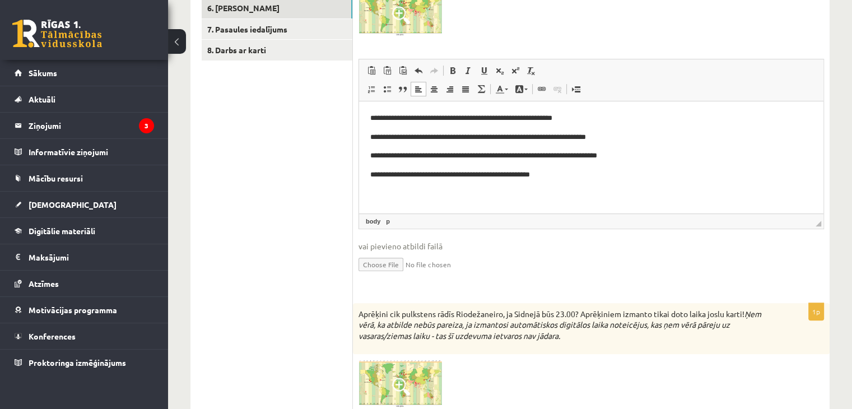
click at [386, 117] on p "**********" at bounding box center [591, 118] width 443 height 12
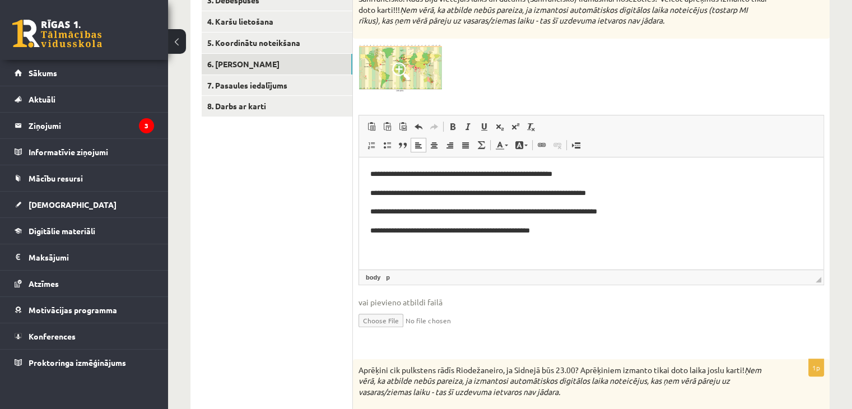
click at [422, 71] on img at bounding box center [401, 68] width 84 height 48
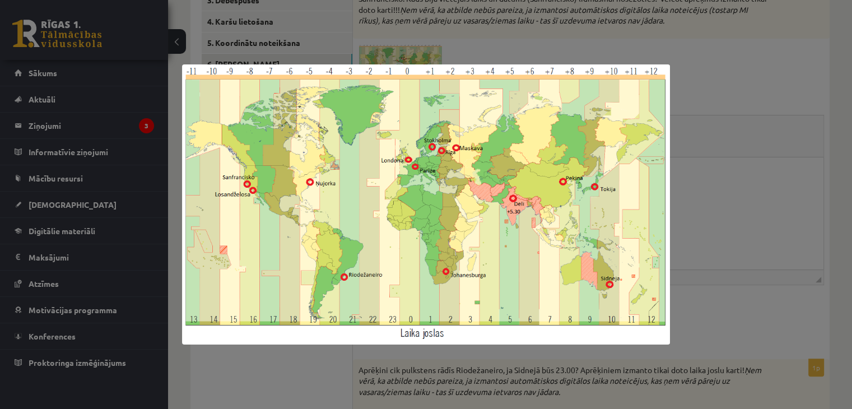
click at [709, 107] on div at bounding box center [426, 204] width 852 height 409
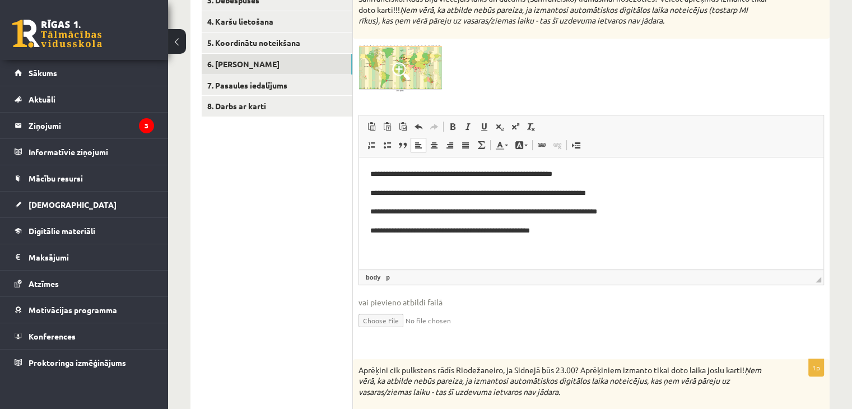
click at [384, 175] on p "**********" at bounding box center [591, 174] width 443 height 12
click at [387, 65] on img at bounding box center [401, 68] width 84 height 48
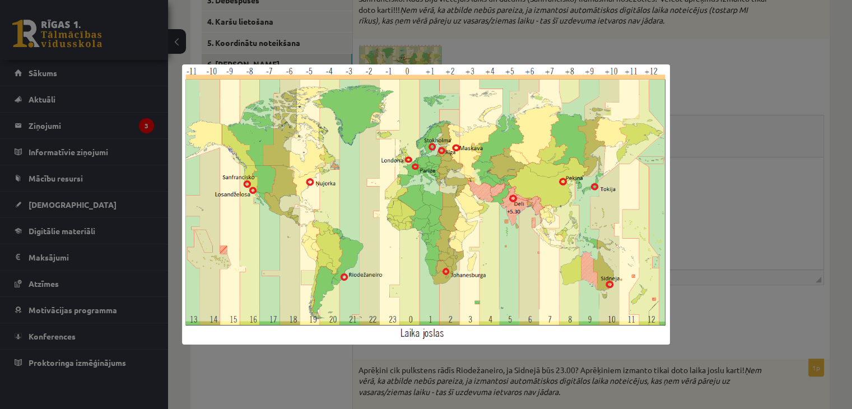
click at [713, 92] on div at bounding box center [426, 204] width 852 height 409
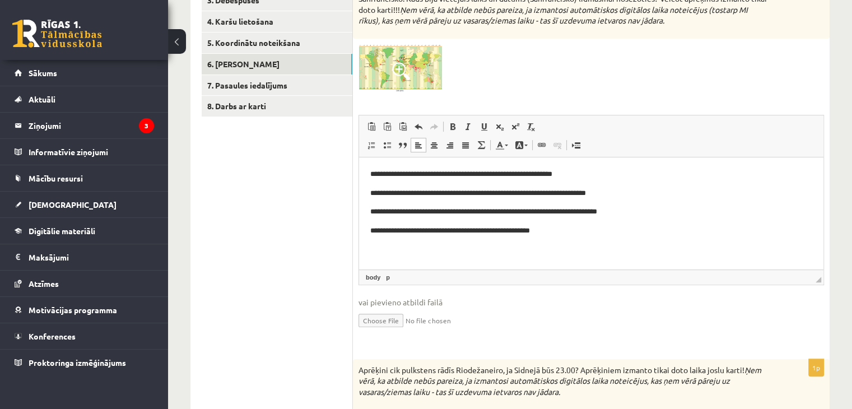
click at [383, 172] on p "**********" at bounding box center [591, 174] width 443 height 12
click at [411, 80] on img at bounding box center [401, 68] width 84 height 48
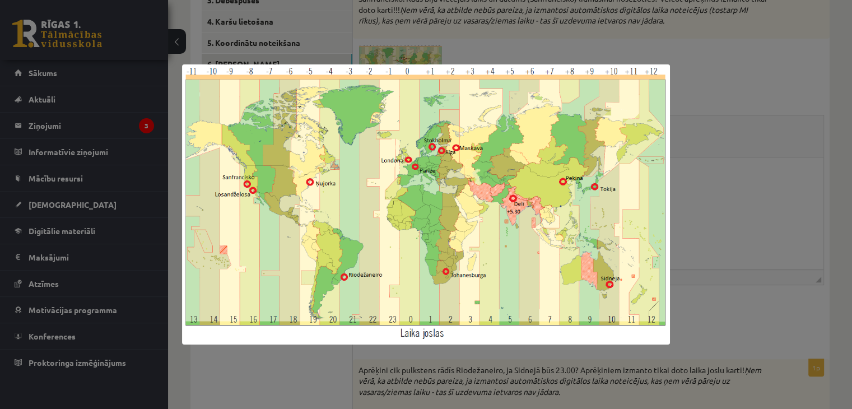
click at [728, 119] on div at bounding box center [426, 204] width 852 height 409
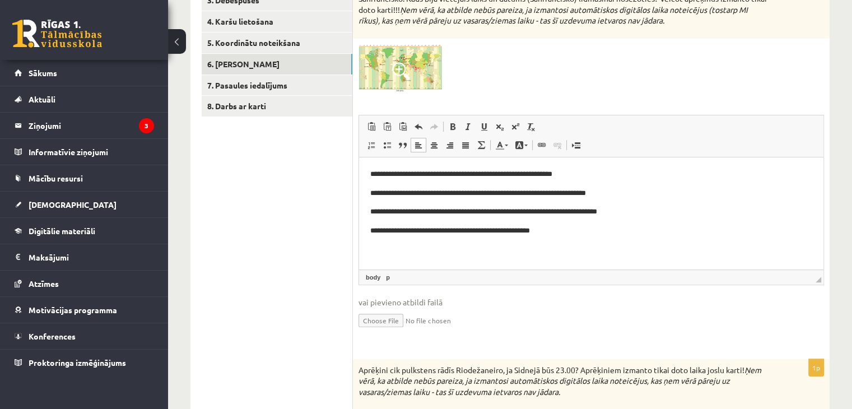
click at [419, 174] on p "**********" at bounding box center [591, 174] width 443 height 12
click at [426, 189] on p "**********" at bounding box center [591, 193] width 443 height 12
click at [428, 209] on p "**********" at bounding box center [591, 212] width 443 height 12
click at [431, 213] on p "**********" at bounding box center [591, 212] width 443 height 12
click at [503, 229] on p "**********" at bounding box center [591, 231] width 443 height 12
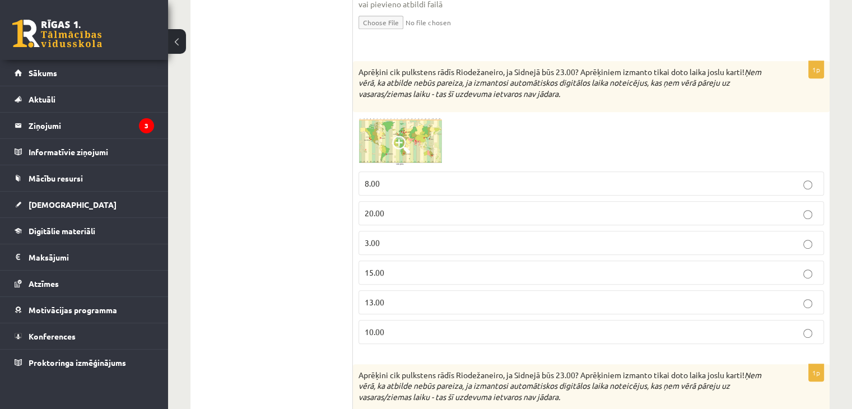
scroll to position [616, 0]
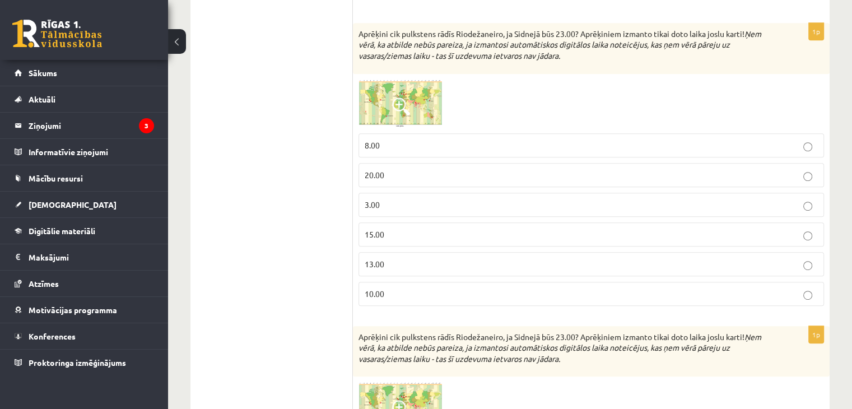
click at [410, 290] on p "10.00" at bounding box center [591, 294] width 453 height 12
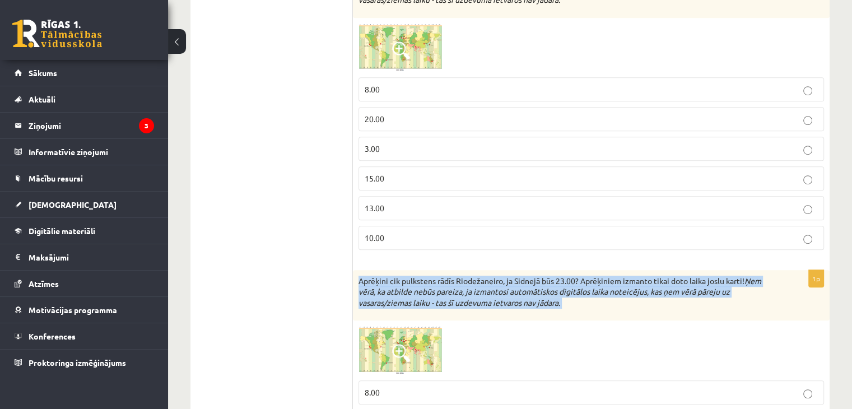
drag, startPoint x: 356, startPoint y: 274, endPoint x: 569, endPoint y: 310, distance: 215.4
click at [569, 310] on div "Aprēķini cik pulkstens rādīs Riodežaneiro, ja Sidnejā būs 23.00? Aprēķiniem izm…" at bounding box center [591, 295] width 477 height 51
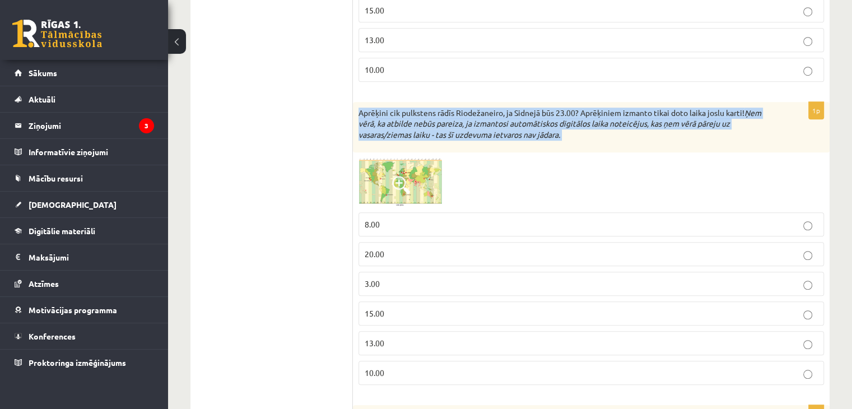
scroll to position [897, 0]
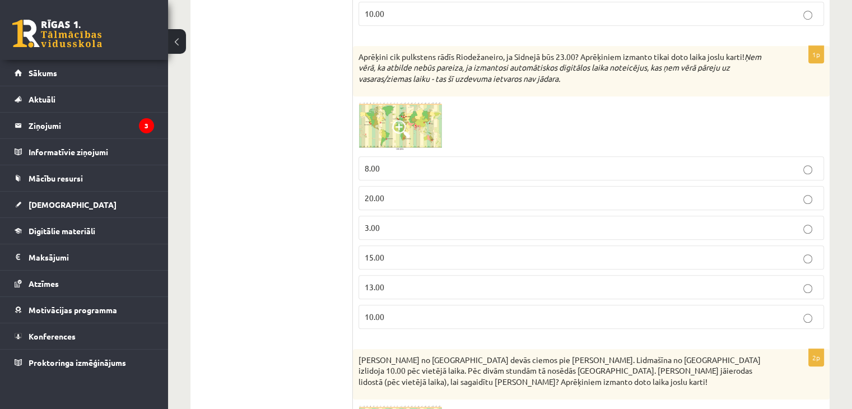
click at [386, 307] on label "10.00" at bounding box center [592, 317] width 466 height 24
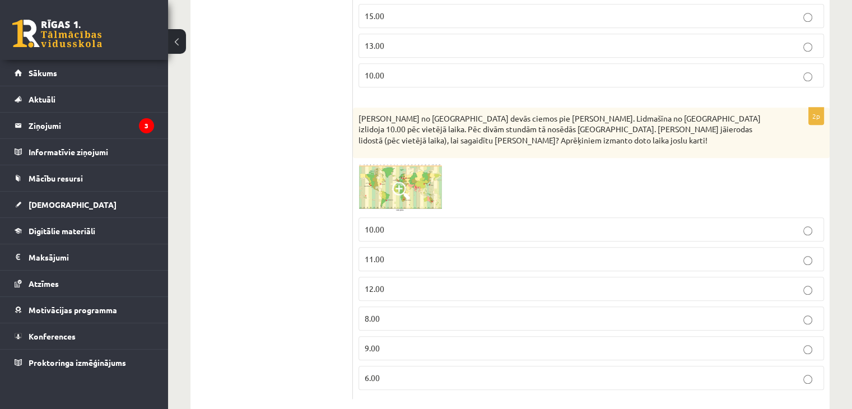
scroll to position [1158, 0]
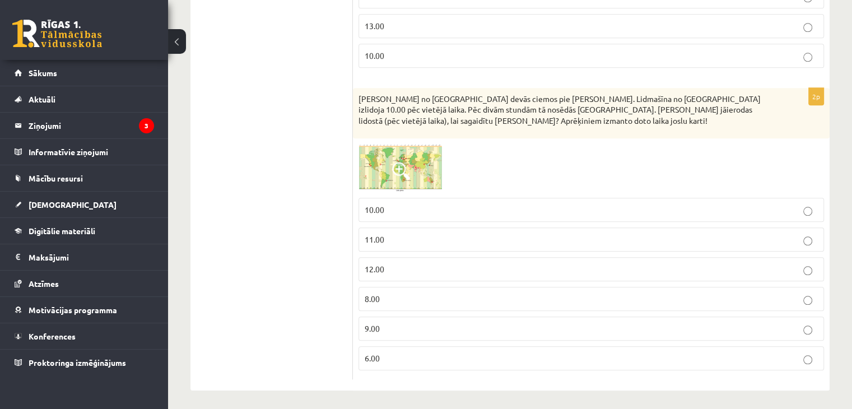
click at [424, 158] on img at bounding box center [401, 168] width 84 height 48
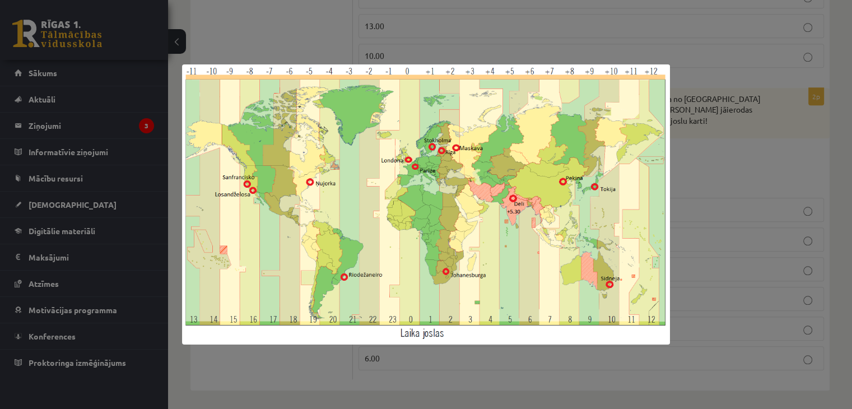
click at [724, 149] on div at bounding box center [426, 204] width 852 height 409
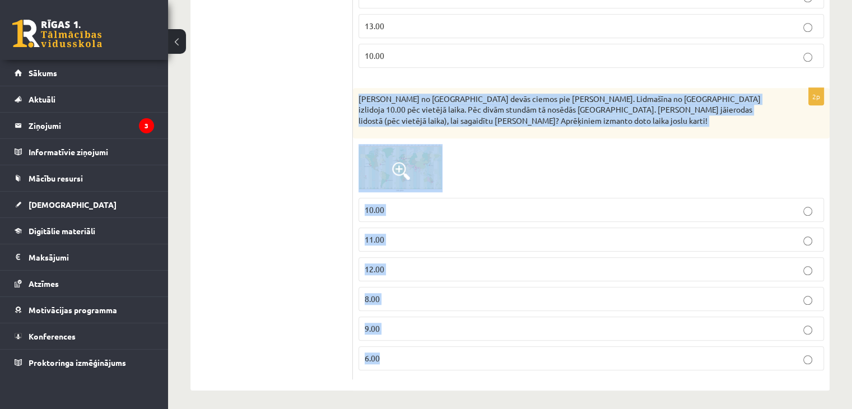
drag, startPoint x: 358, startPoint y: 94, endPoint x: 425, endPoint y: 358, distance: 272.9
click at [425, 358] on div "2p [PERSON_NAME] no [GEOGRAPHIC_DATA] devās ciemos pie [GEOGRAPHIC_DATA][PERSON…" at bounding box center [591, 234] width 477 height 292
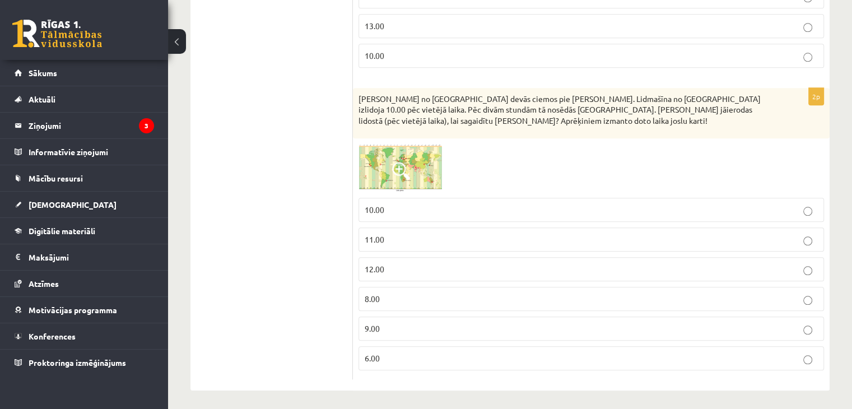
click at [400, 210] on p "10.00" at bounding box center [591, 210] width 453 height 12
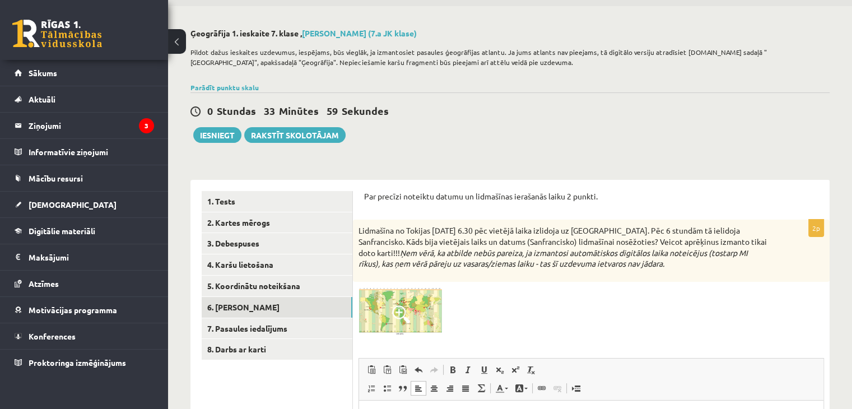
scroll to position [205, 0]
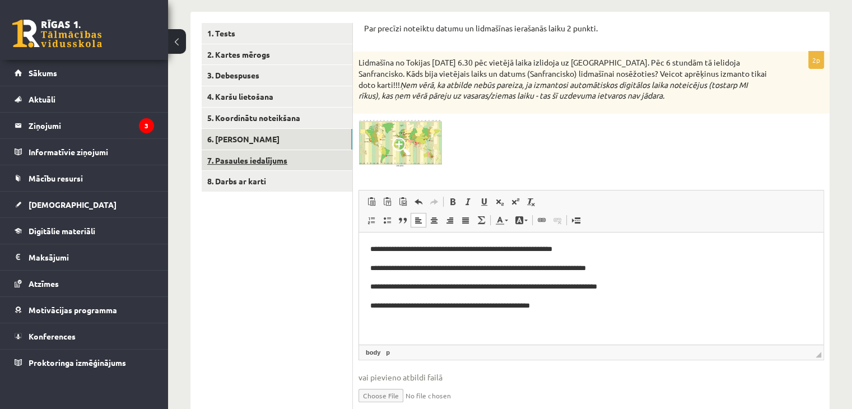
click at [260, 162] on link "7. Pasaules iedalījums" at bounding box center [277, 160] width 151 height 21
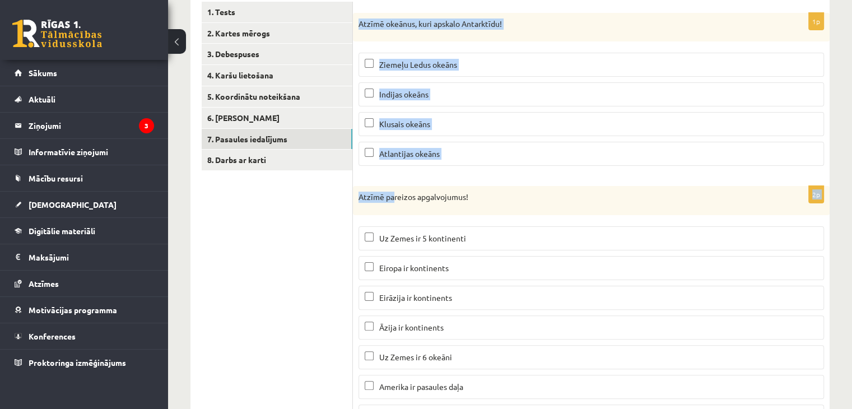
scroll to position [287, 0]
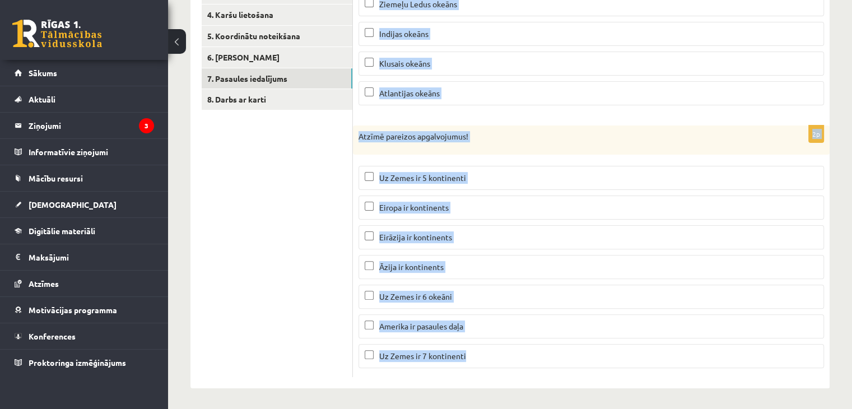
drag, startPoint x: 356, startPoint y: 41, endPoint x: 473, endPoint y: 365, distance: 344.2
click at [473, 365] on form "1p Atzīmē okeānus, kuri apskalo Antarktīdu! Ziemeļu Ledus okeāns Indijas okeāns…" at bounding box center [591, 159] width 454 height 436
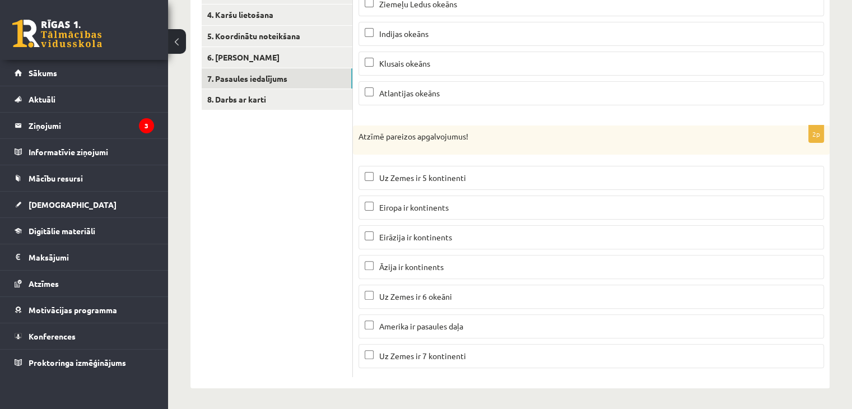
click at [255, 279] on ul "1. Tests 2. Kartes mērogs 3. Debespuses 4. Karšu lietošana 5. Koordinātu noteik…" at bounding box center [277, 159] width 151 height 436
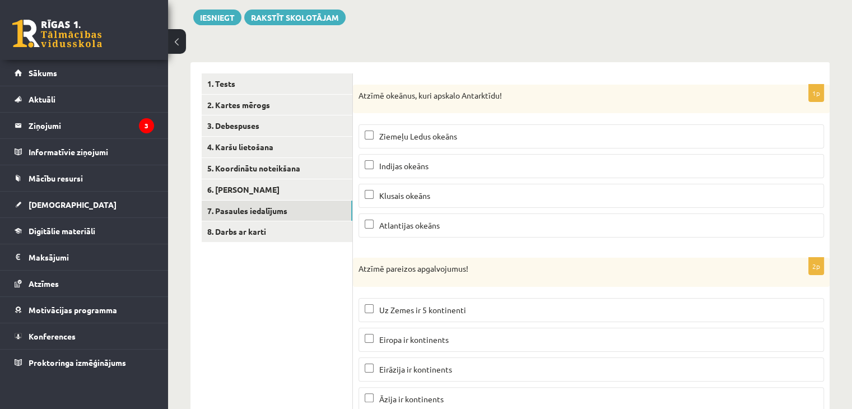
scroll to position [175, 0]
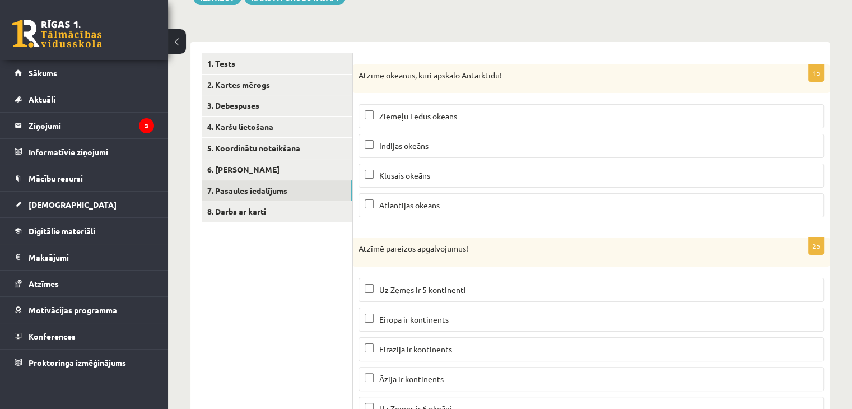
click at [426, 142] on span "Indijas okeāns" at bounding box center [403, 146] width 49 height 10
click at [424, 173] on span "Klusais okeāns" at bounding box center [404, 175] width 51 height 10
click at [417, 207] on span "Atlantijas okeāns" at bounding box center [409, 205] width 61 height 10
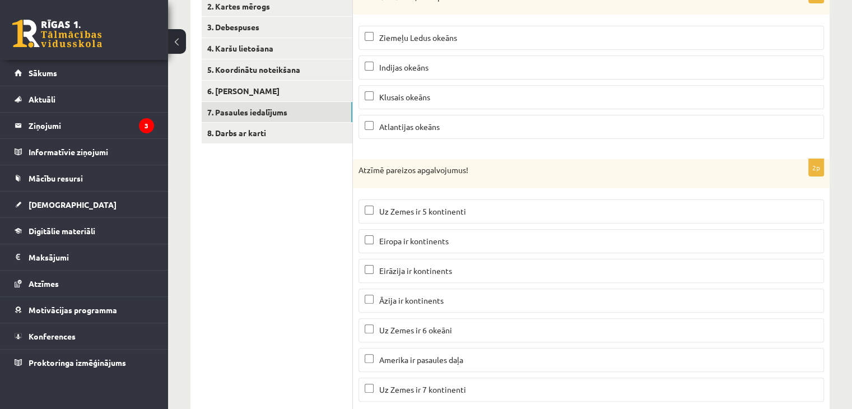
scroll to position [287, 0]
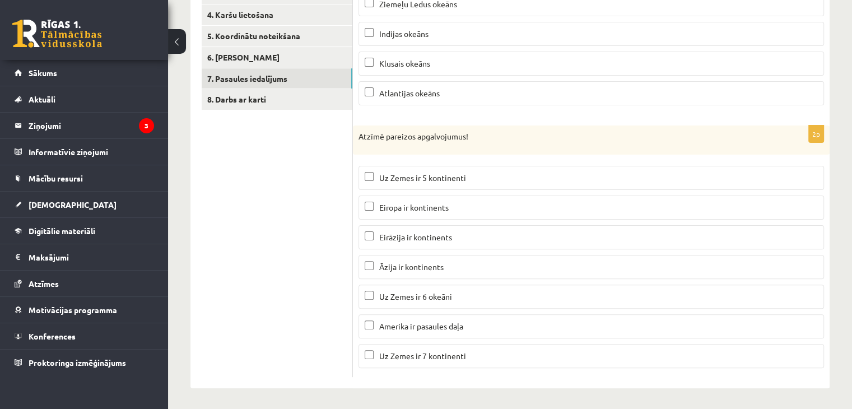
click at [397, 209] on span "Eiropa ir kontinents" at bounding box center [413, 207] width 69 height 10
click at [426, 270] on p "Āzija ir kontinents" at bounding box center [591, 267] width 453 height 12
click at [389, 355] on span "Uz Zemes ir 7 kontinenti" at bounding box center [422, 356] width 87 height 10
click at [442, 321] on span "Amerika ir pasaules daļa" at bounding box center [421, 326] width 84 height 10
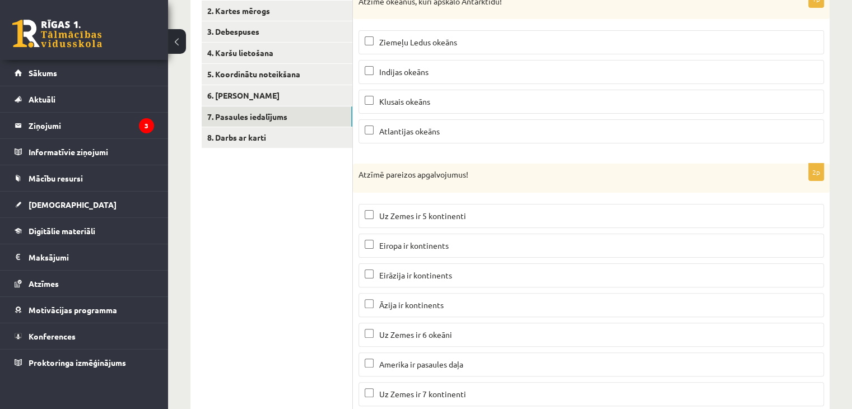
scroll to position [231, 0]
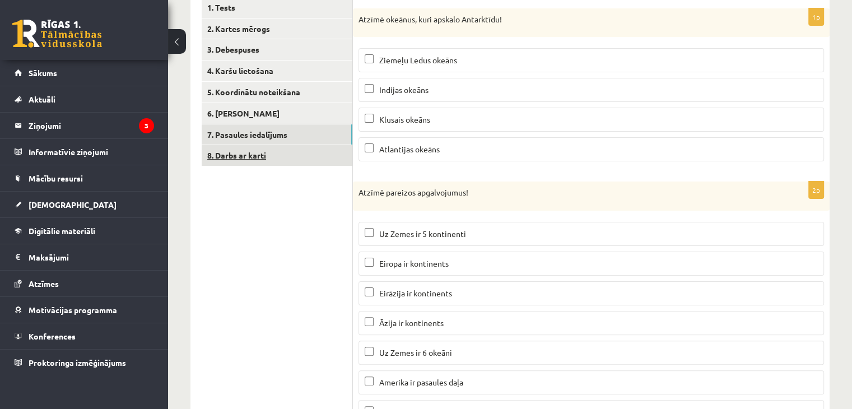
click at [270, 156] on link "8. Darbs ar karti" at bounding box center [277, 155] width 151 height 21
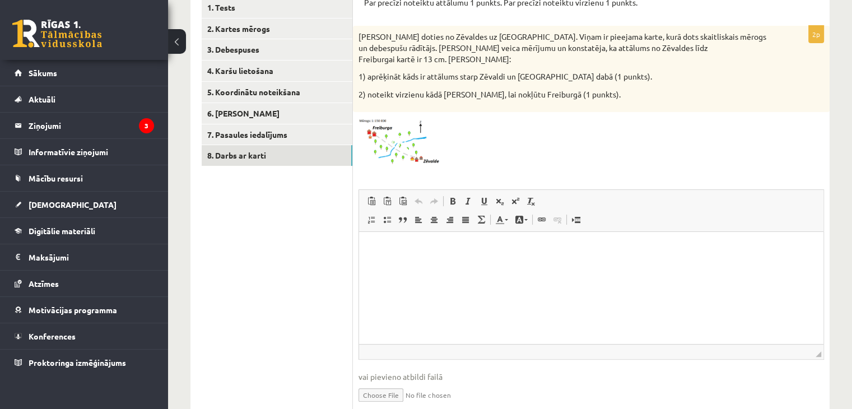
scroll to position [175, 0]
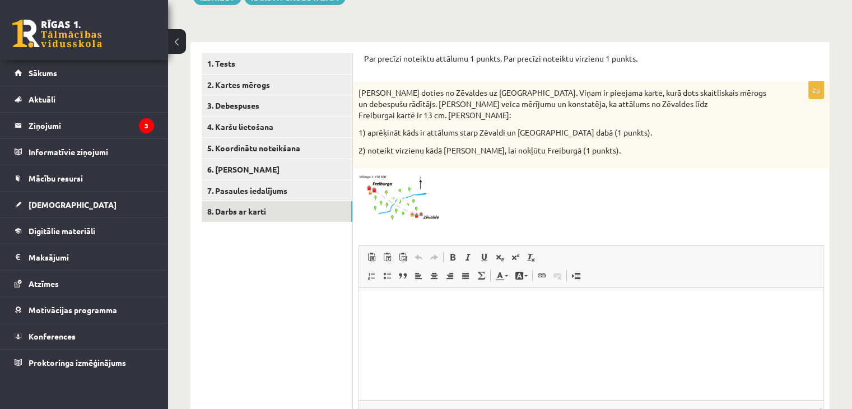
click at [425, 188] on img at bounding box center [401, 198] width 84 height 49
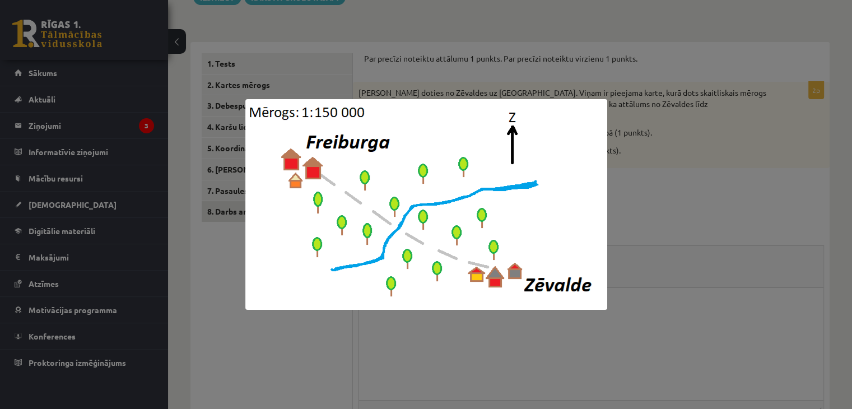
click at [681, 175] on div at bounding box center [426, 204] width 852 height 409
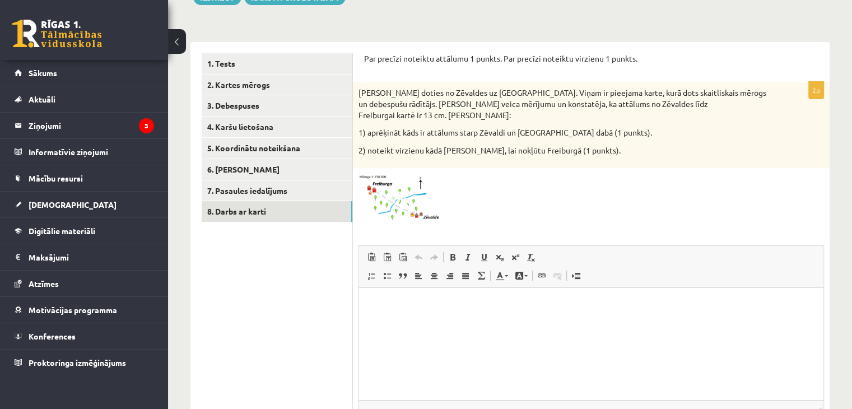
click at [408, 192] on span at bounding box center [401, 201] width 18 height 18
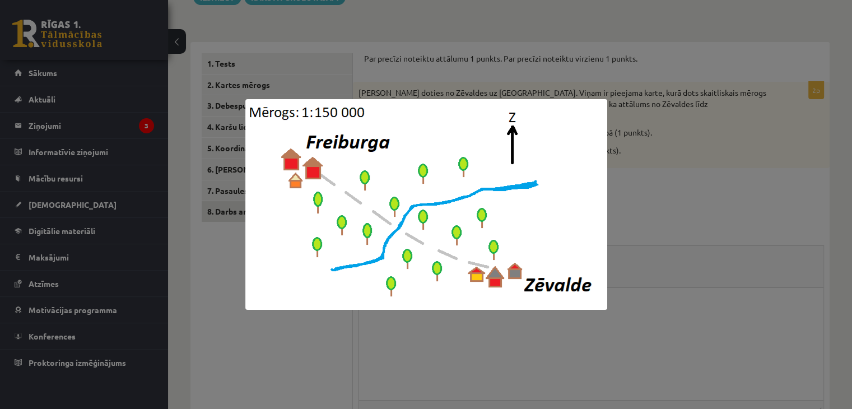
click at [687, 189] on div at bounding box center [426, 204] width 852 height 409
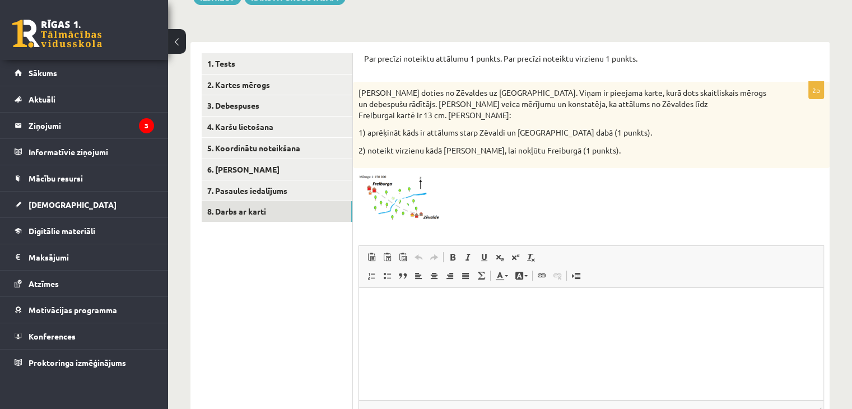
click at [424, 181] on img at bounding box center [401, 198] width 84 height 49
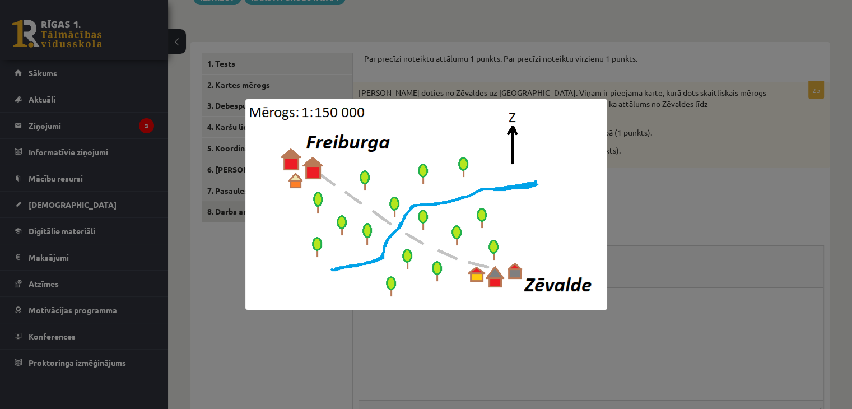
click at [655, 179] on div at bounding box center [426, 204] width 852 height 409
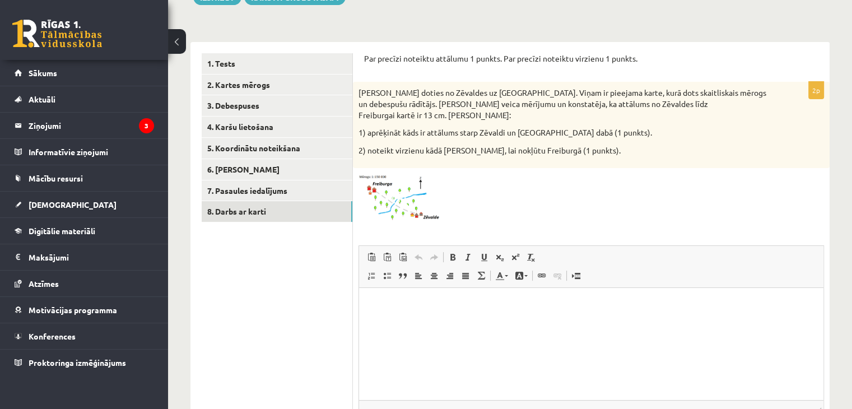
click at [598, 322] on html at bounding box center [591, 304] width 465 height 34
click at [426, 305] on p "**********" at bounding box center [591, 305] width 443 height 12
click at [475, 303] on p "**********" at bounding box center [591, 305] width 443 height 12
click at [539, 307] on p "**********" at bounding box center [591, 305] width 443 height 12
click at [537, 305] on p "**********" at bounding box center [591, 305] width 443 height 12
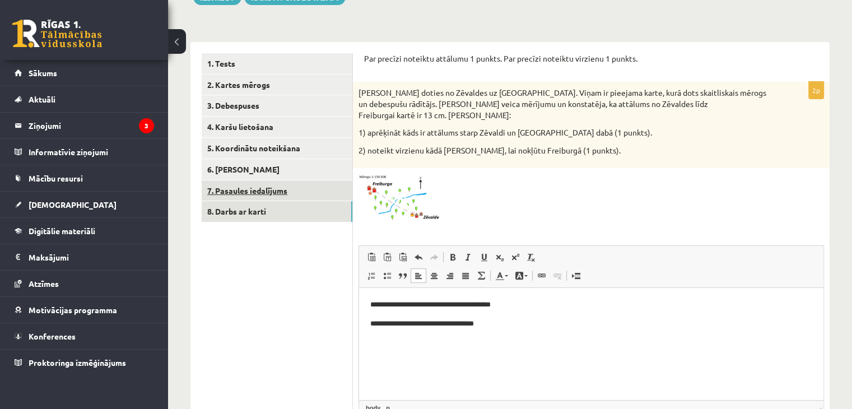
click at [265, 191] on link "7. Pasaules iedalījums" at bounding box center [277, 190] width 151 height 21
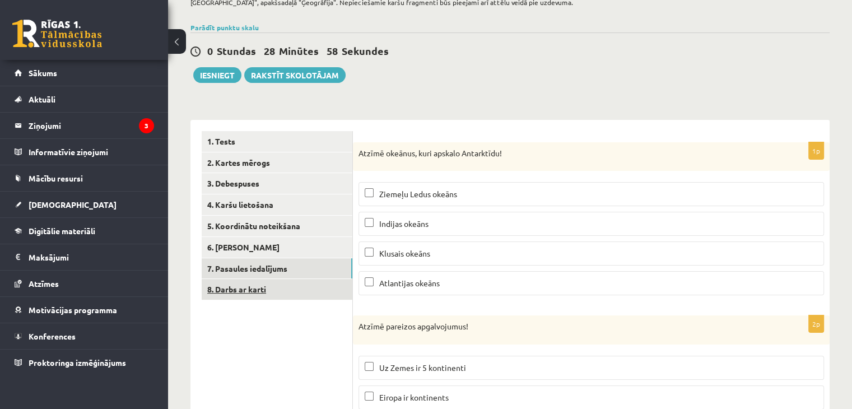
scroll to position [168, 0]
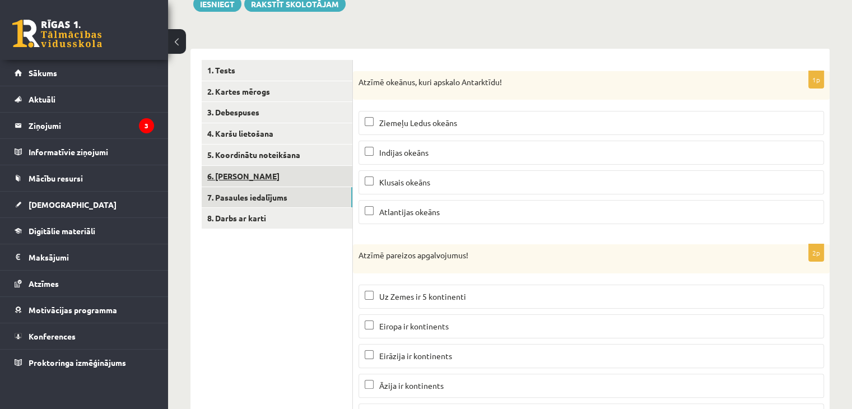
click at [282, 182] on link "6. [PERSON_NAME]" at bounding box center [277, 176] width 151 height 21
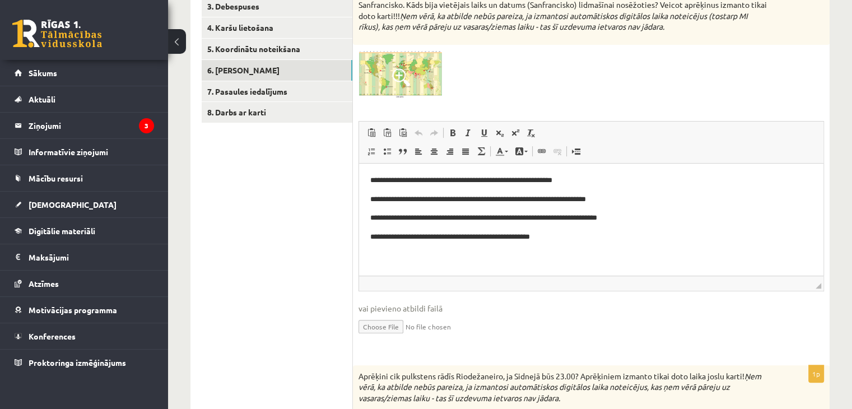
scroll to position [149, 0]
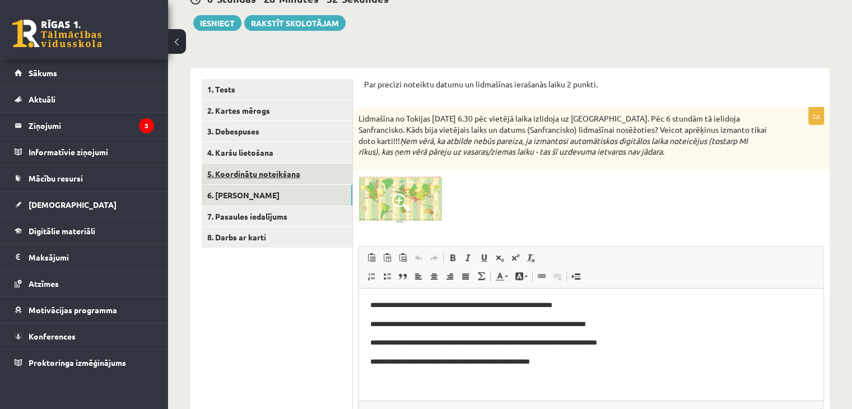
click at [304, 178] on link "5. Koordinātu noteikšana" at bounding box center [277, 174] width 151 height 21
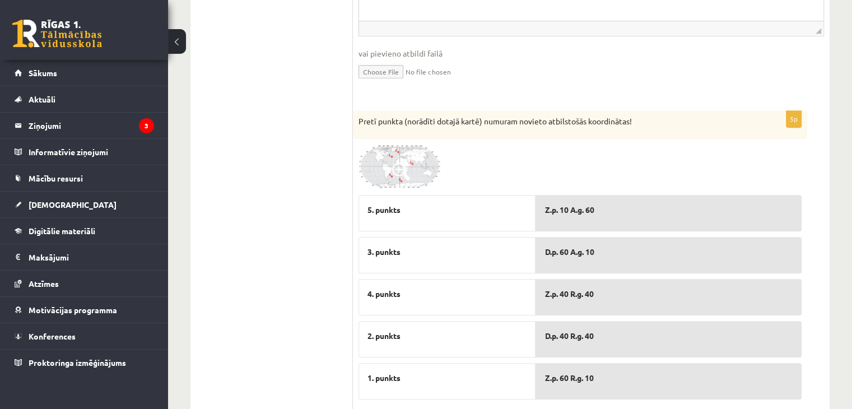
scroll to position [557, 0]
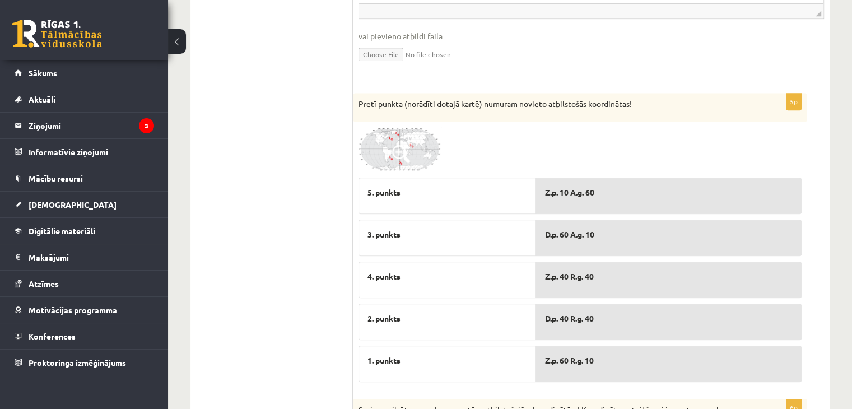
click at [397, 146] on span at bounding box center [401, 154] width 18 height 18
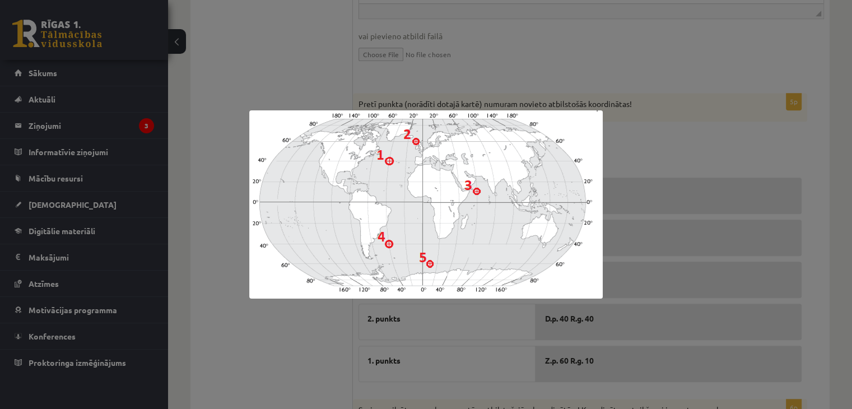
click at [671, 256] on div at bounding box center [426, 204] width 852 height 409
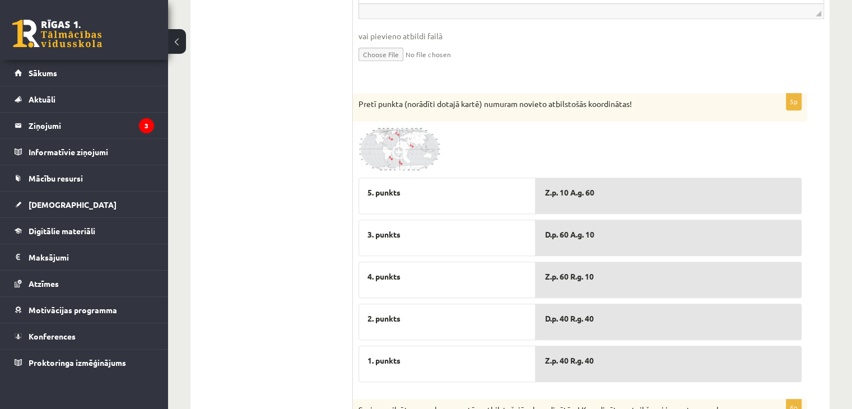
click at [398, 131] on img at bounding box center [401, 149] width 84 height 45
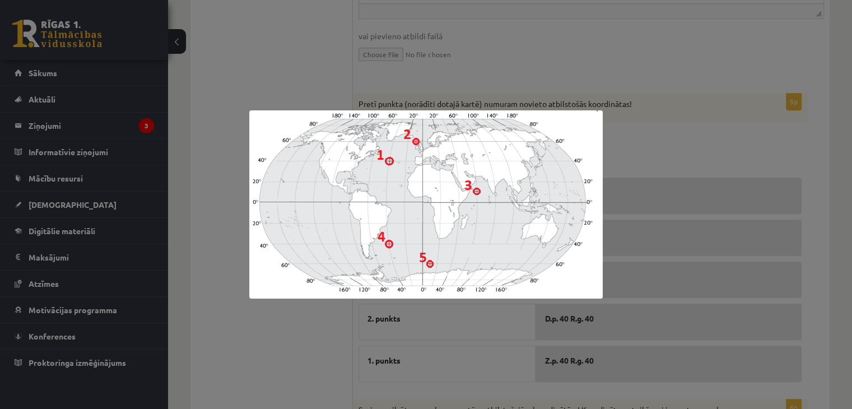
click at [664, 151] on div at bounding box center [426, 204] width 852 height 409
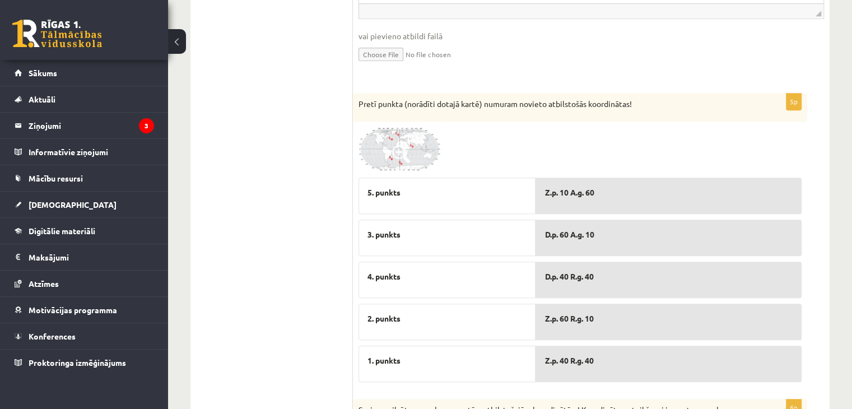
click at [415, 144] on img at bounding box center [401, 149] width 84 height 45
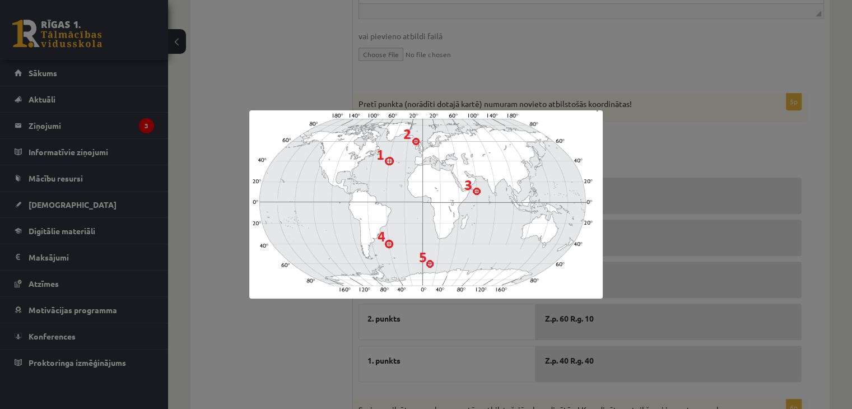
click at [656, 156] on div at bounding box center [426, 204] width 852 height 409
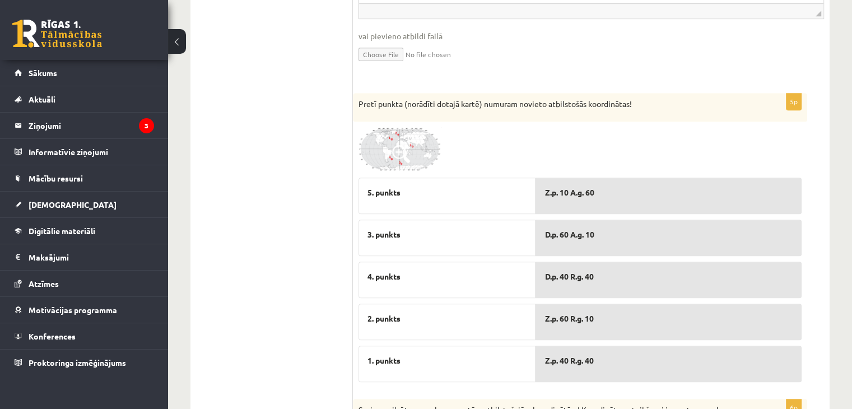
click at [424, 143] on img at bounding box center [401, 149] width 84 height 45
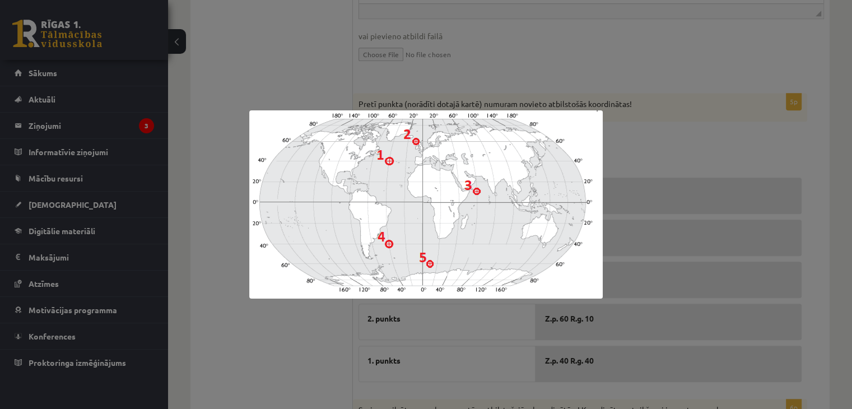
click at [644, 145] on div at bounding box center [426, 204] width 852 height 409
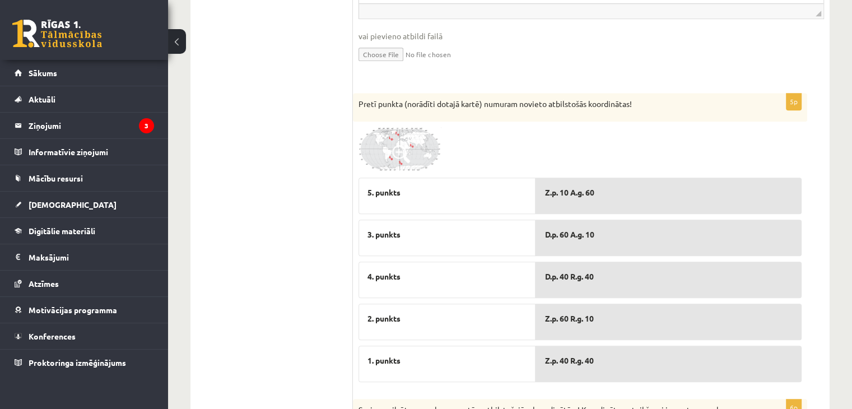
click at [398, 146] on span at bounding box center [401, 154] width 18 height 18
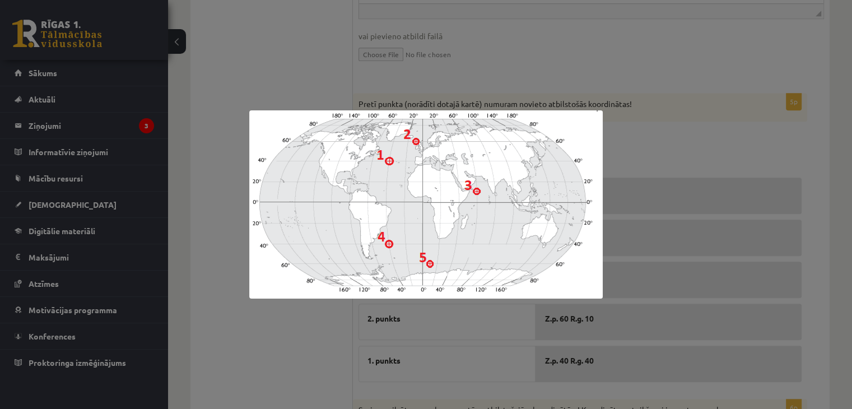
click at [475, 189] on img at bounding box center [426, 204] width 354 height 188
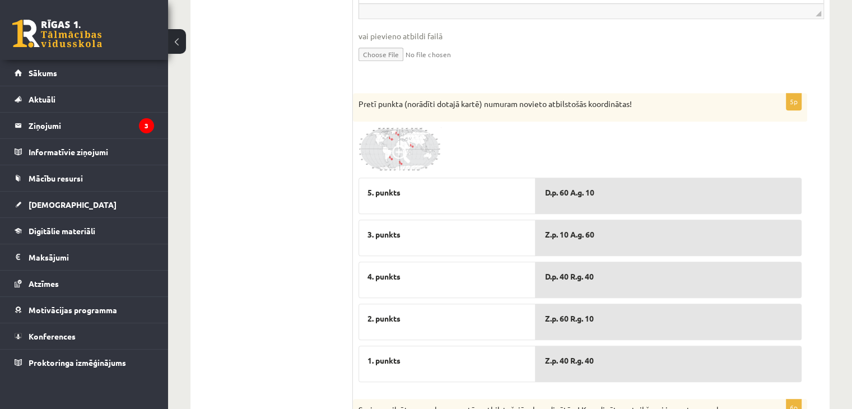
click at [409, 154] on span at bounding box center [401, 154] width 18 height 18
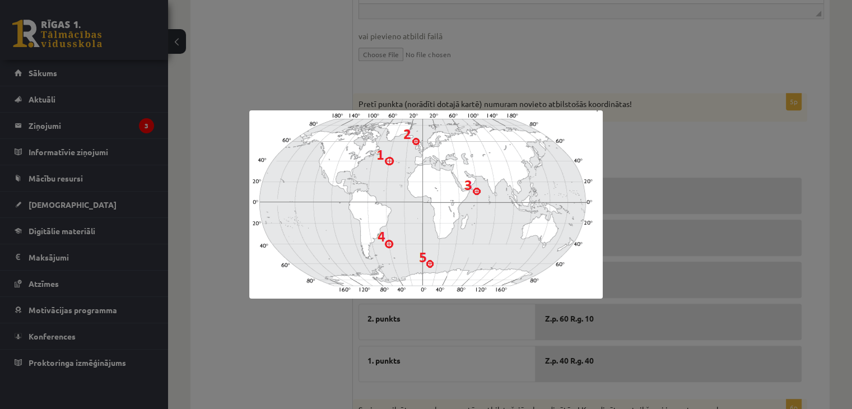
click at [627, 237] on div at bounding box center [426, 204] width 852 height 409
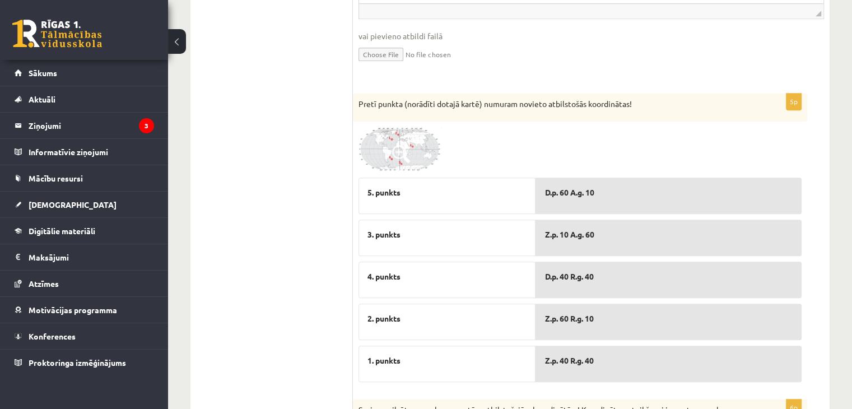
click at [429, 157] on img at bounding box center [401, 149] width 84 height 45
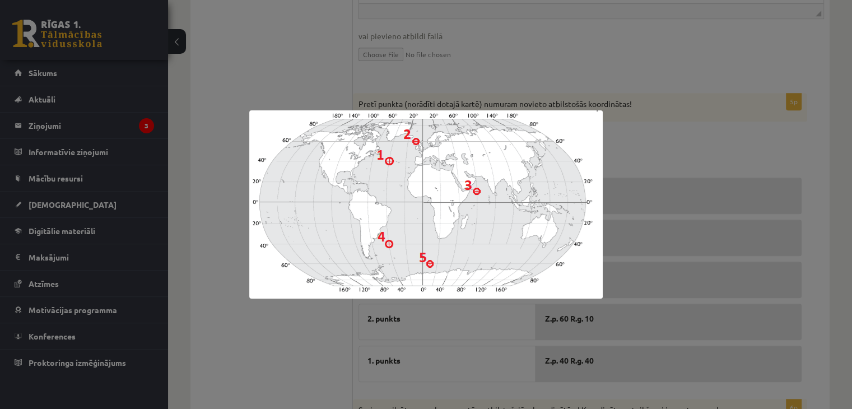
click at [651, 208] on div at bounding box center [426, 204] width 852 height 409
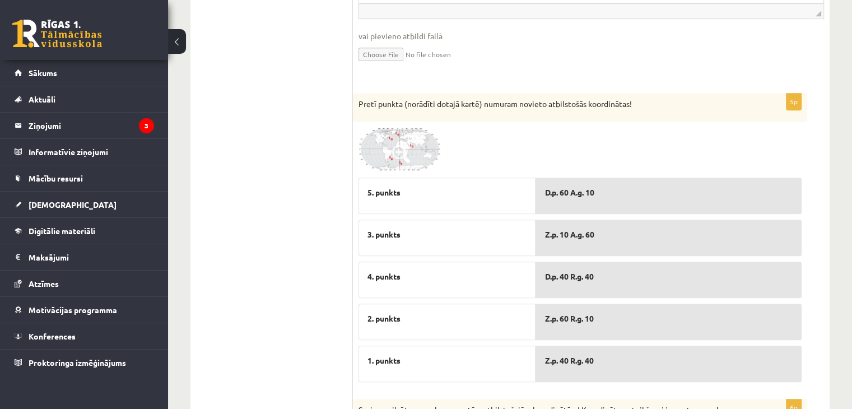
click at [421, 143] on img at bounding box center [401, 149] width 84 height 45
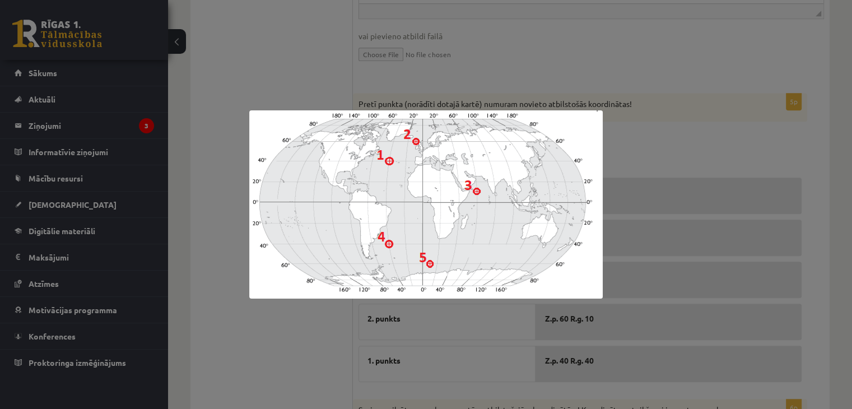
click at [672, 161] on div at bounding box center [426, 204] width 852 height 409
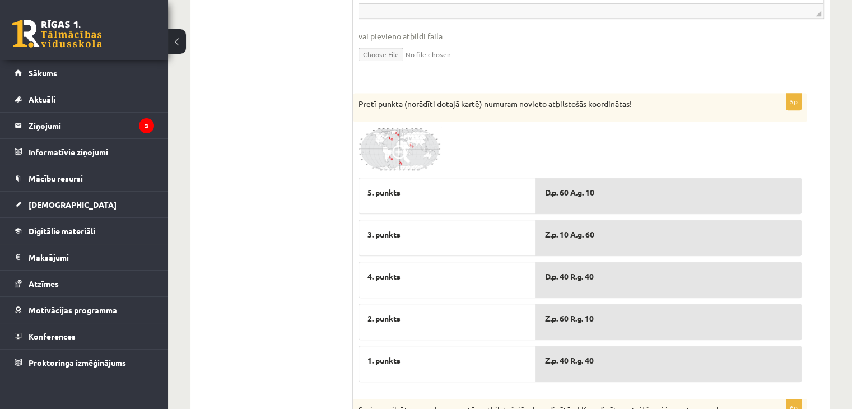
click at [406, 152] on span at bounding box center [401, 154] width 18 height 18
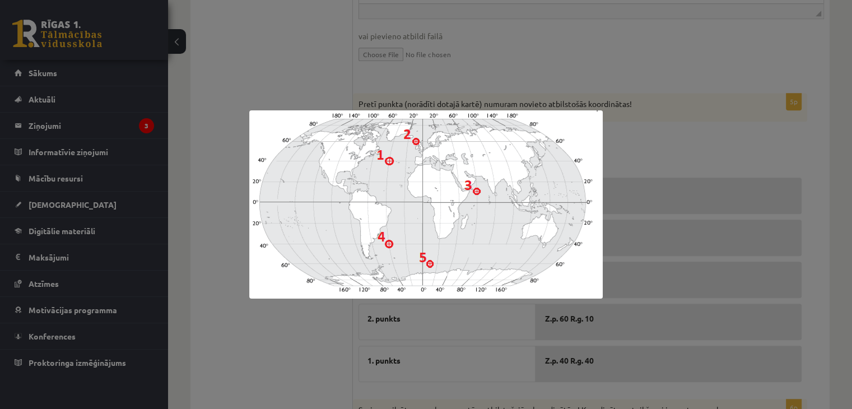
click at [665, 138] on div at bounding box center [426, 204] width 852 height 409
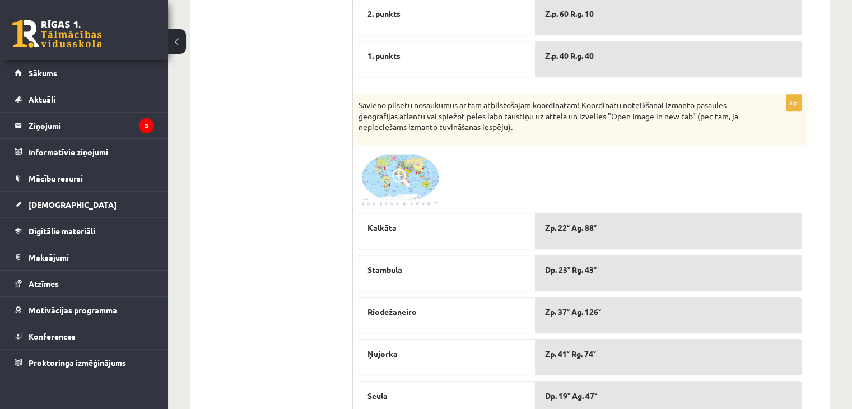
scroll to position [893, 0]
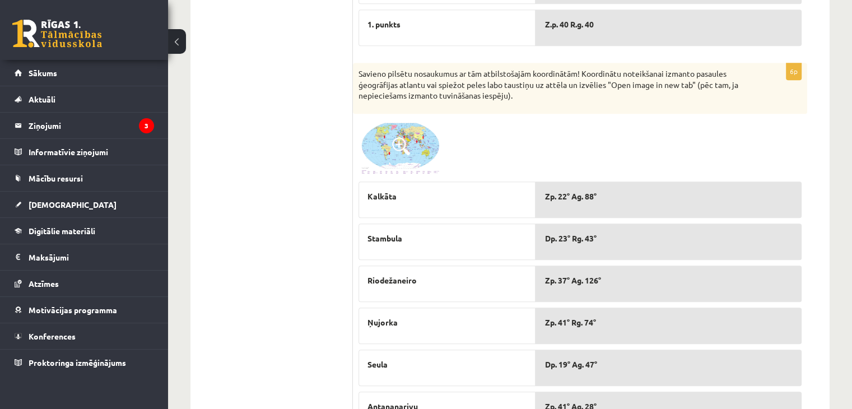
click at [414, 141] on img at bounding box center [401, 147] width 84 height 57
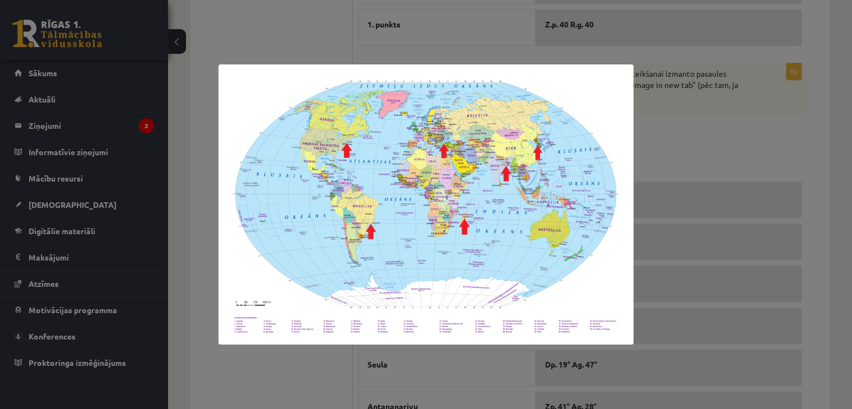
click at [681, 131] on div at bounding box center [426, 204] width 852 height 409
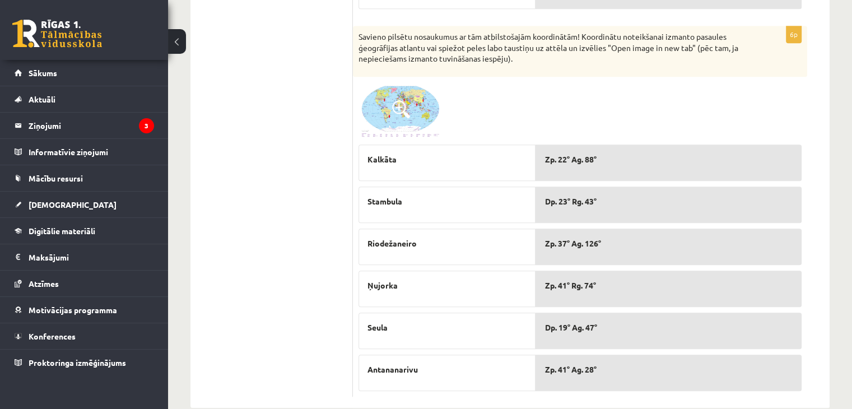
scroll to position [949, 0]
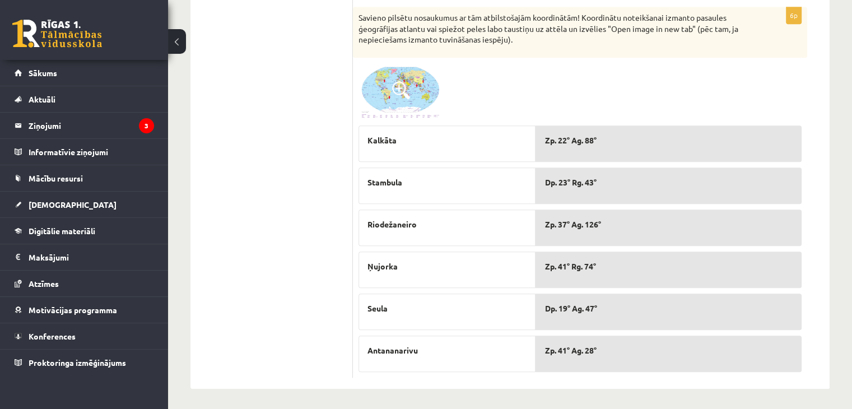
click at [420, 101] on img at bounding box center [401, 91] width 84 height 57
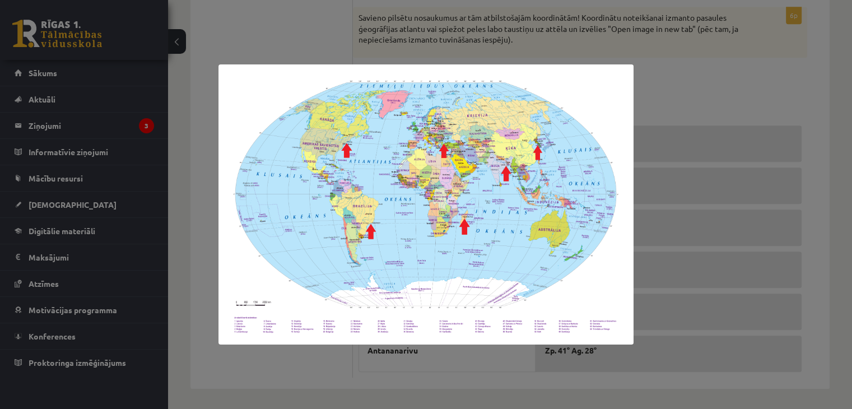
click at [656, 102] on div at bounding box center [426, 204] width 852 height 409
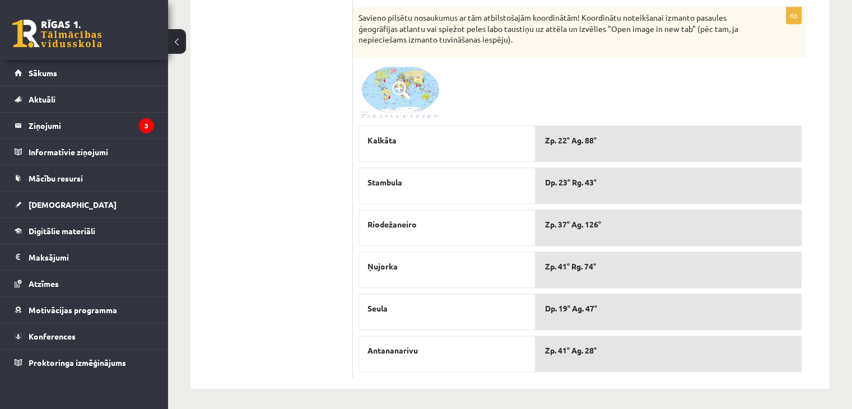
click at [415, 93] on img at bounding box center [401, 91] width 84 height 57
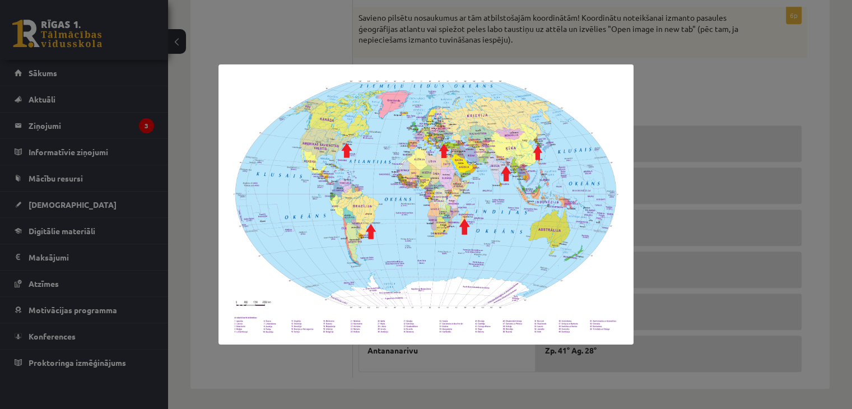
drag, startPoint x: 688, startPoint y: 86, endPoint x: 699, endPoint y: 37, distance: 50.7
click at [688, 83] on div at bounding box center [426, 204] width 852 height 409
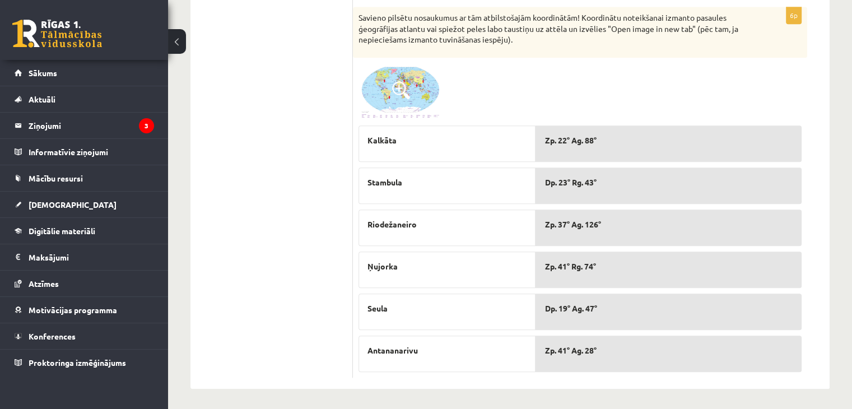
click at [763, 106] on div at bounding box center [580, 91] width 443 height 57
click at [390, 93] on img at bounding box center [401, 91] width 84 height 57
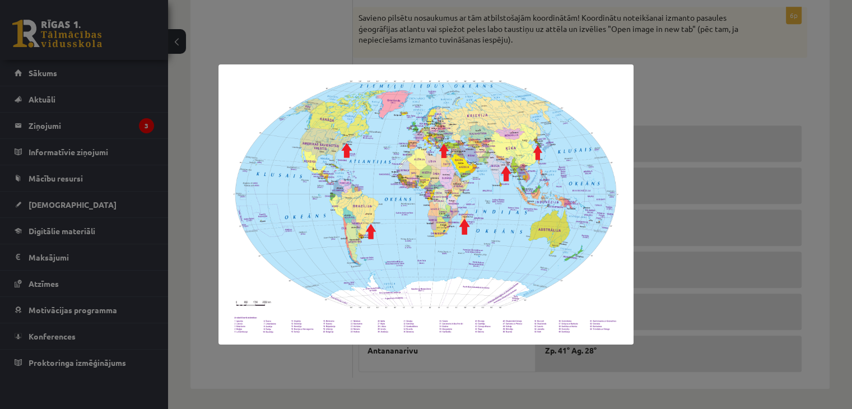
click at [685, 75] on div at bounding box center [426, 204] width 852 height 409
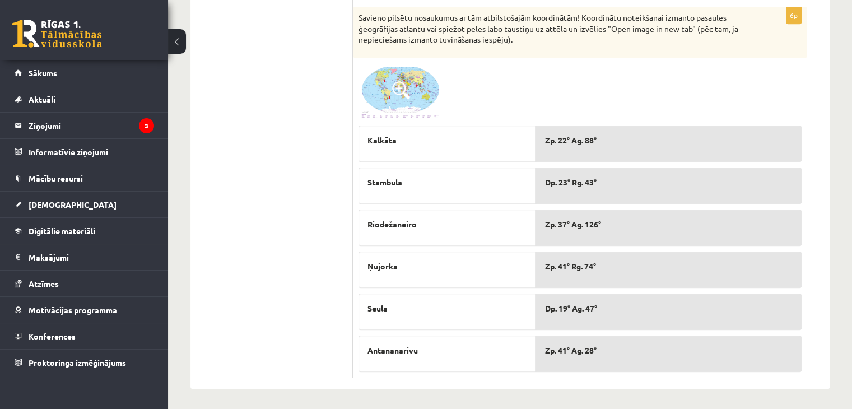
click at [742, 66] on div at bounding box center [580, 91] width 443 height 57
click at [418, 94] on img at bounding box center [401, 91] width 84 height 57
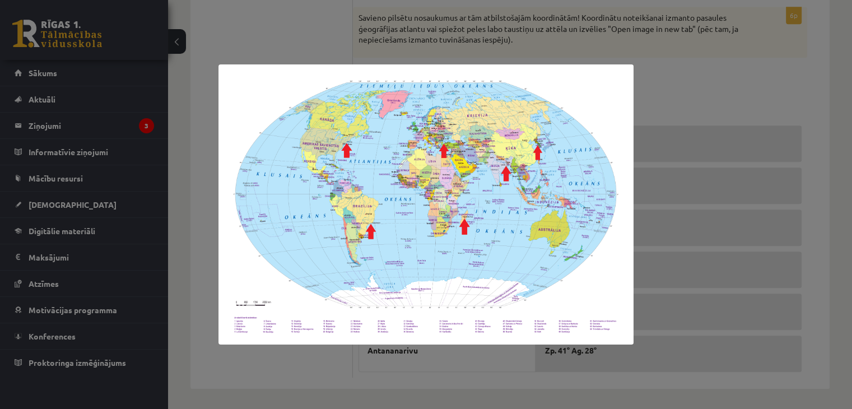
drag, startPoint x: 706, startPoint y: 107, endPoint x: 699, endPoint y: 138, distance: 31.7
click at [706, 107] on div at bounding box center [426, 204] width 852 height 409
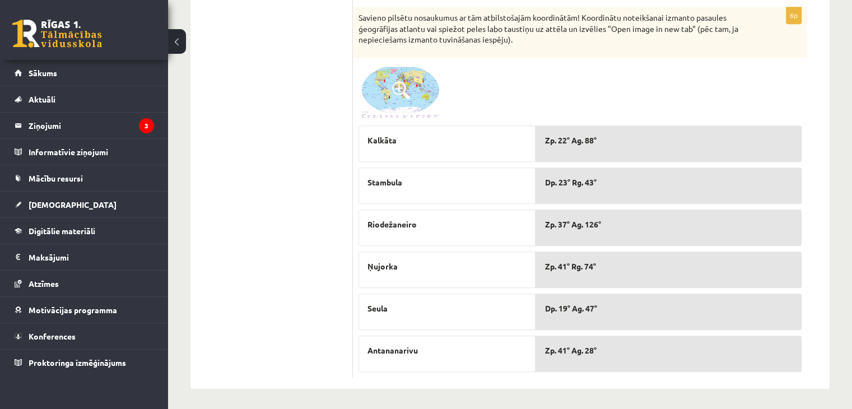
click at [807, 96] on div "6p Savieno pilsētu nosaukumus ar tām atbilstošajām koordinātām! Koordinātu note…" at bounding box center [580, 192] width 454 height 371
click at [733, 99] on div at bounding box center [580, 91] width 443 height 57
click at [391, 96] on link at bounding box center [401, 91] width 84 height 57
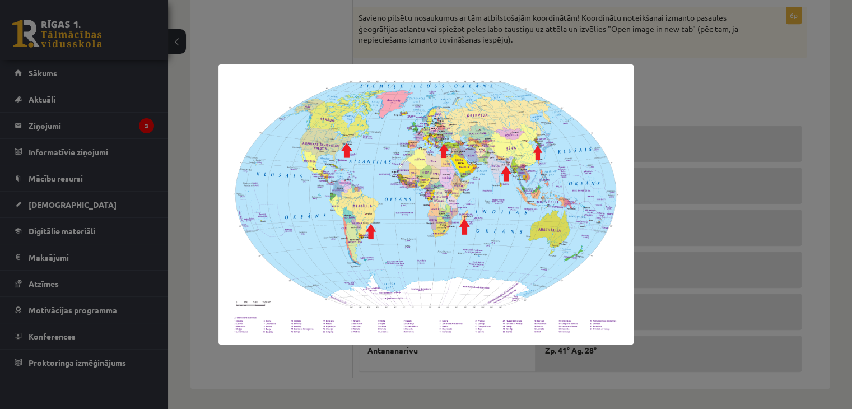
click at [655, 104] on div at bounding box center [426, 204] width 852 height 409
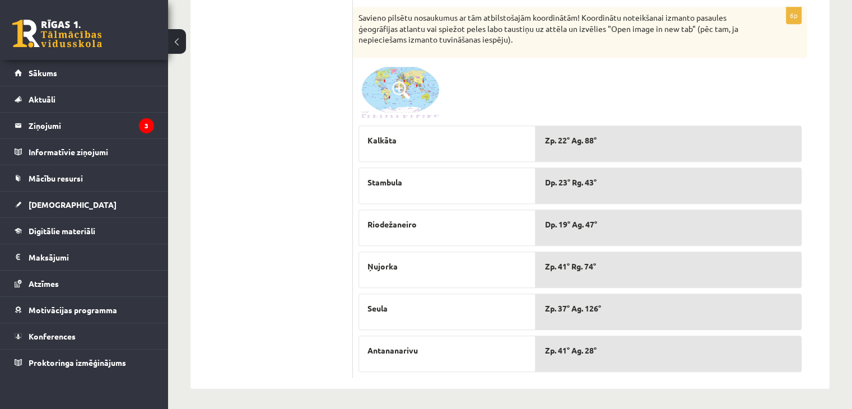
click at [716, 93] on div at bounding box center [580, 91] width 443 height 57
click at [401, 104] on img at bounding box center [401, 91] width 84 height 57
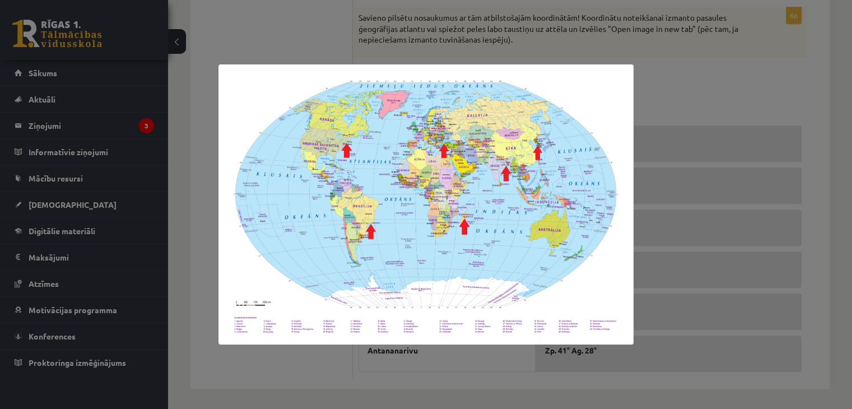
click at [679, 95] on div at bounding box center [426, 204] width 852 height 409
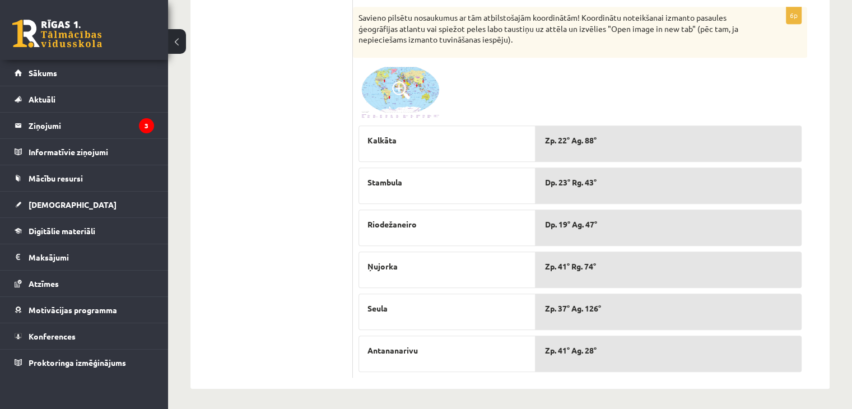
click at [386, 85] on img at bounding box center [401, 91] width 84 height 57
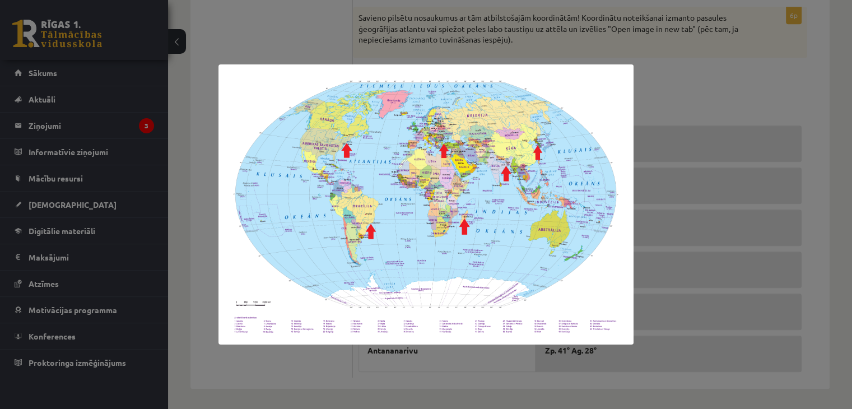
click at [708, 108] on div at bounding box center [426, 204] width 852 height 409
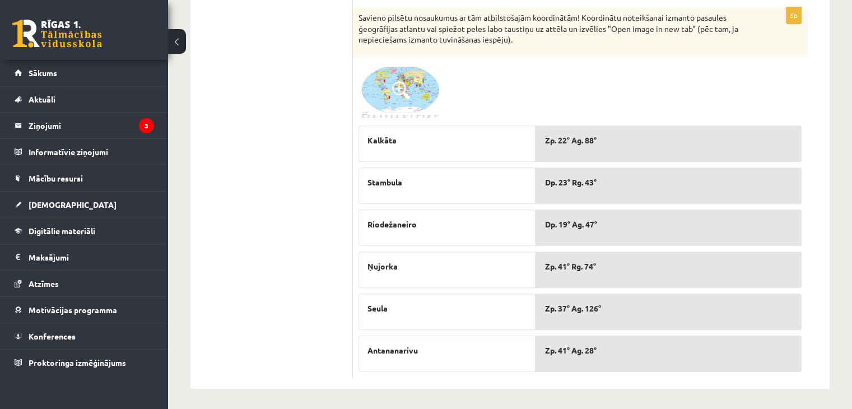
click at [714, 94] on div at bounding box center [580, 91] width 443 height 57
click at [778, 94] on div at bounding box center [580, 91] width 443 height 57
click at [718, 95] on div at bounding box center [580, 91] width 443 height 57
click at [728, 87] on div at bounding box center [580, 91] width 443 height 57
click at [717, 87] on div at bounding box center [580, 91] width 443 height 57
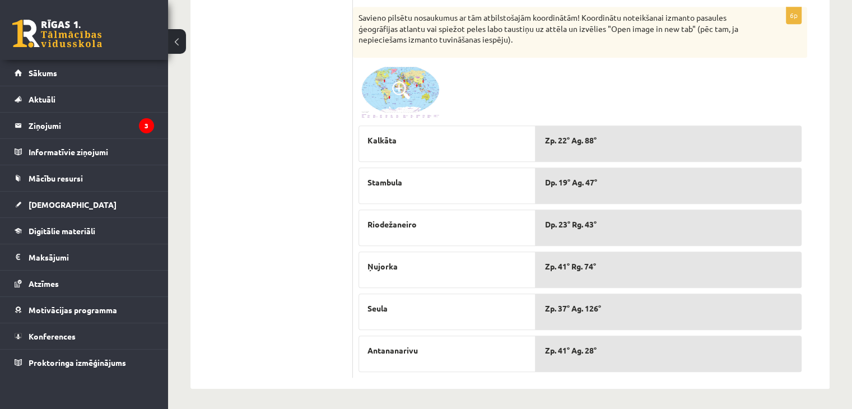
click at [787, 80] on div at bounding box center [580, 91] width 443 height 57
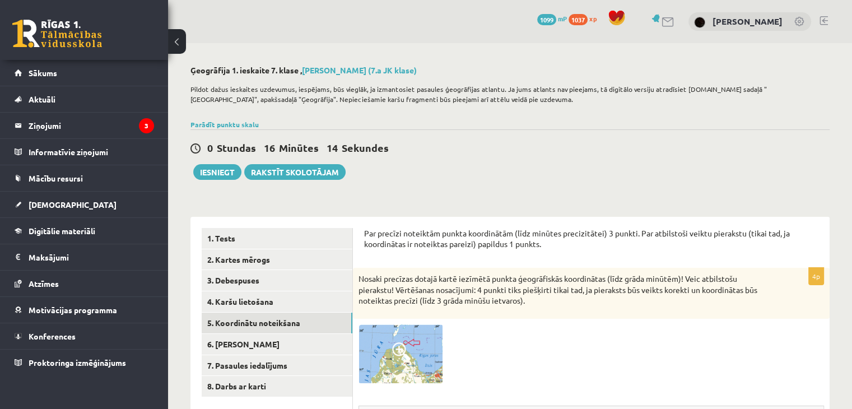
scroll to position [112, 0]
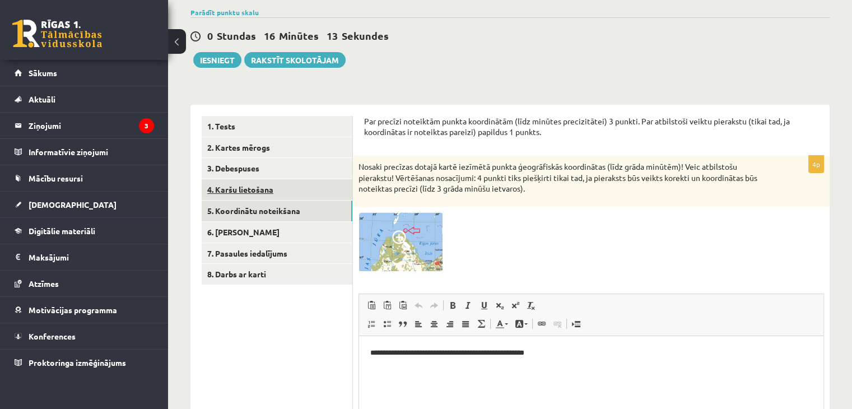
click at [276, 188] on link "4. Karšu lietošana" at bounding box center [277, 189] width 151 height 21
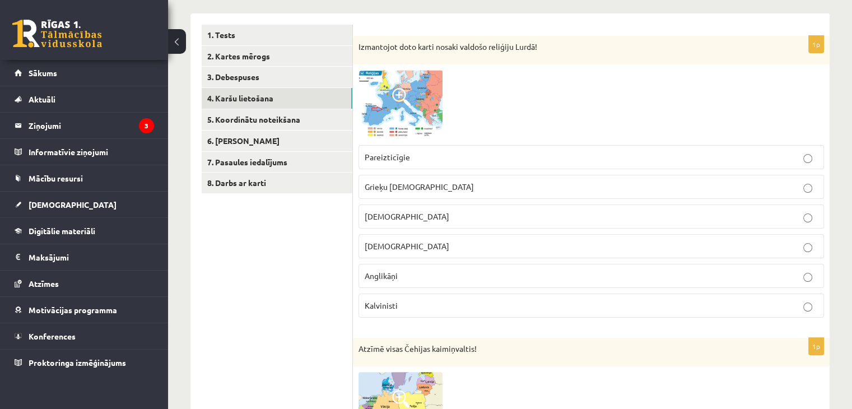
scroll to position [0, 0]
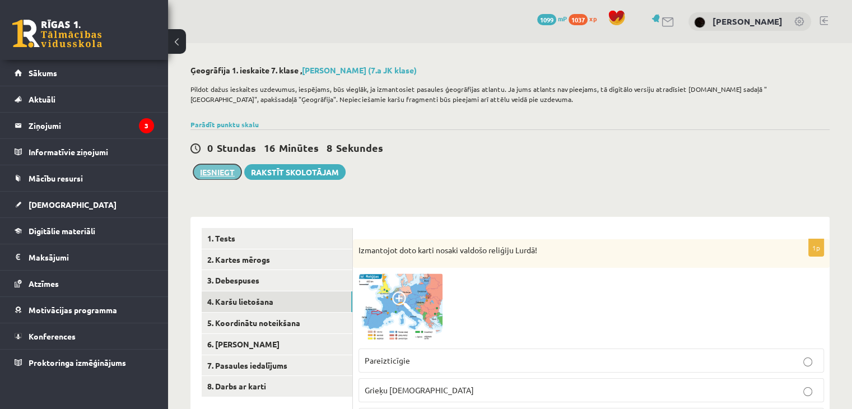
click at [218, 170] on button "Iesniegt" at bounding box center [217, 172] width 48 height 16
